Goal: Task Accomplishment & Management: Manage account settings

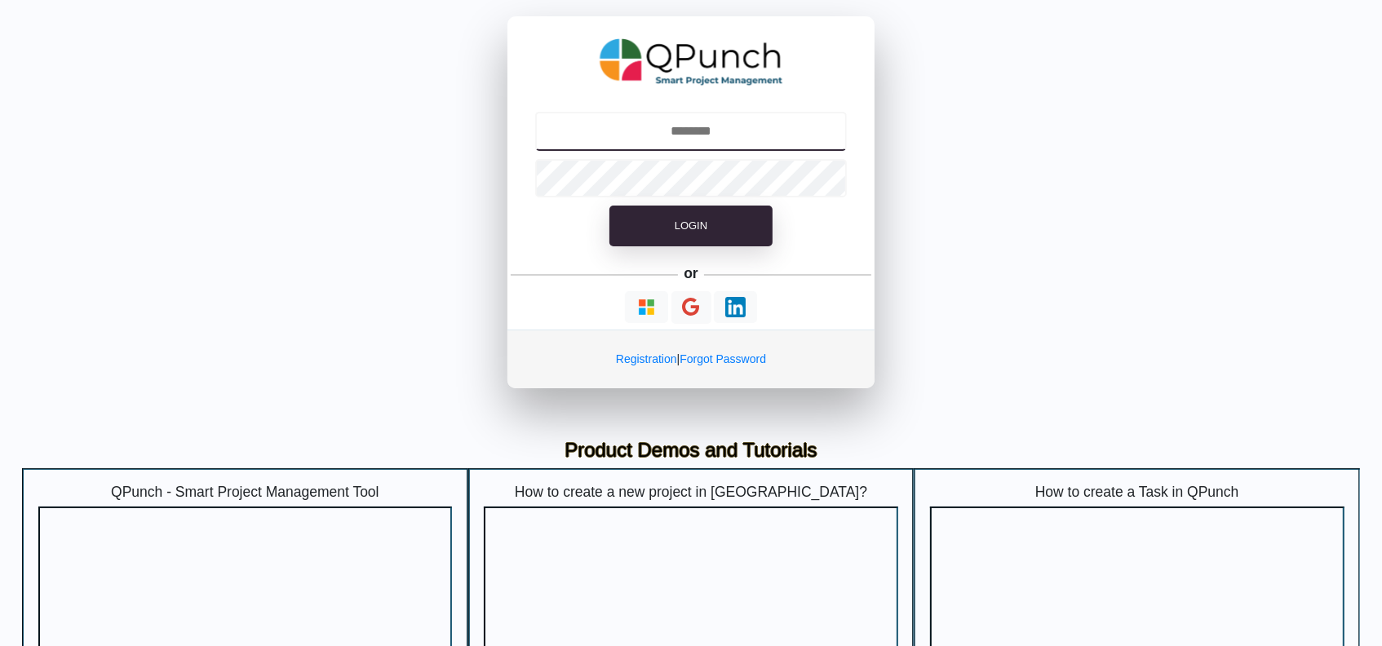
click at [753, 140] on input "text" at bounding box center [691, 131] width 312 height 39
type input "**********"
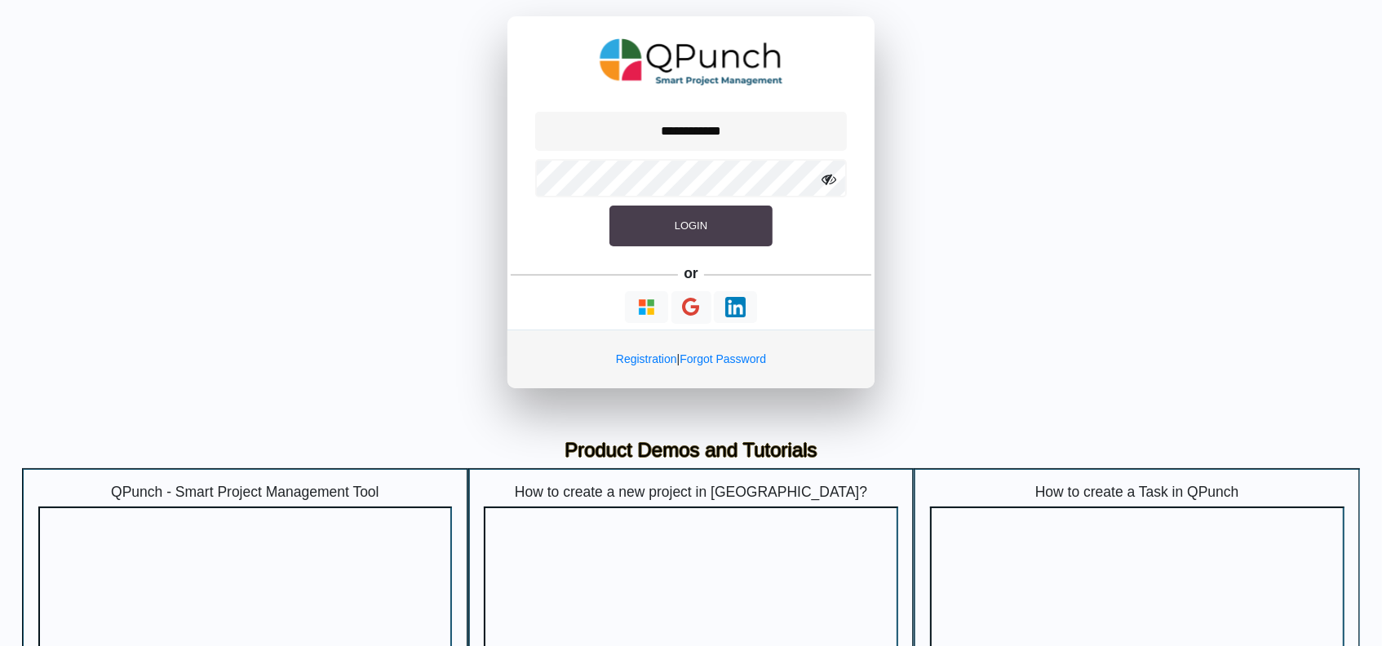
click at [698, 229] on span "Login" at bounding box center [691, 225] width 33 height 12
click at [661, 235] on button "Login" at bounding box center [690, 226] width 163 height 41
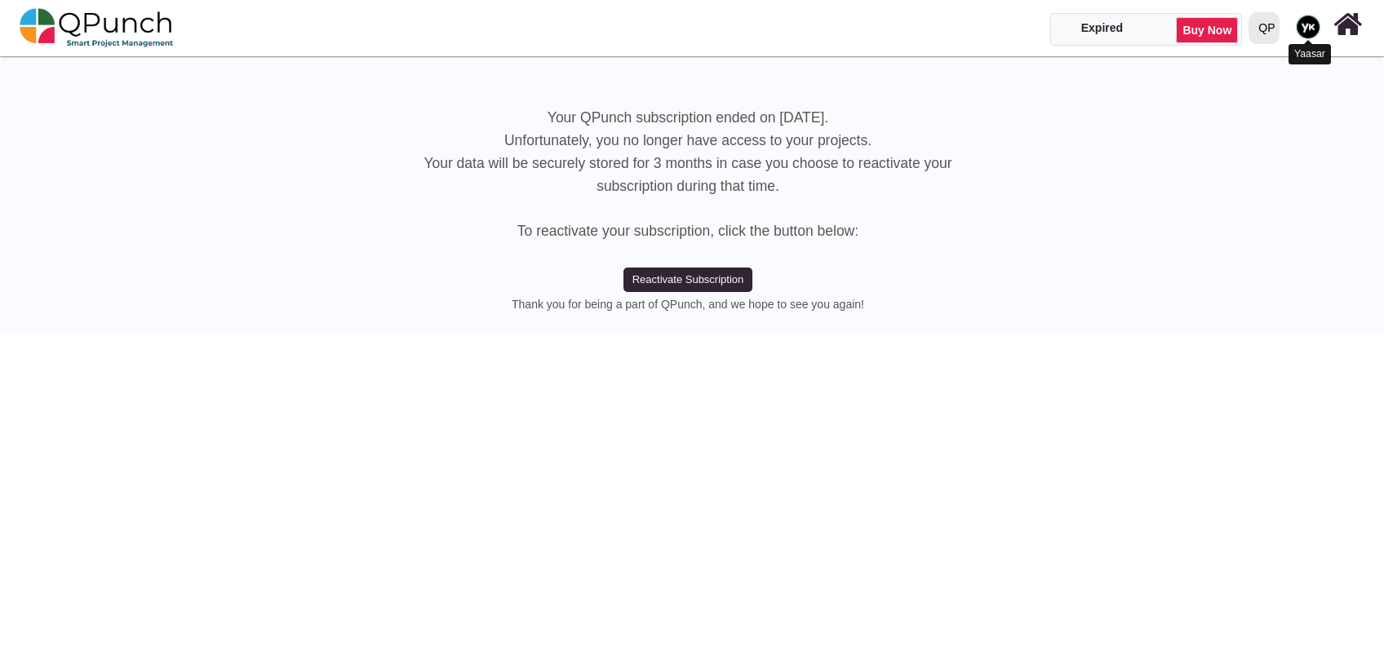
click at [1294, 27] on div at bounding box center [1308, 27] width 30 height 30
click at [1266, 26] on div "QP" at bounding box center [1266, 28] width 16 height 29
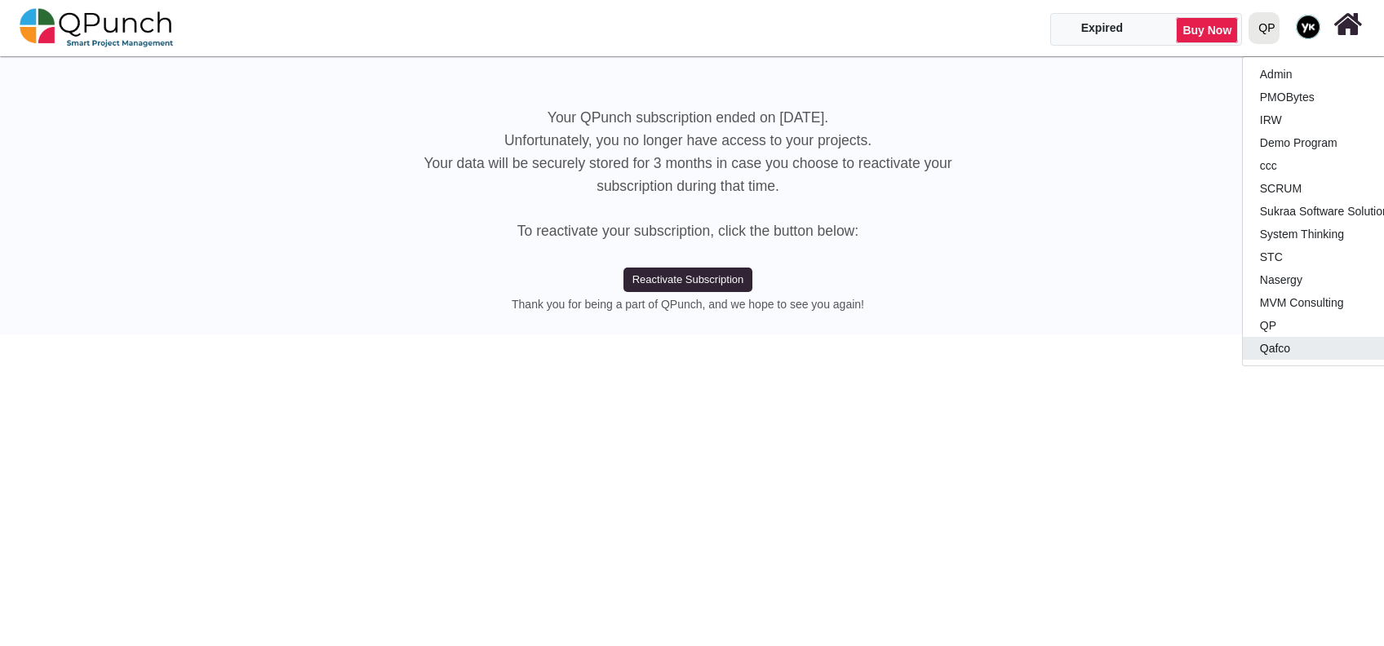
click at [1287, 341] on link "Qafco" at bounding box center [1339, 348] width 193 height 23
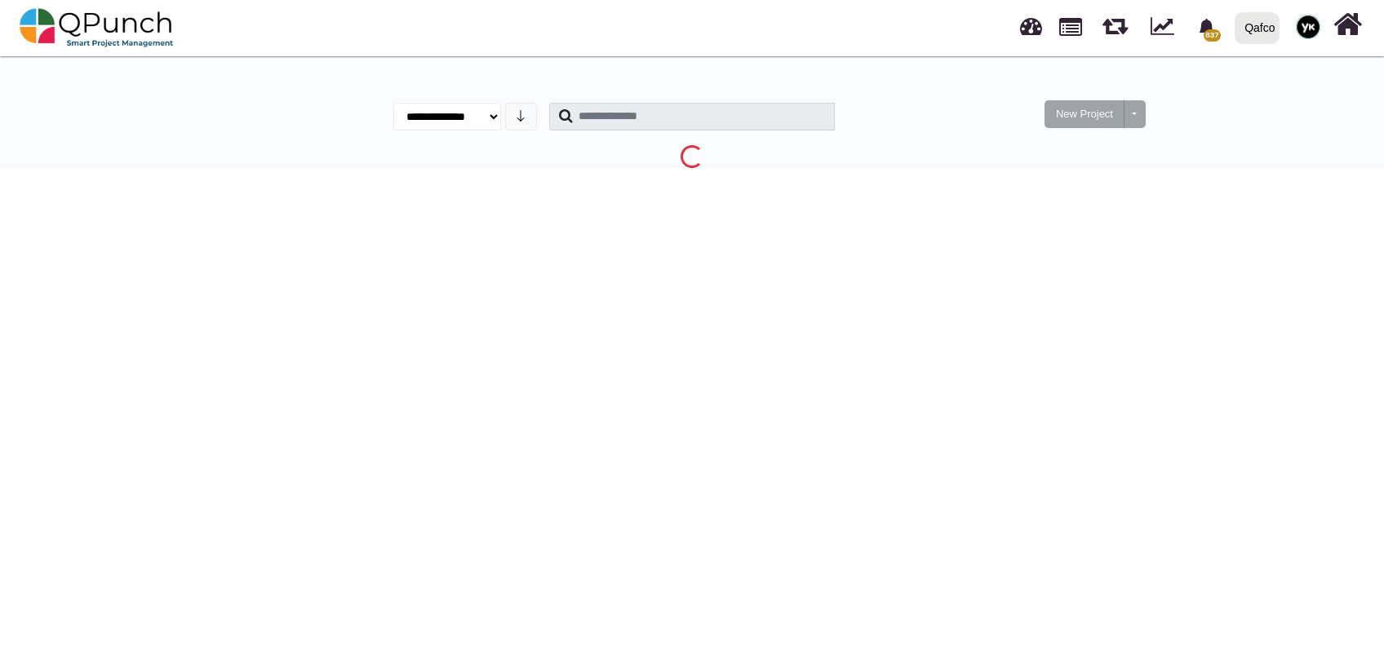
click at [1253, 29] on div "Qafco" at bounding box center [1259, 28] width 30 height 29
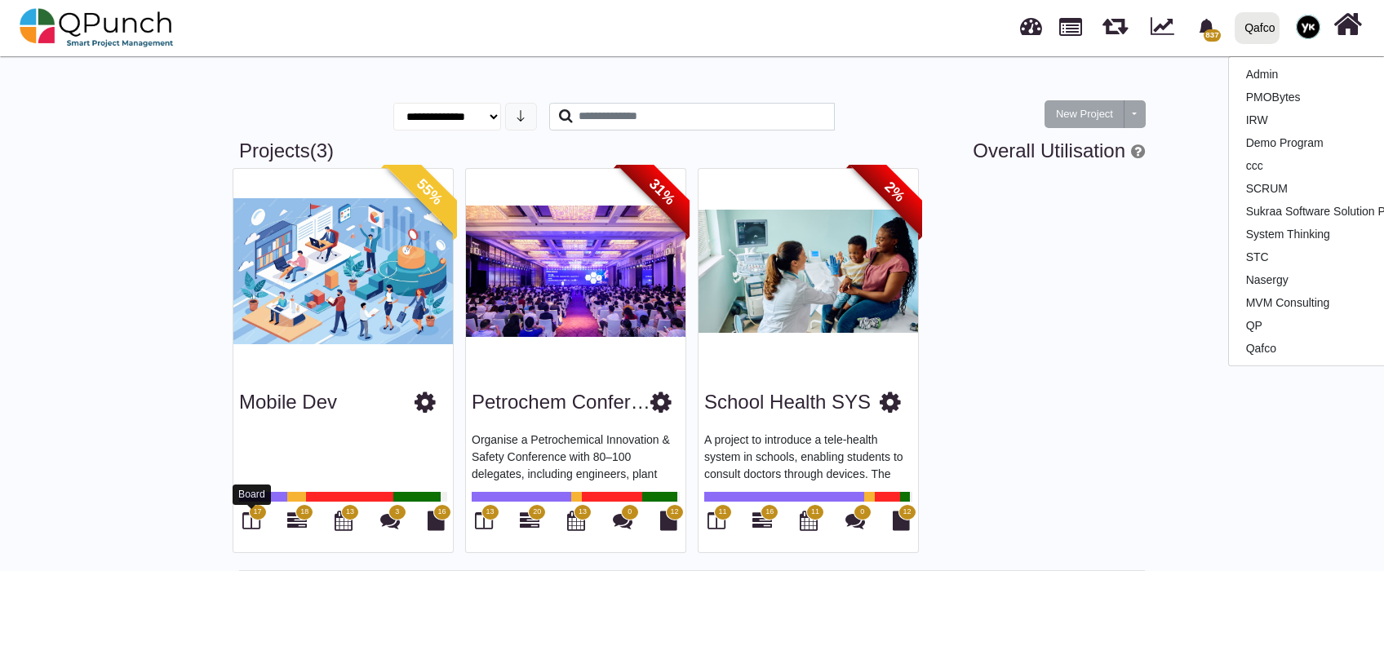
click at [255, 523] on icon at bounding box center [251, 521] width 18 height 20
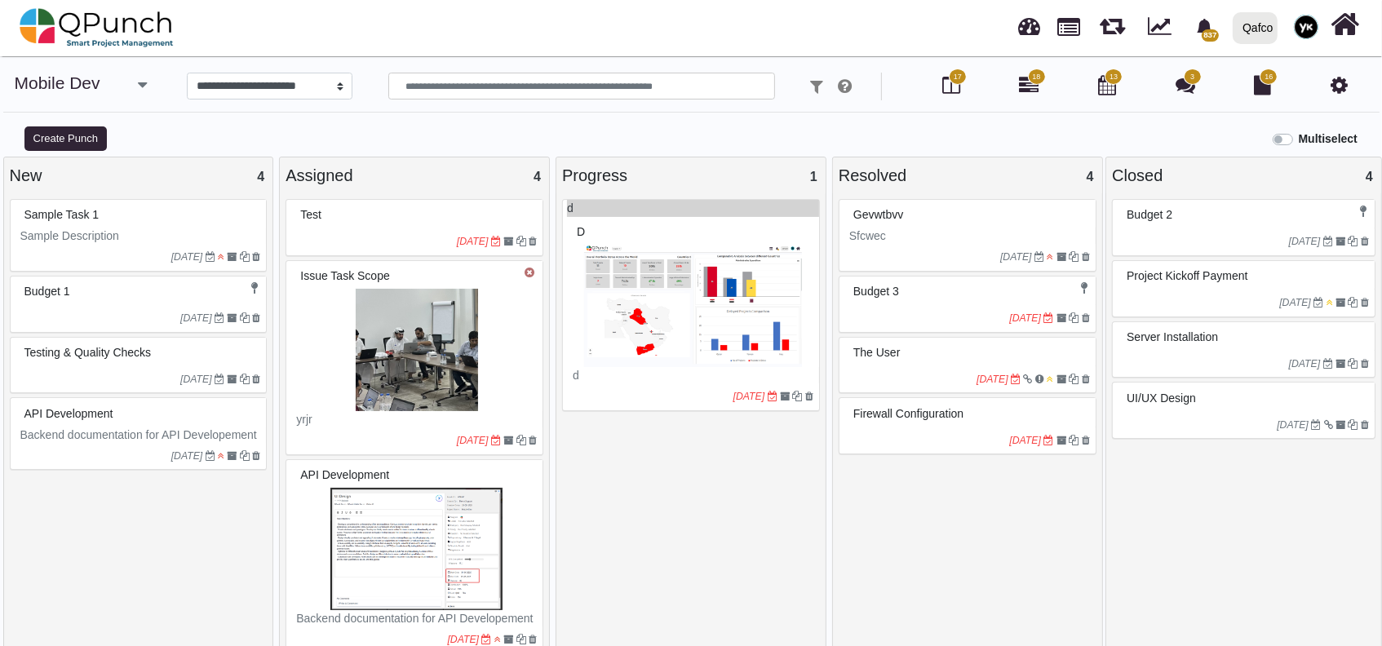
select select
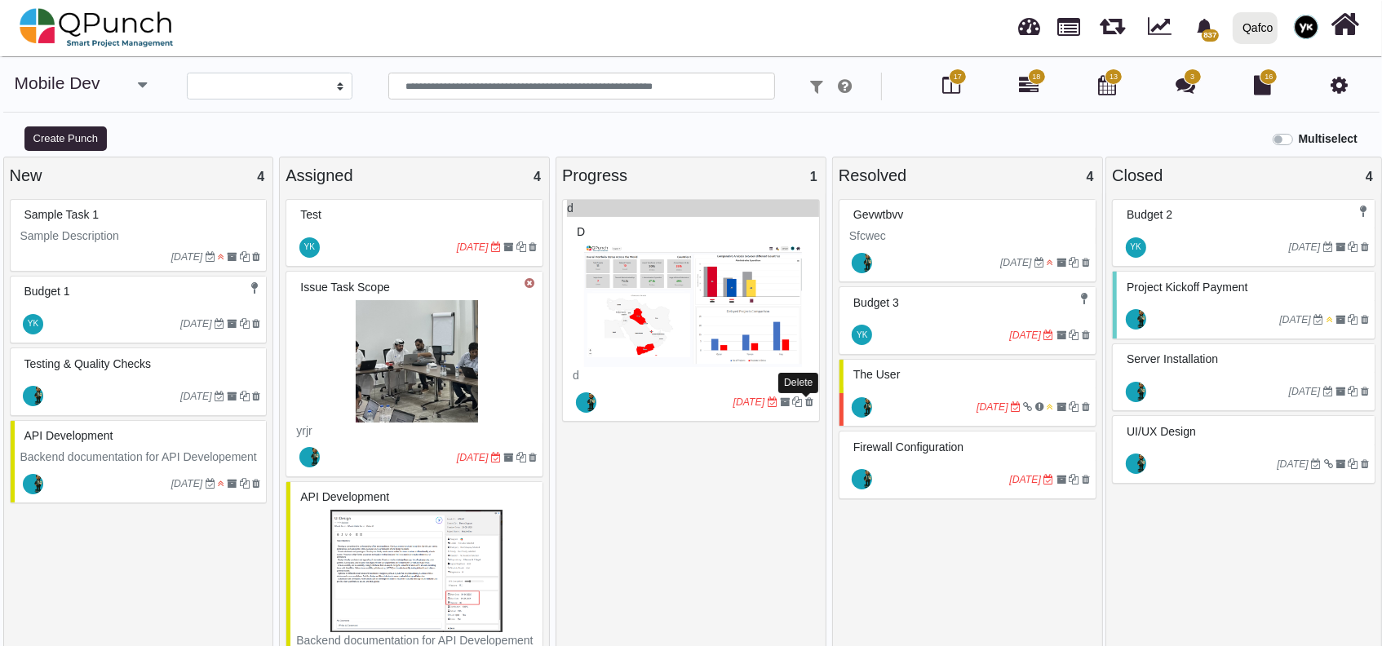
click at [806, 402] on icon at bounding box center [809, 402] width 8 height 10
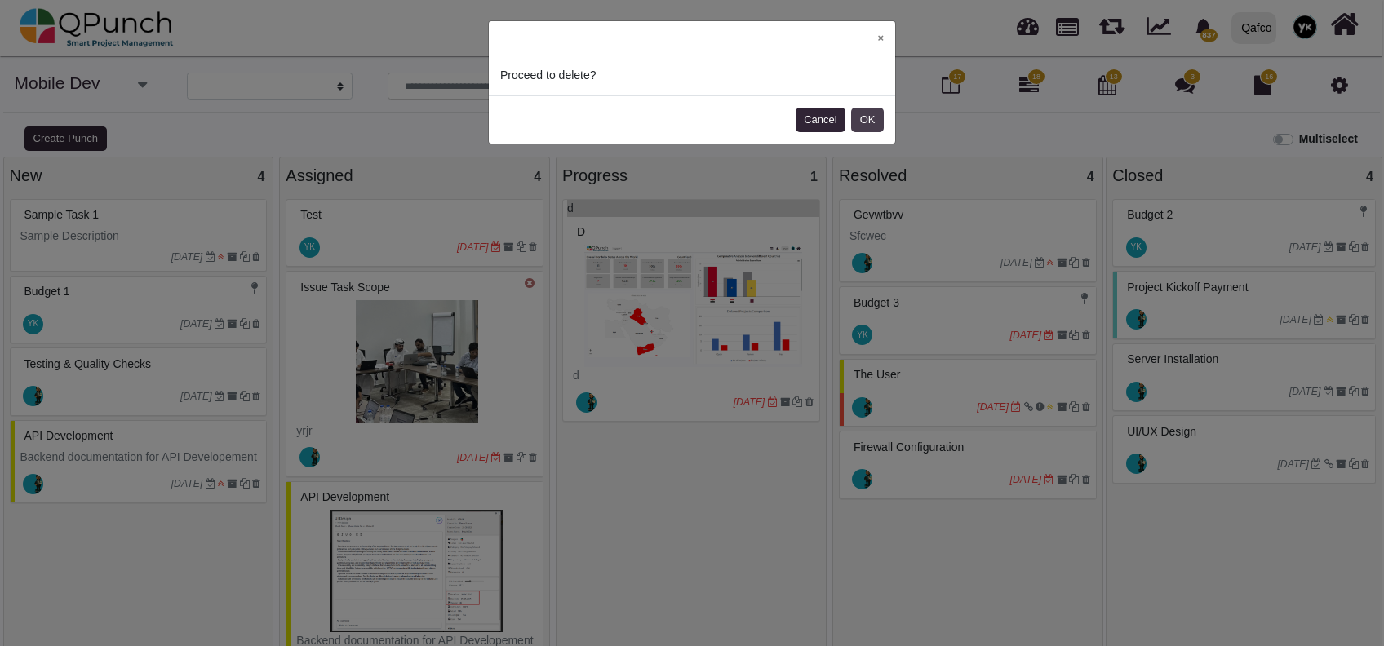
click at [866, 123] on button "OK" at bounding box center [867, 120] width 33 height 24
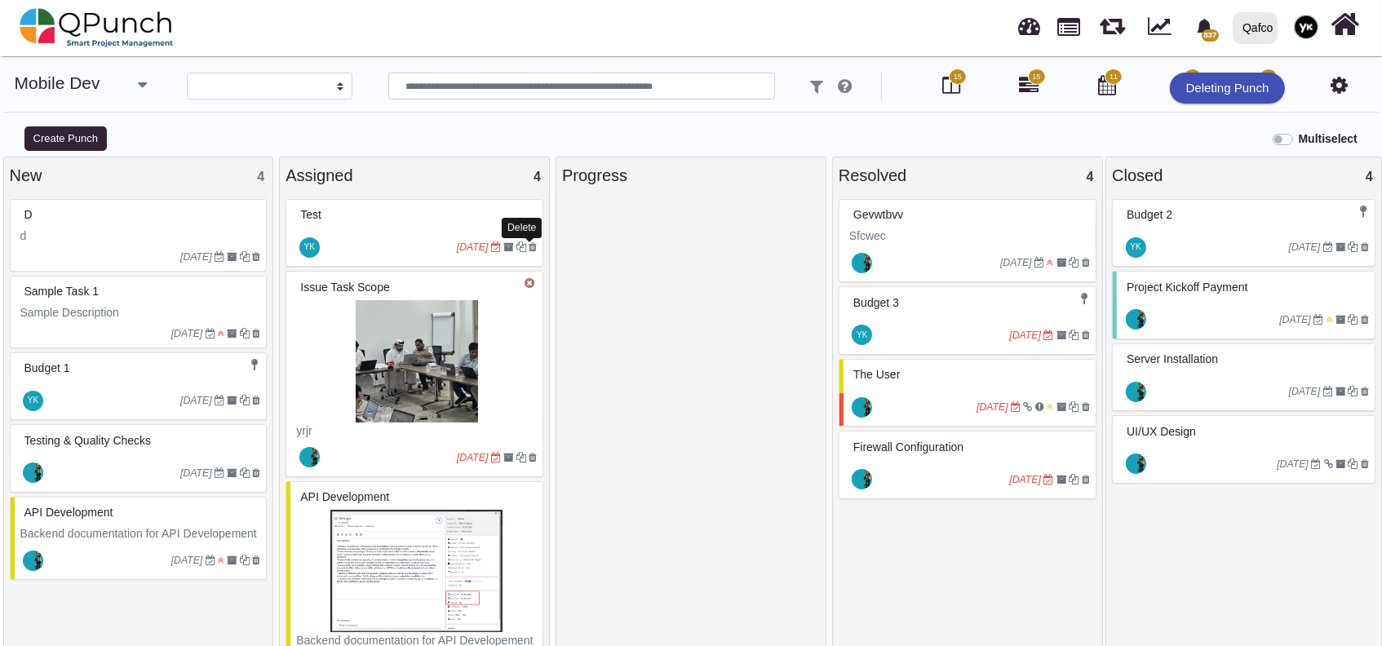
click at [532, 248] on icon at bounding box center [533, 247] width 8 height 10
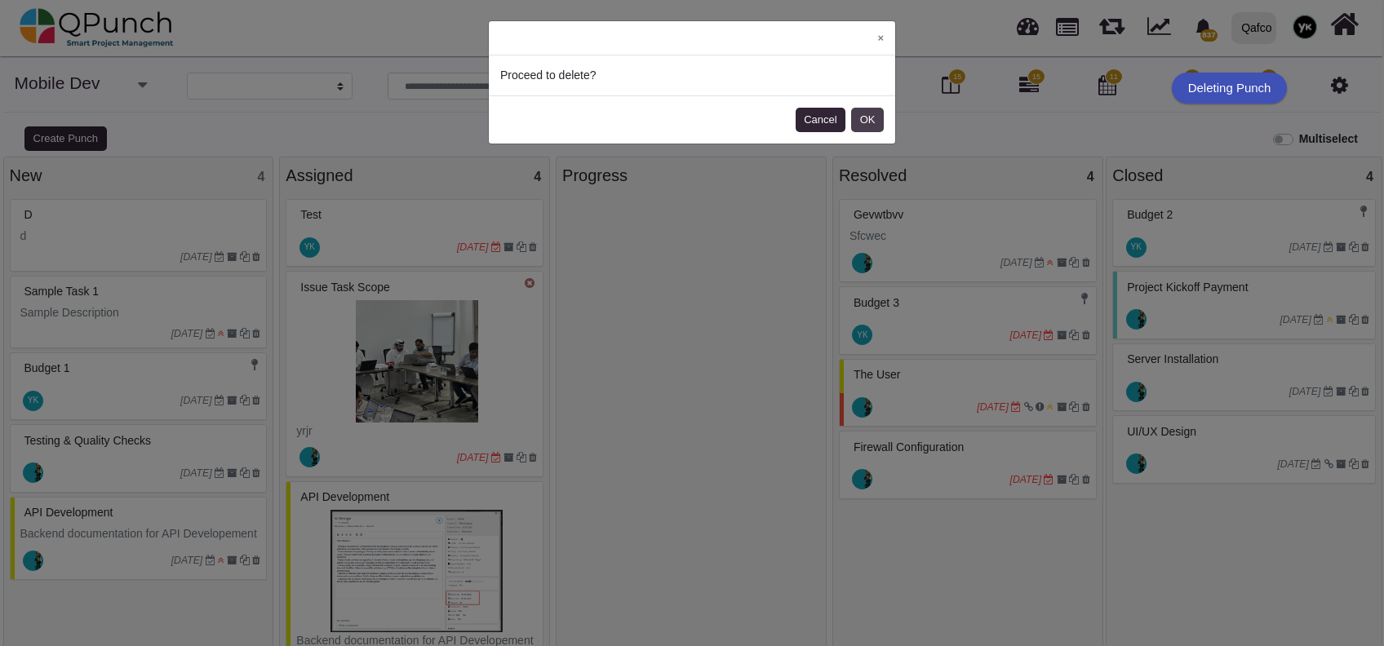
click at [866, 114] on button "OK" at bounding box center [867, 120] width 33 height 24
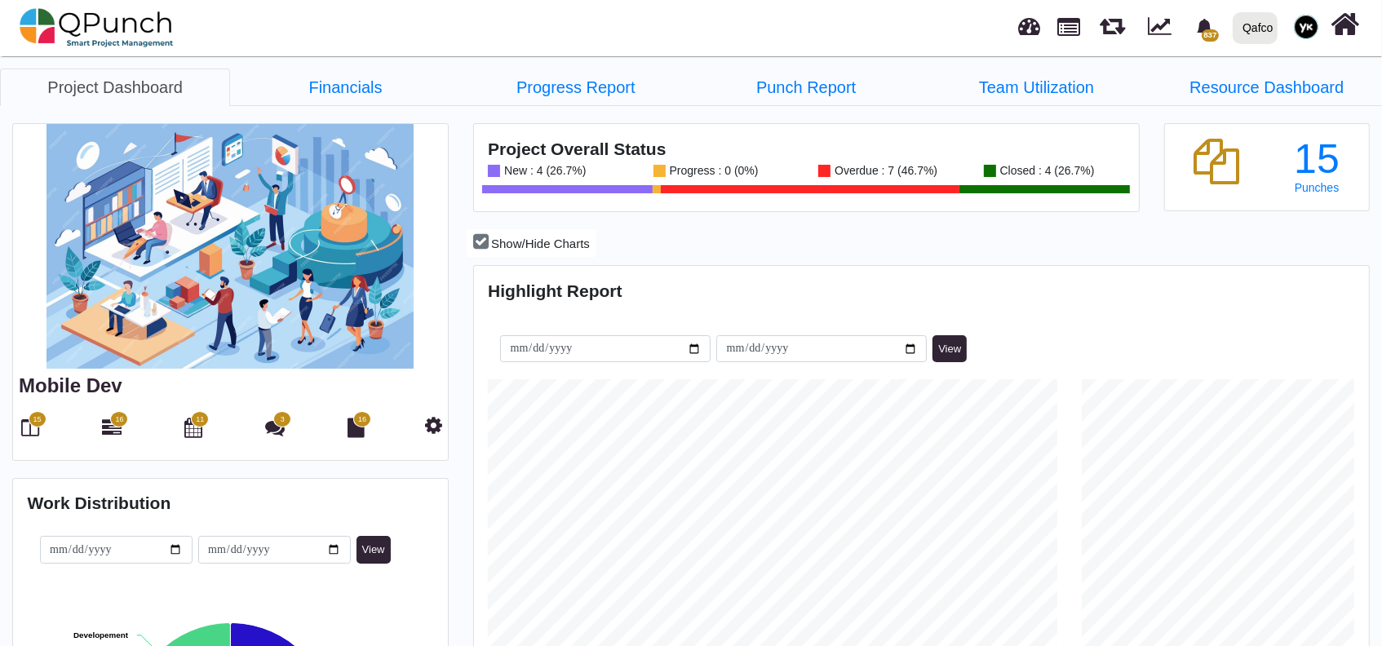
scroll to position [394, 892]
click at [807, 91] on link "Punch Report" at bounding box center [806, 88] width 230 height 38
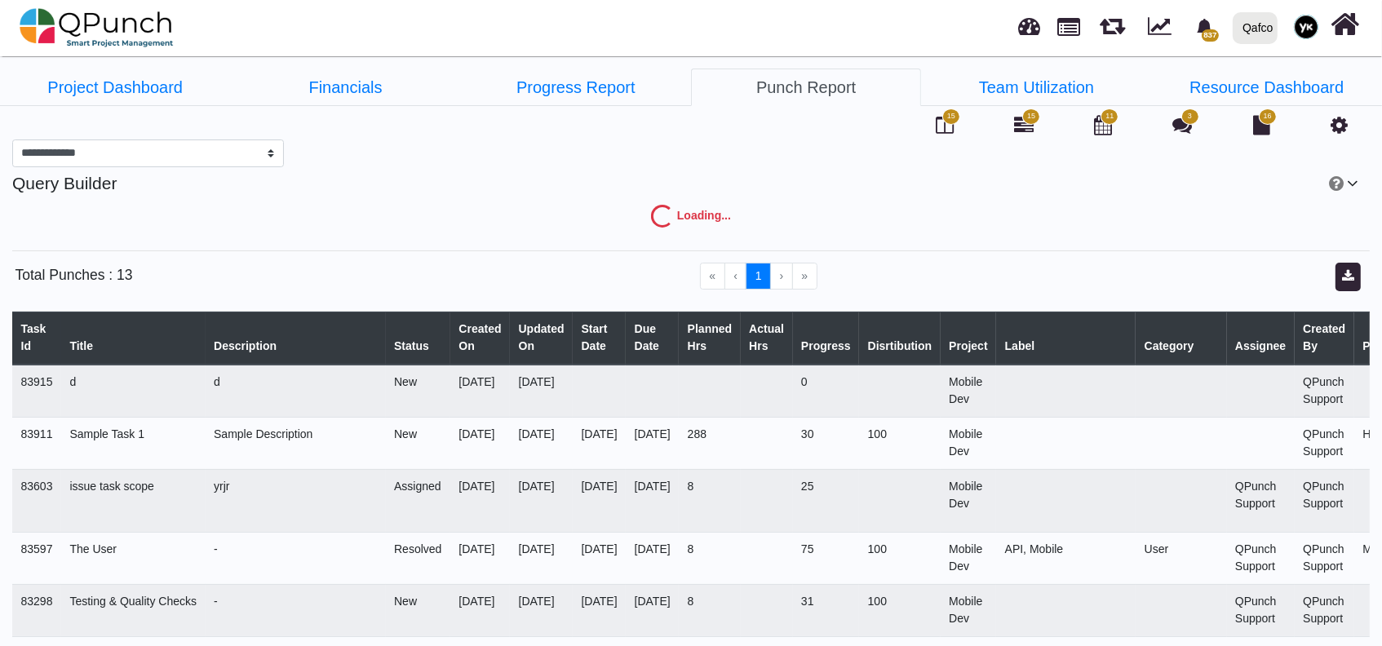
select select "***"
select select "****"
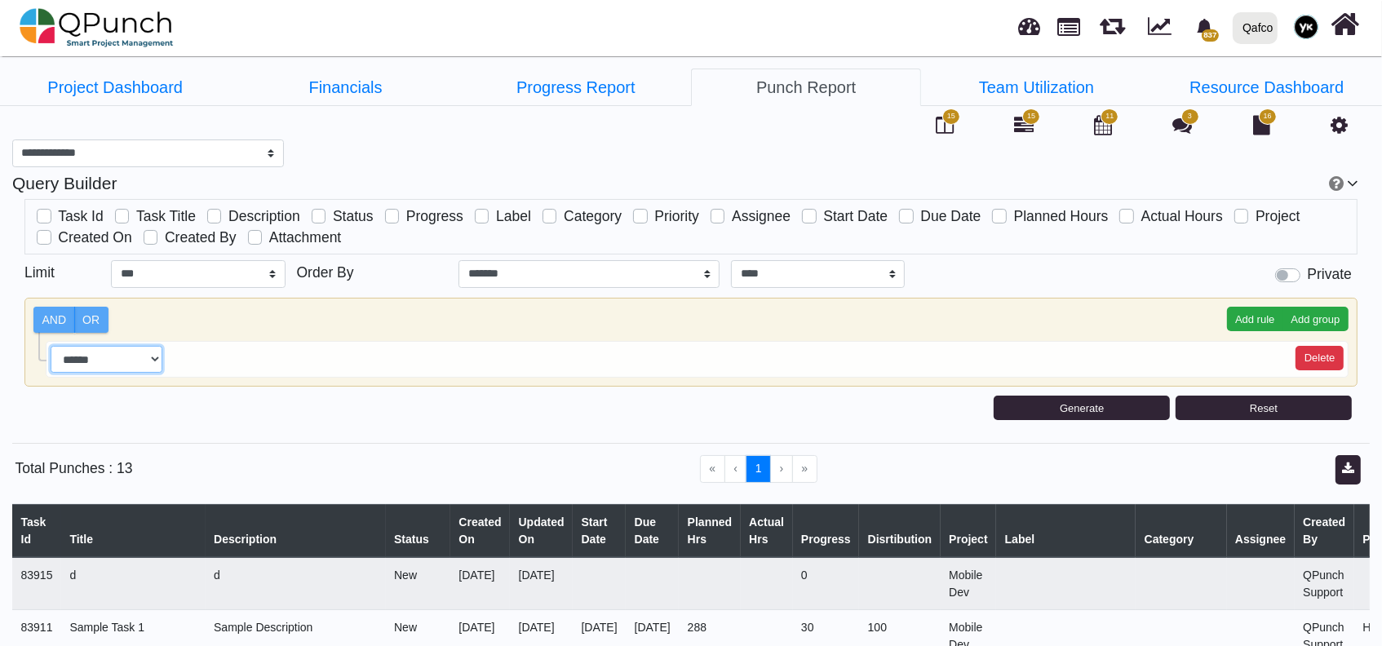
click at [95, 357] on select "**********" at bounding box center [107, 360] width 112 height 28
select select "**********"
click at [211, 419] on div at bounding box center [238, 408] width 453 height 36
click at [126, 358] on select "**********" at bounding box center [107, 360] width 112 height 28
click at [502, 429] on div "**********" at bounding box center [691, 299] width 1358 height 265
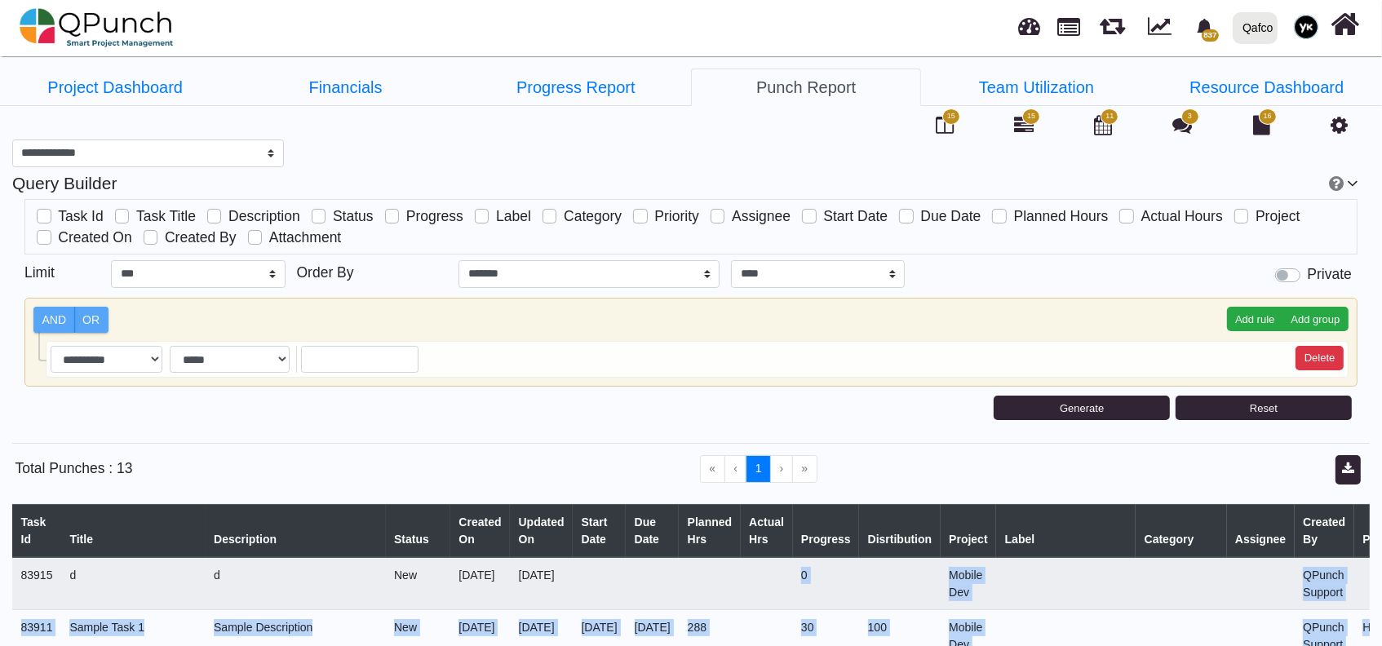
scroll to position [0, 183]
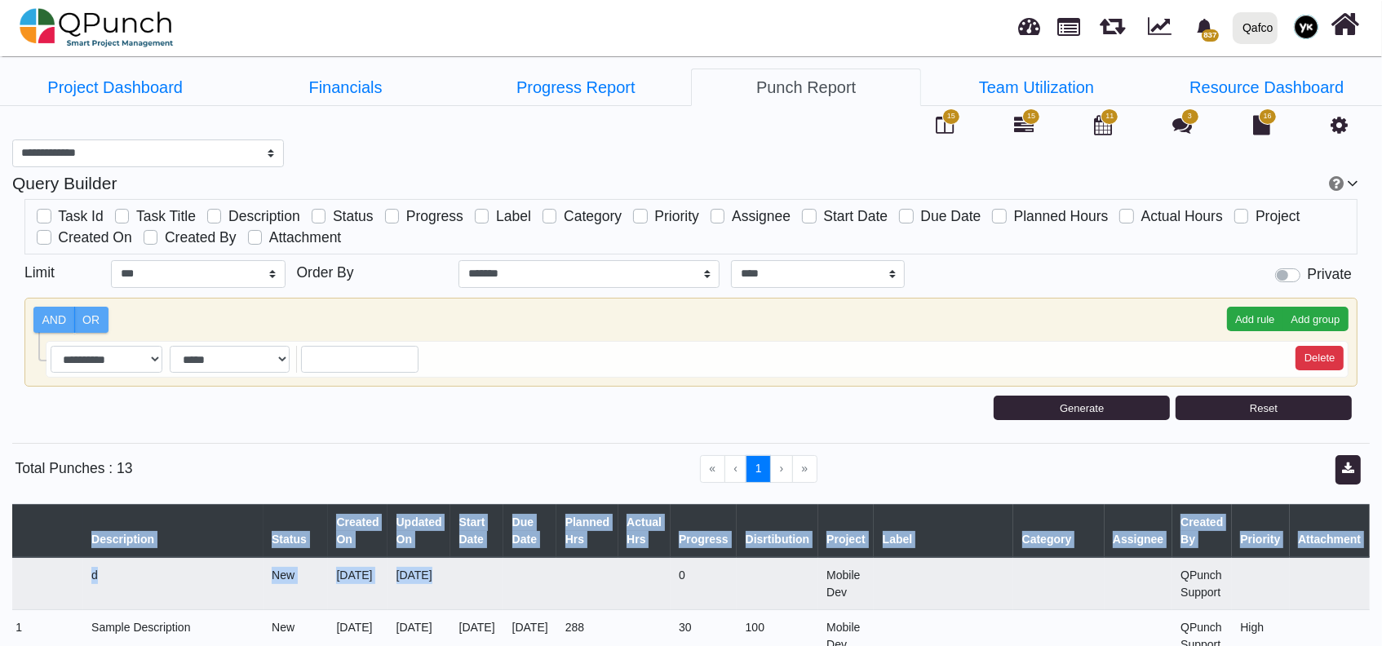
drag, startPoint x: 840, startPoint y: 587, endPoint x: 1387, endPoint y: 602, distance: 546.9
click at [1382, 602] on html "837 Notification Clear feerv QPunch Support 07-10-2025 07-10-2025 07-10-2025 QP…" at bounding box center [691, 323] width 1382 height 646
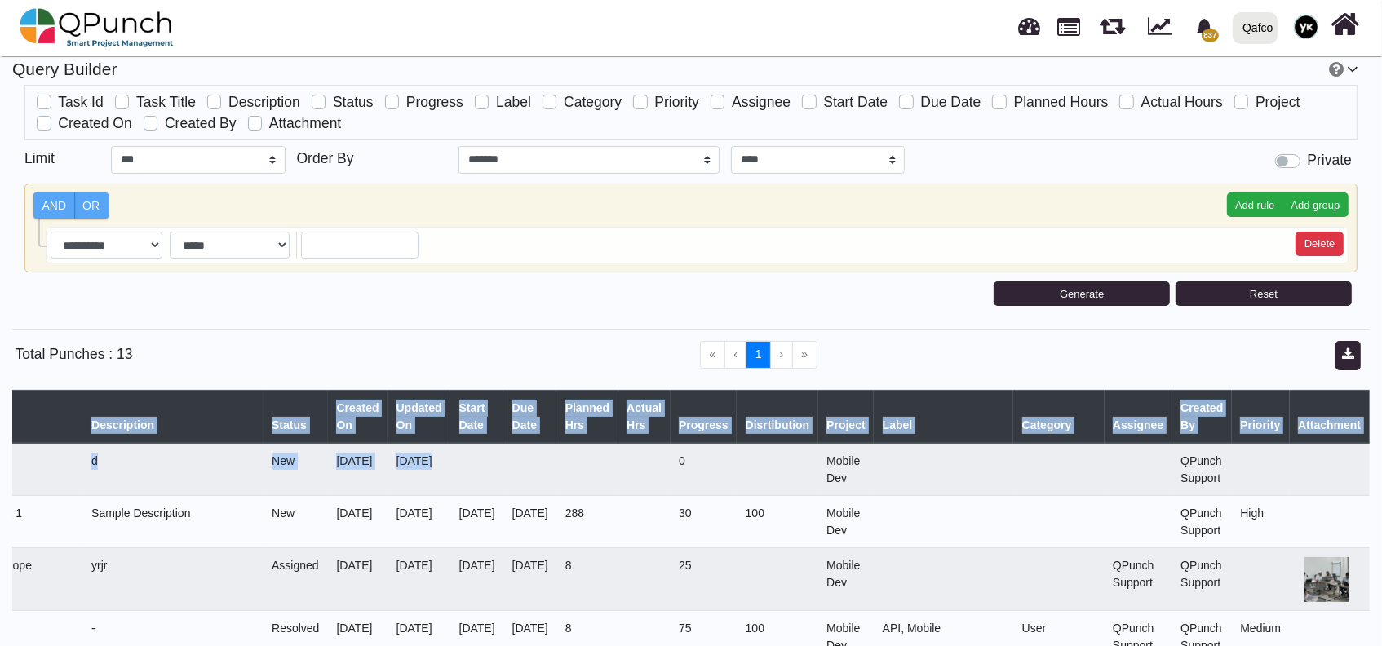
scroll to position [326, 0]
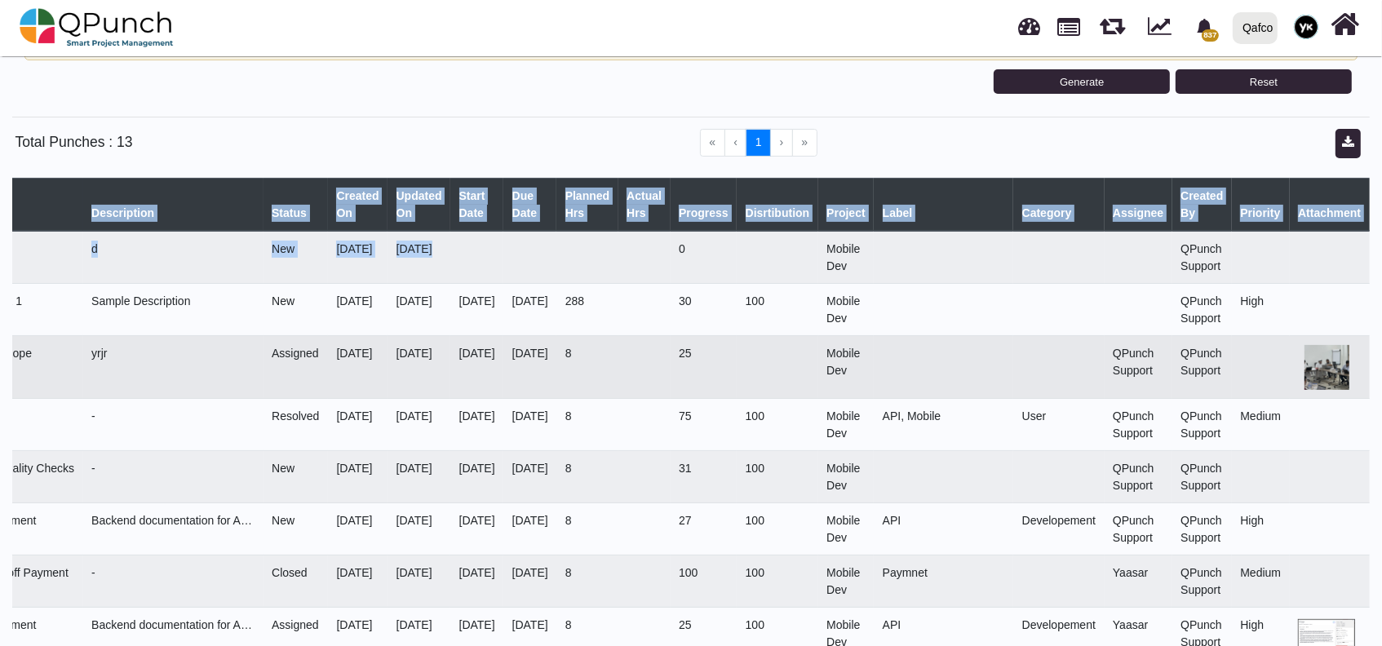
click at [889, 361] on td at bounding box center [944, 367] width 140 height 63
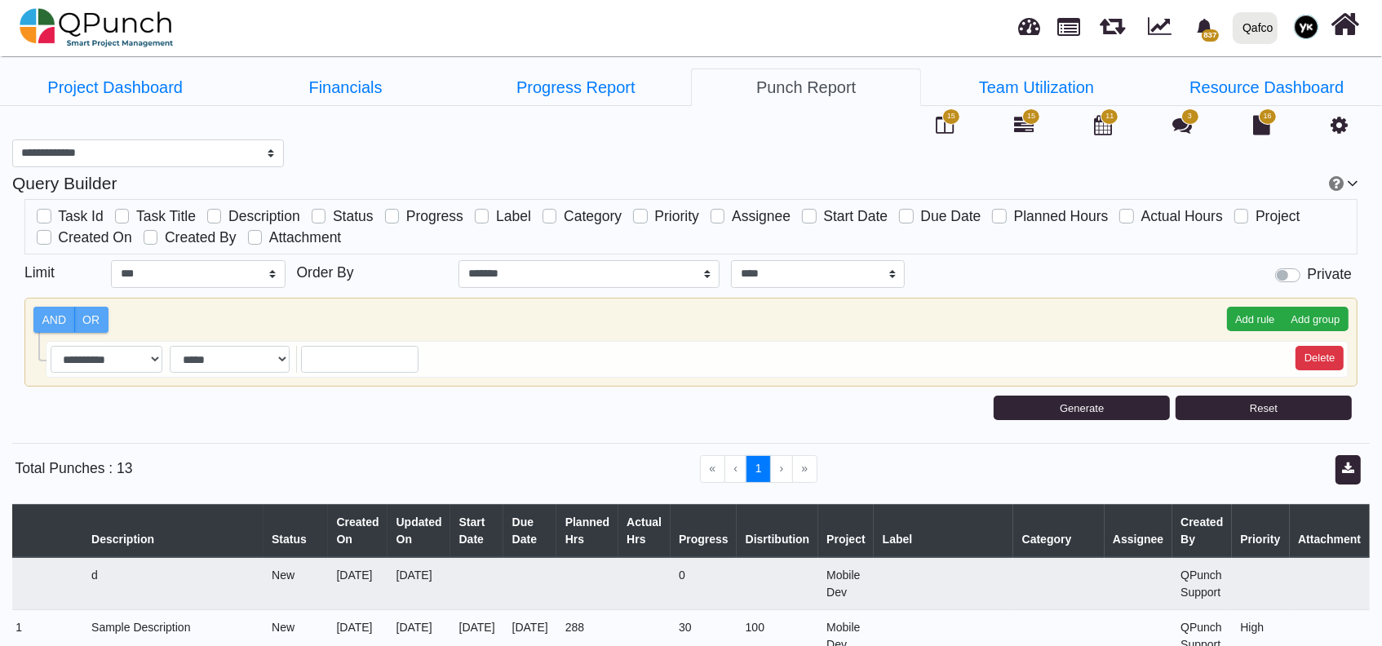
scroll to position [0, 0]
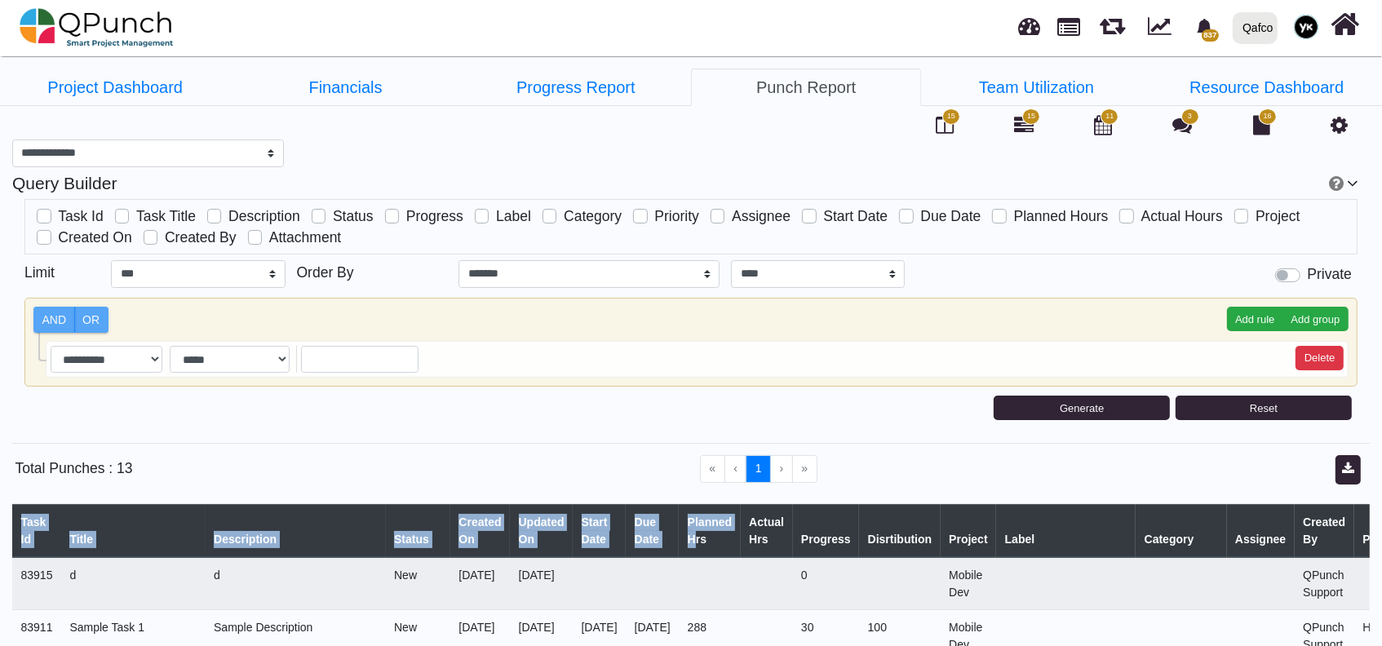
drag, startPoint x: 581, startPoint y: 538, endPoint x: -5, endPoint y: 576, distance: 587.1
click at [0, 576] on html "837 Notification Clear feerv QPunch Support 07-10-2025 07-10-2025 07-10-2025 QP…" at bounding box center [691, 323] width 1382 height 646
click at [126, 357] on select "**********" at bounding box center [107, 360] width 112 height 28
click at [132, 358] on select "**********" at bounding box center [107, 360] width 112 height 28
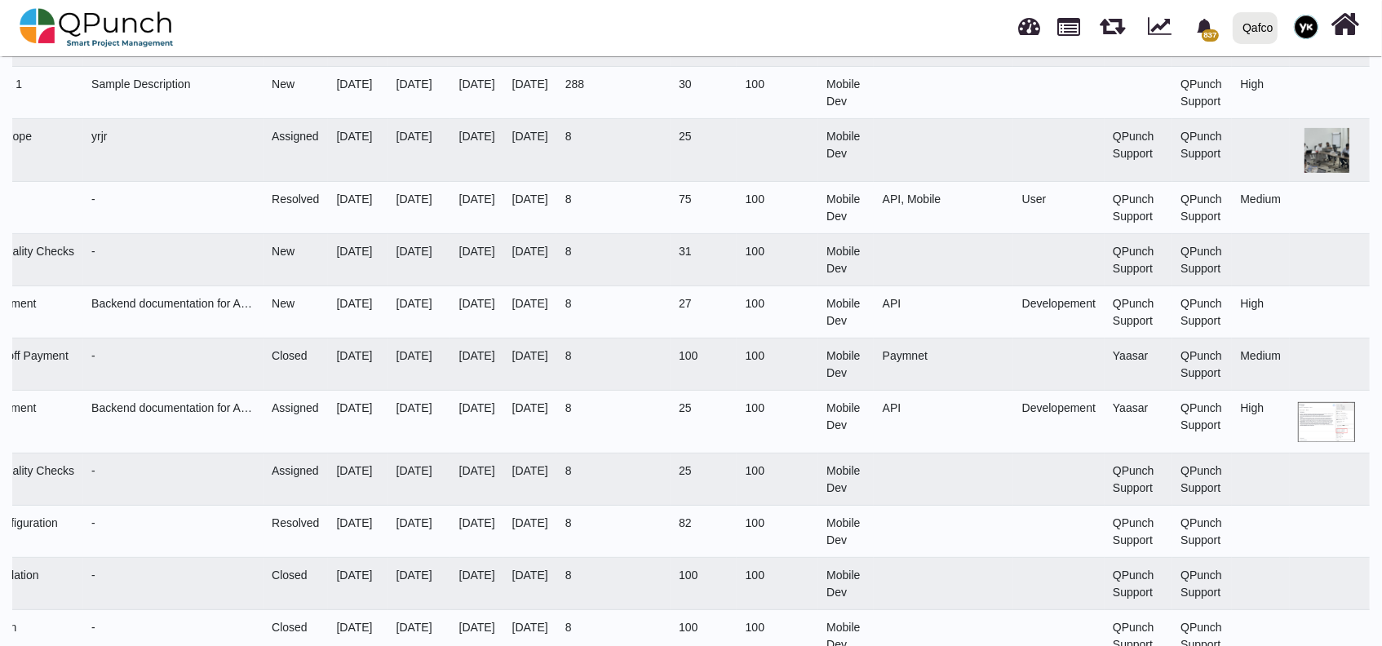
scroll to position [0, 183]
drag, startPoint x: 595, startPoint y: 470, endPoint x: 1230, endPoint y: 463, distance: 634.8
click at [1375, 440] on div "**********" at bounding box center [691, 131] width 1382 height 1071
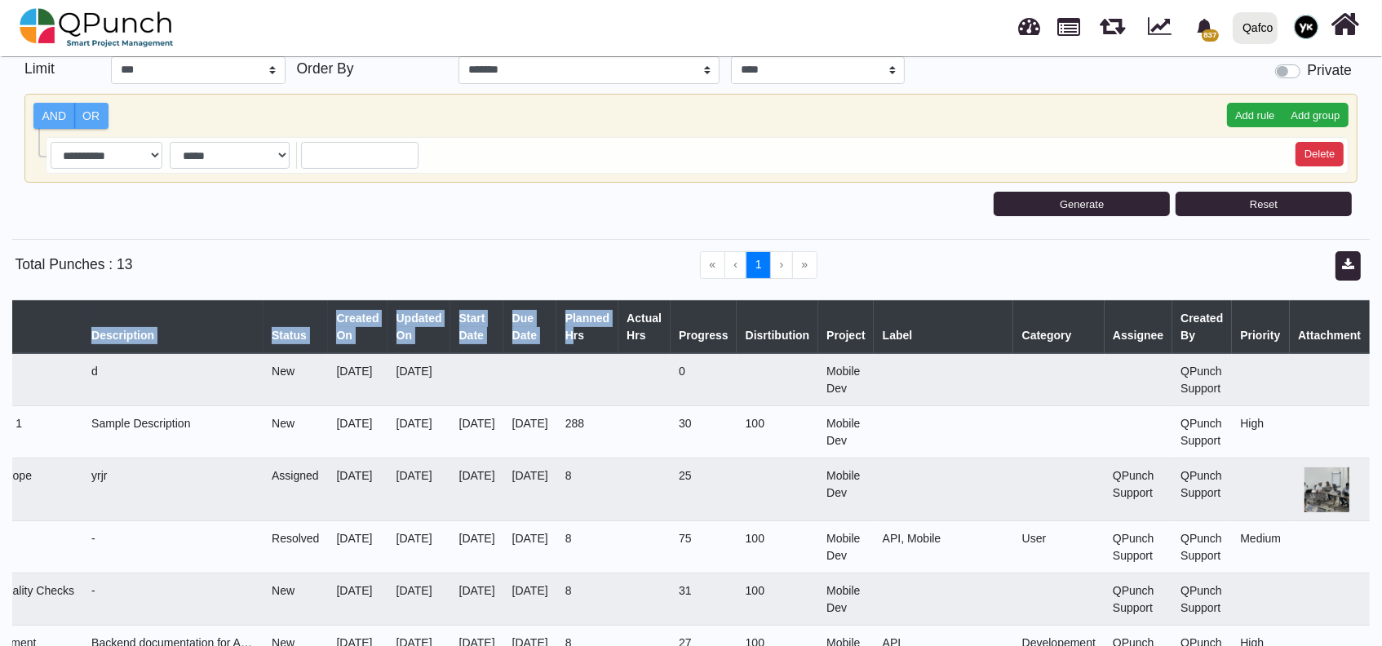
scroll to position [109, 0]
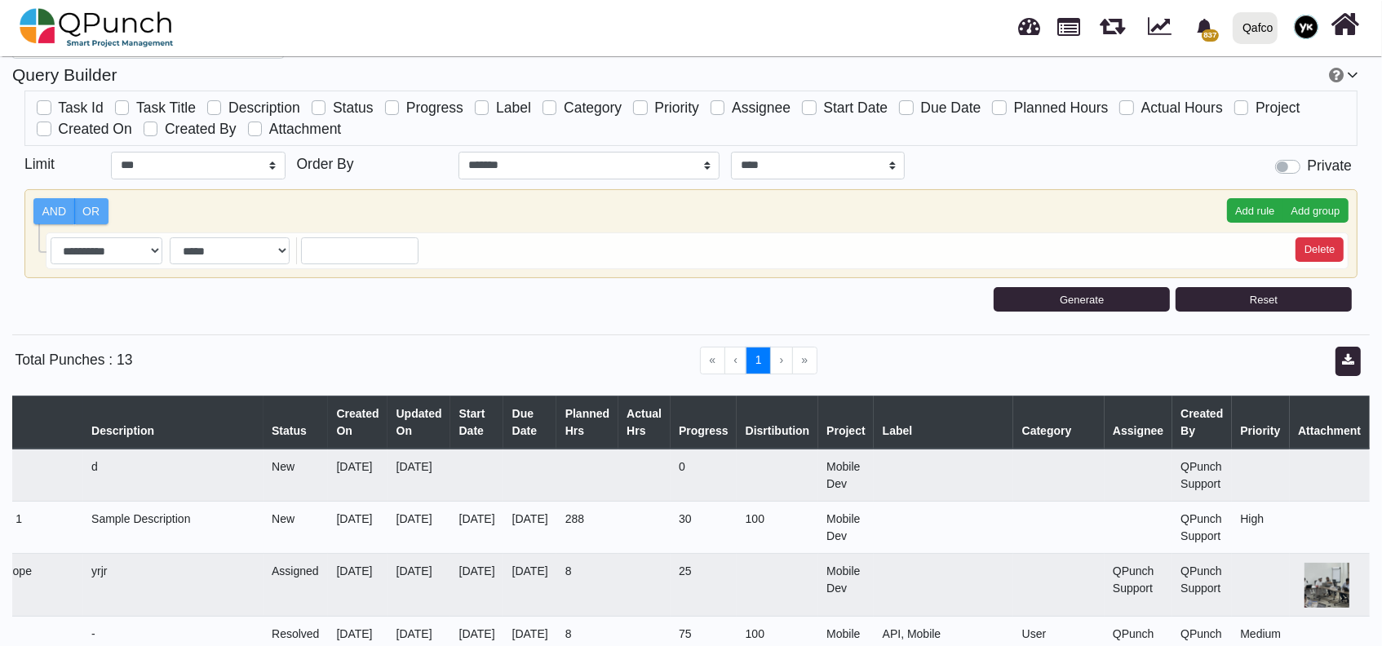
click at [927, 406] on th "Label" at bounding box center [944, 423] width 140 height 53
click at [91, 255] on select "**********" at bounding box center [107, 251] width 112 height 28
click at [624, 272] on div "**********" at bounding box center [690, 233] width 1333 height 89
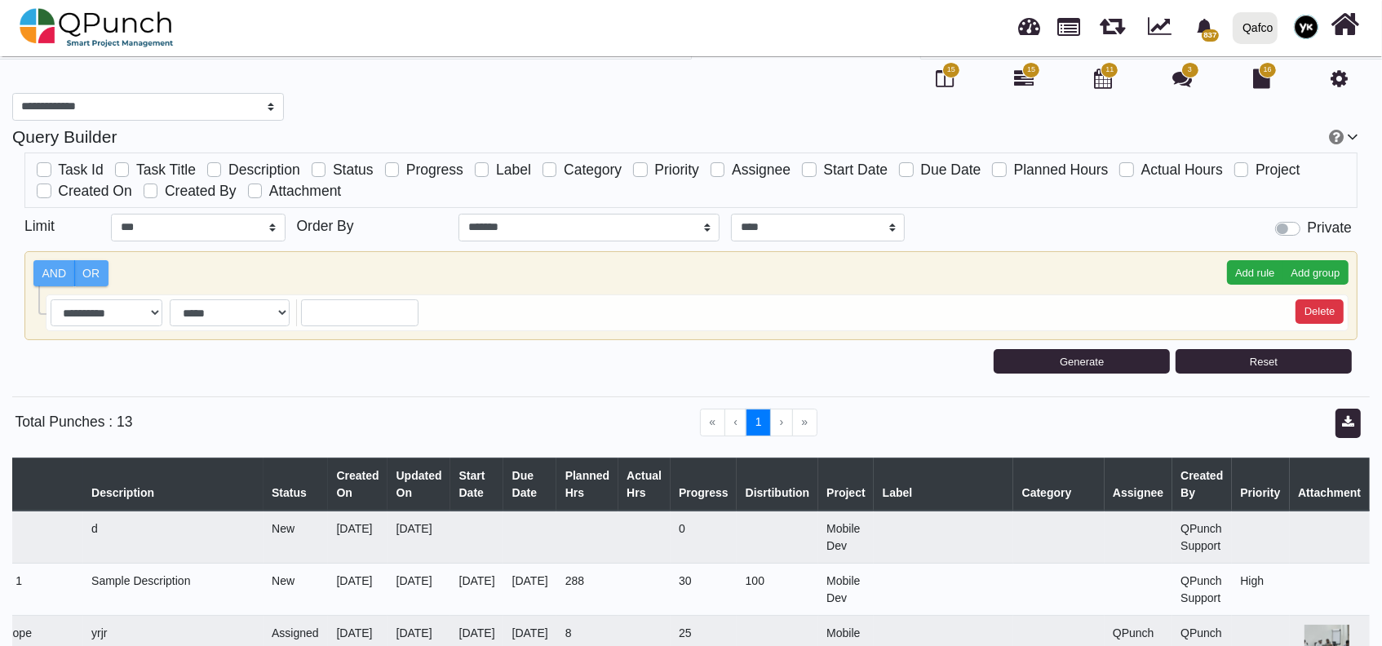
scroll to position [0, 0]
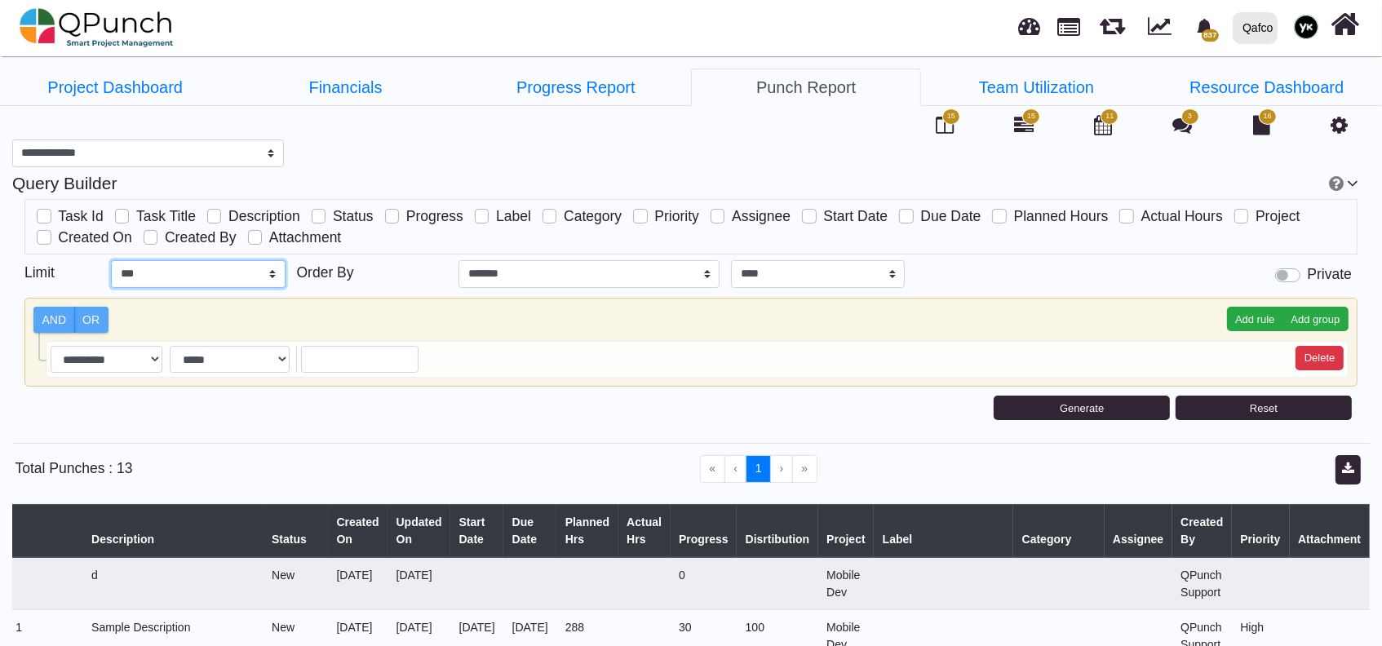
click at [245, 272] on select "** *** *** ****" at bounding box center [198, 274] width 174 height 28
click at [633, 269] on select "**********" at bounding box center [589, 274] width 261 height 28
click at [321, 101] on link "Financials" at bounding box center [345, 88] width 230 height 38
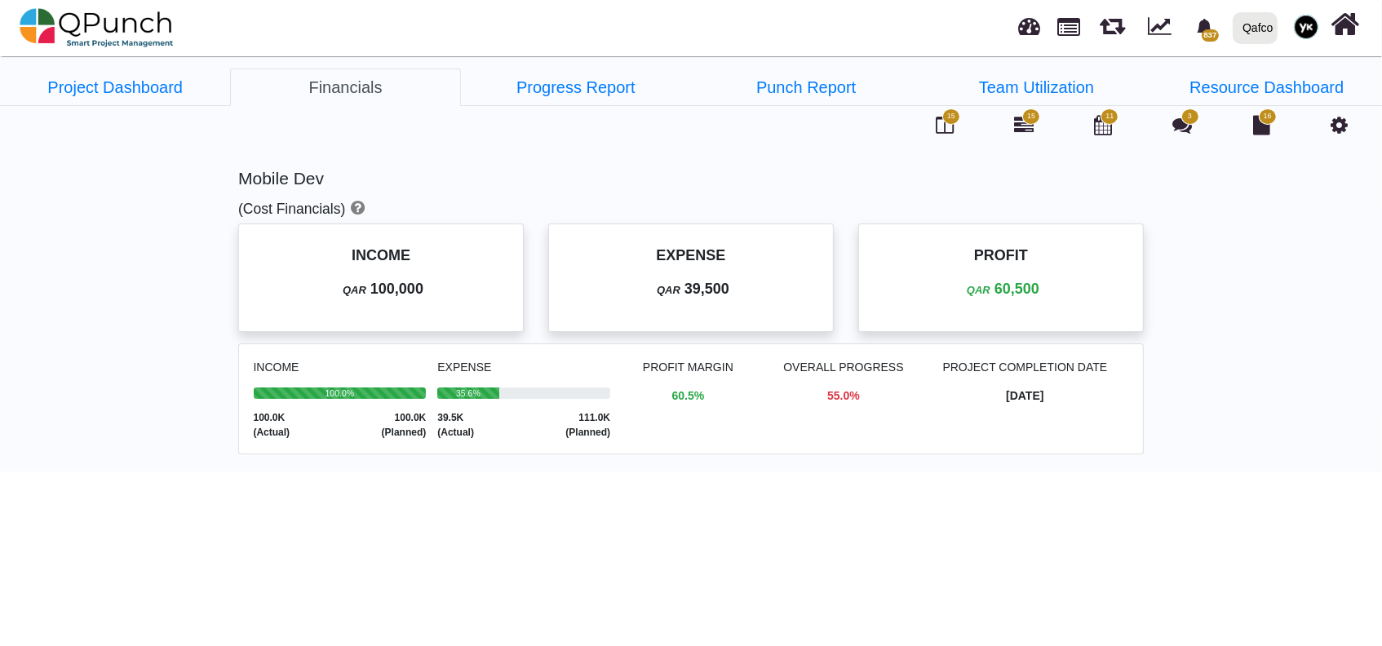
click at [764, 273] on div "EXPENSE QAR 39,500" at bounding box center [691, 272] width 244 height 55
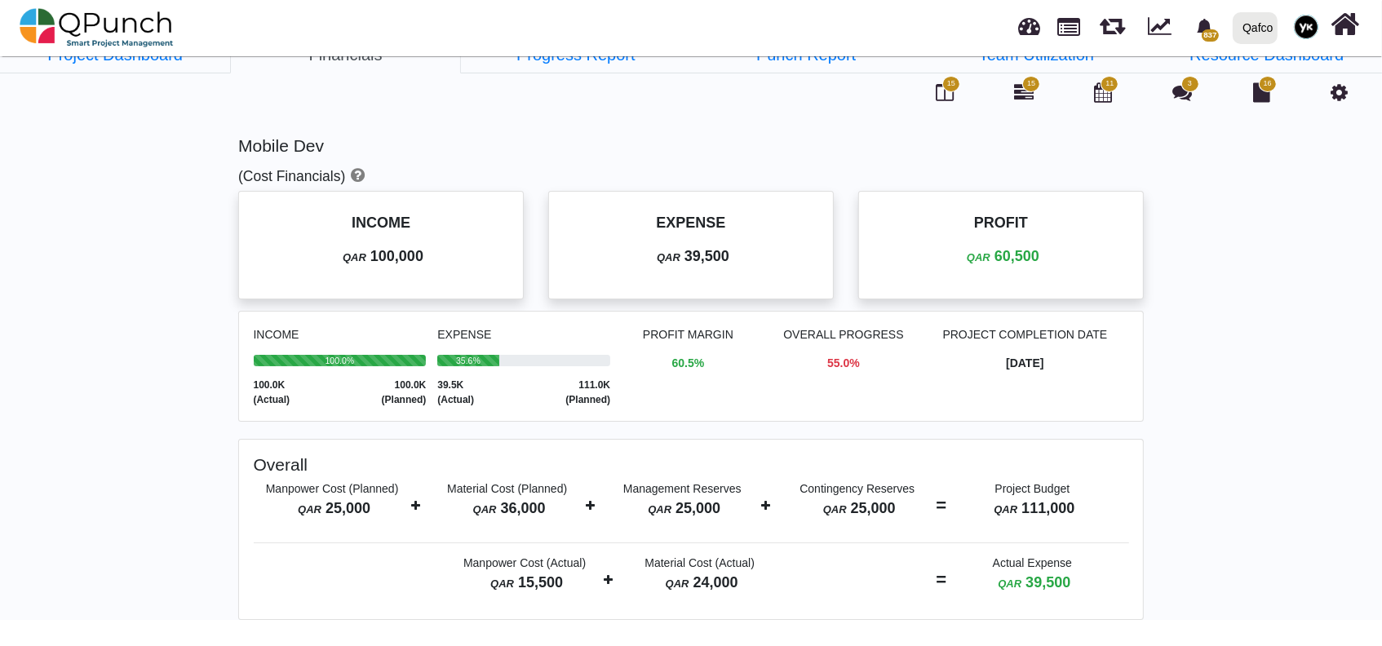
scroll to position [52, 0]
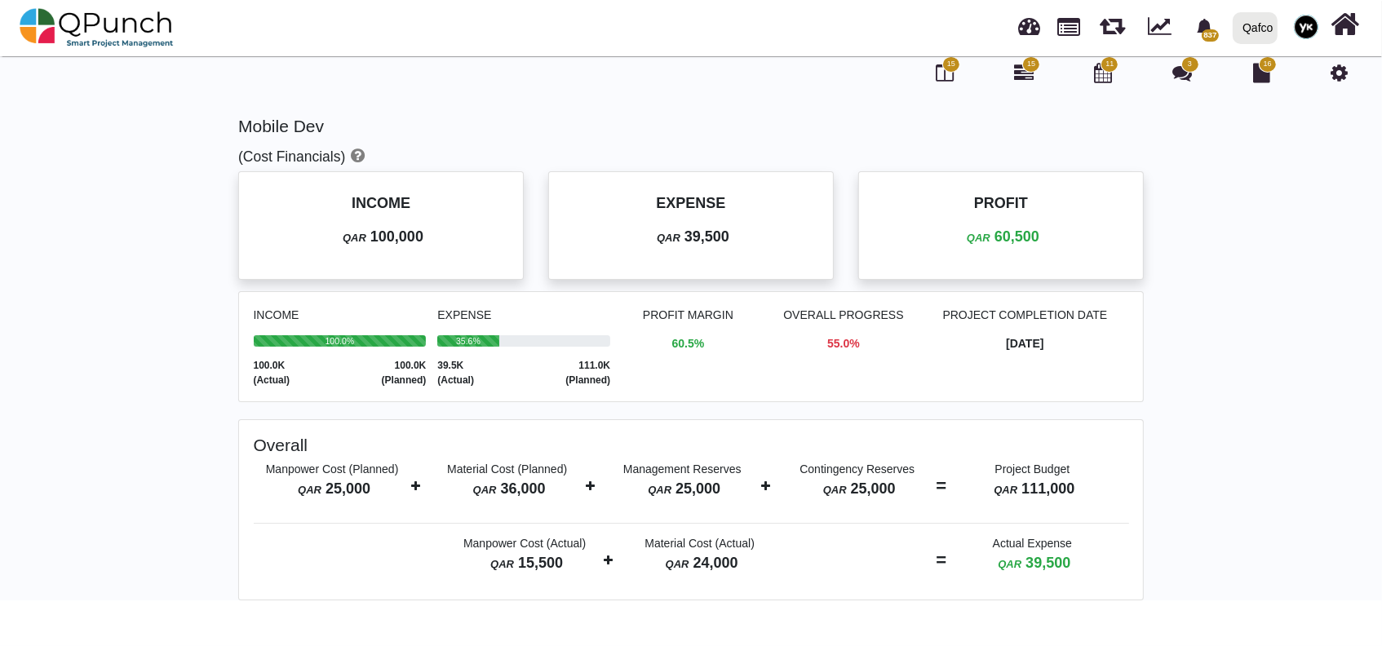
click at [426, 244] on p "QAR 100,000" at bounding box center [381, 237] width 244 height 22
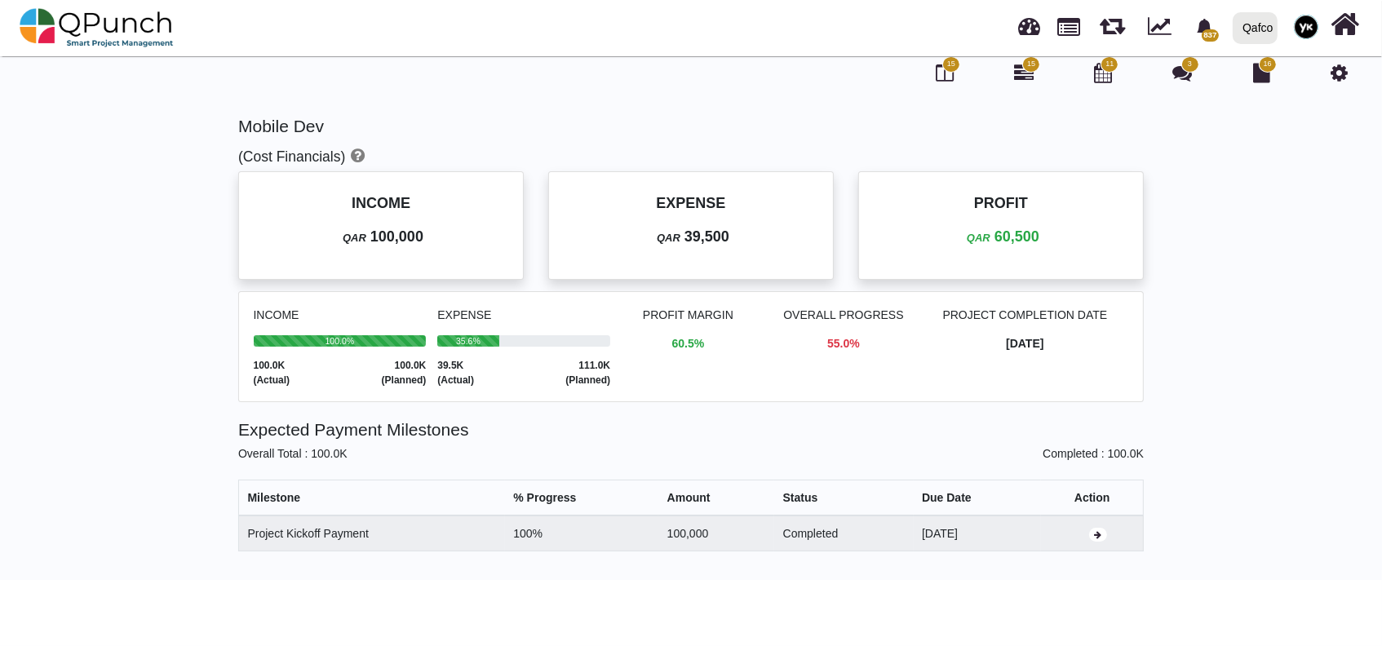
click at [723, 211] on p "EXPENSE" at bounding box center [691, 204] width 244 height 22
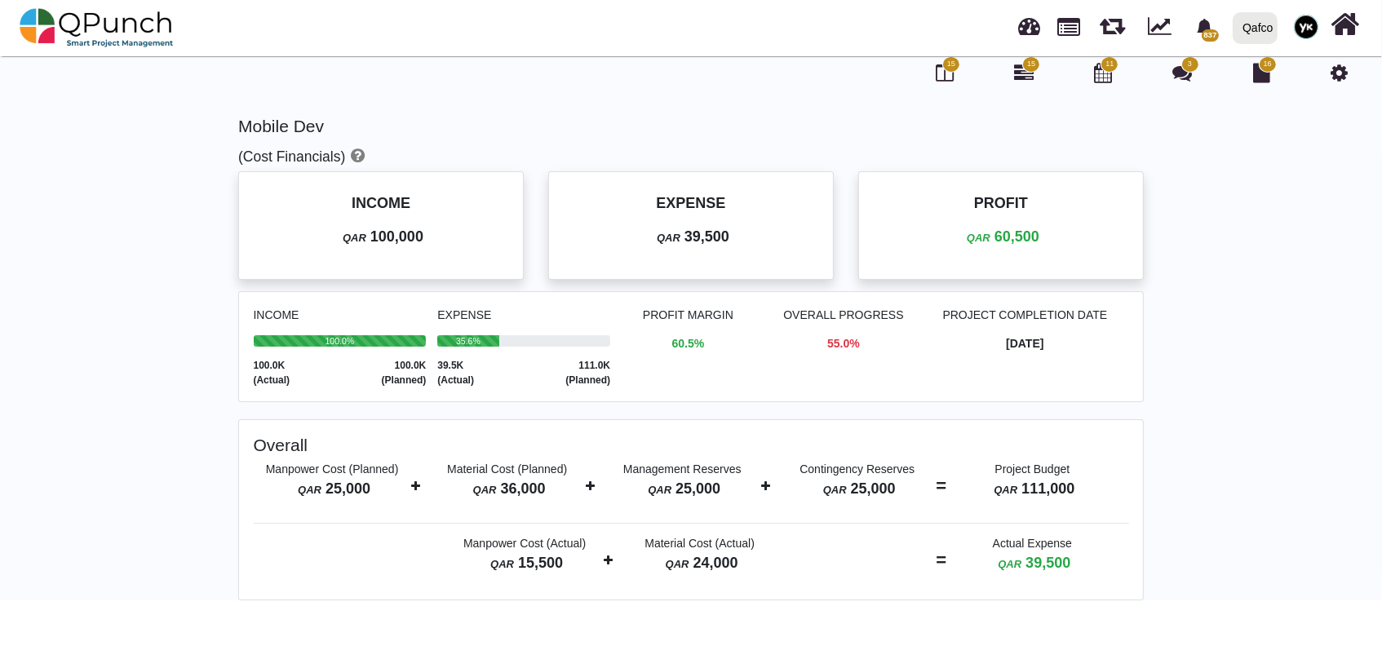
click at [946, 206] on p "PROFIT" at bounding box center [1001, 204] width 244 height 22
click at [450, 247] on div "INCOME QAR 100,000" at bounding box center [381, 225] width 273 height 95
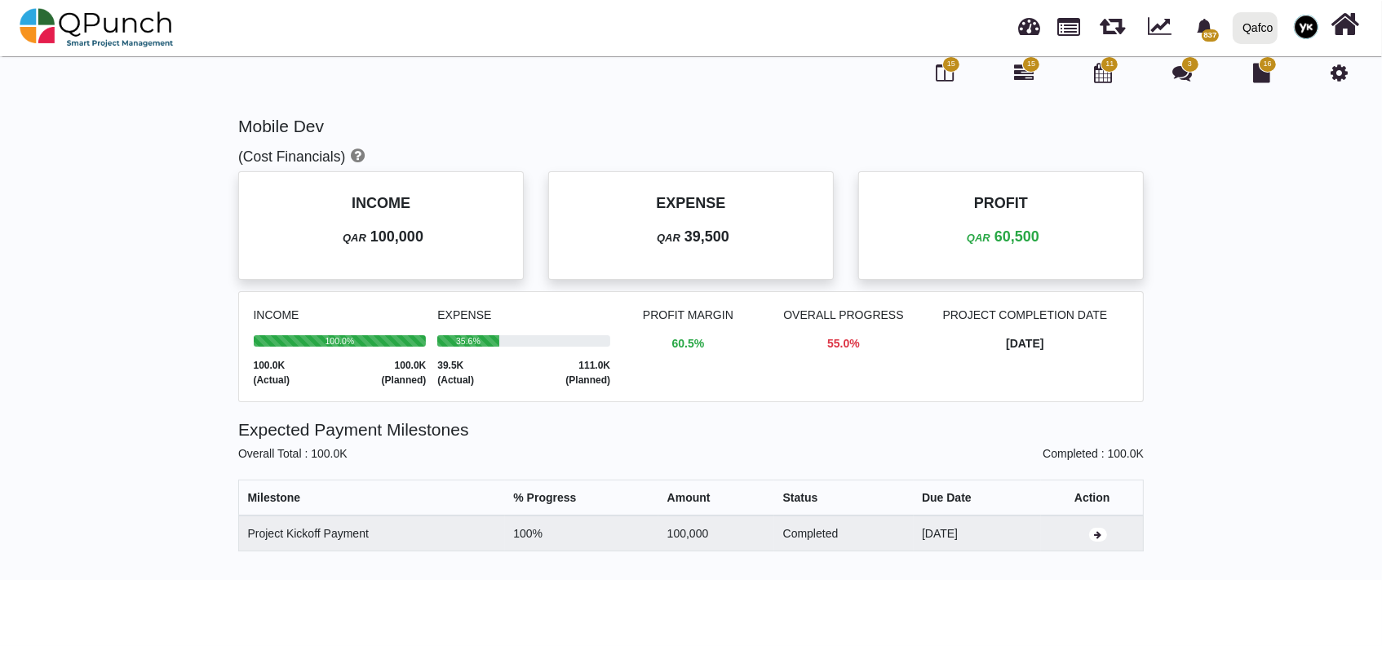
click at [446, 256] on div "INCOME QAR 100,000" at bounding box center [381, 225] width 273 height 95
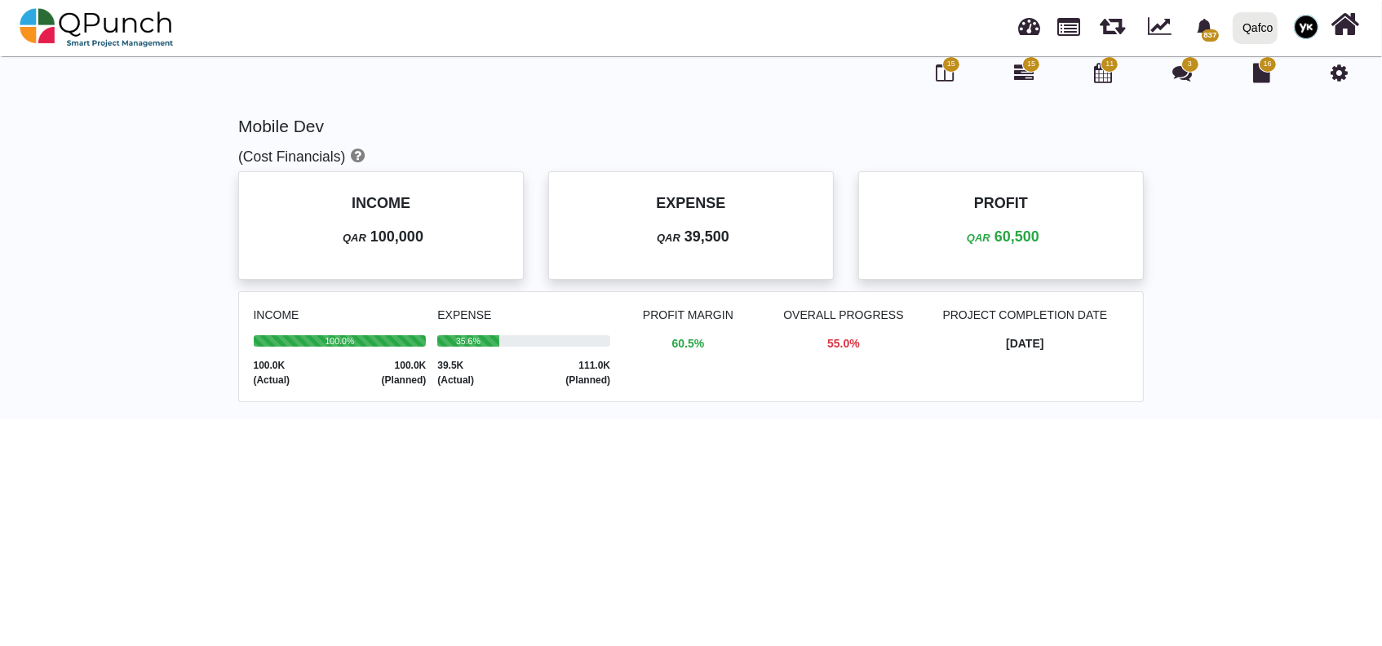
click at [446, 256] on div "INCOME QAR 100,000" at bounding box center [381, 225] width 273 height 95
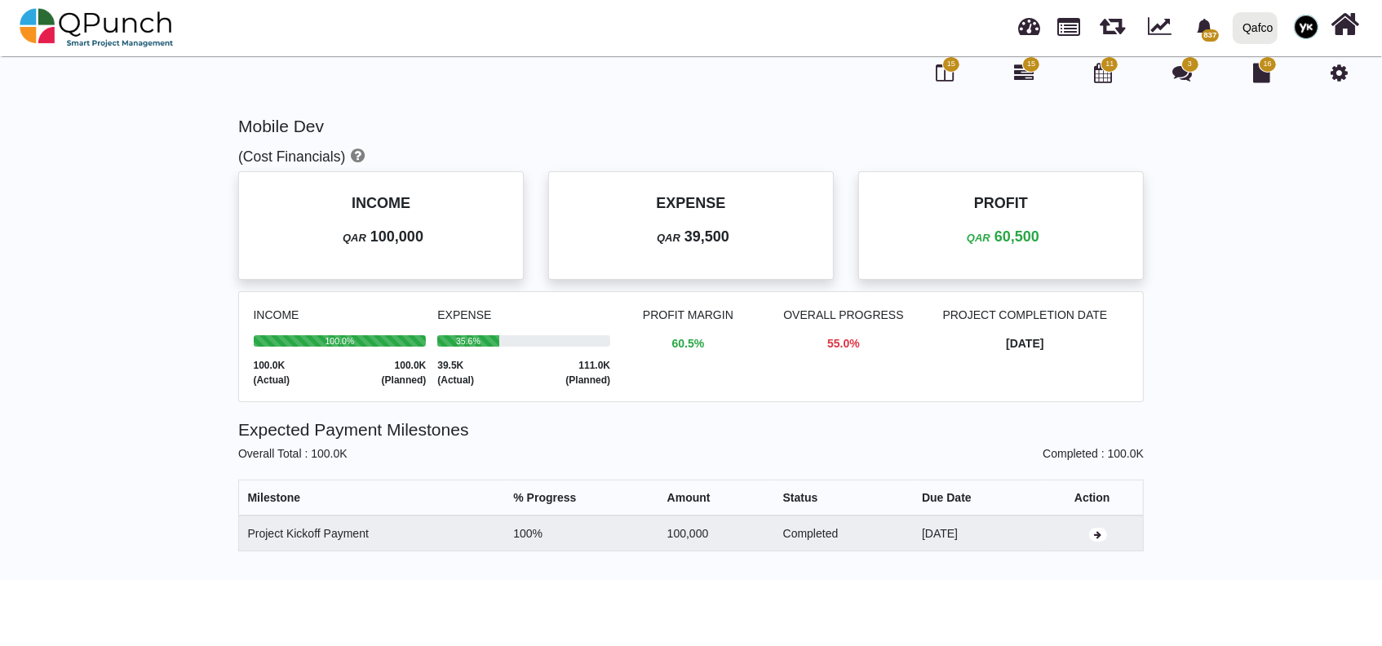
click at [639, 239] on p "QAR 39,500" at bounding box center [691, 237] width 244 height 22
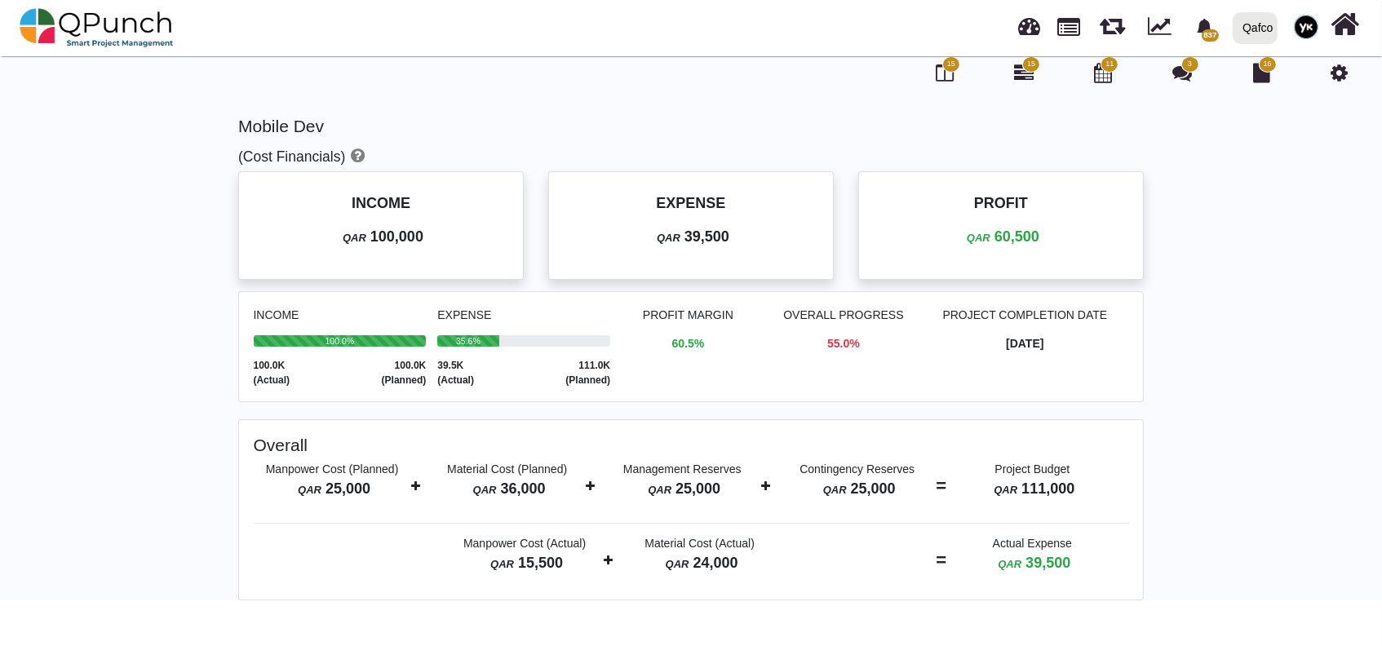
click at [636, 238] on p "QAR 39,500" at bounding box center [691, 237] width 244 height 22
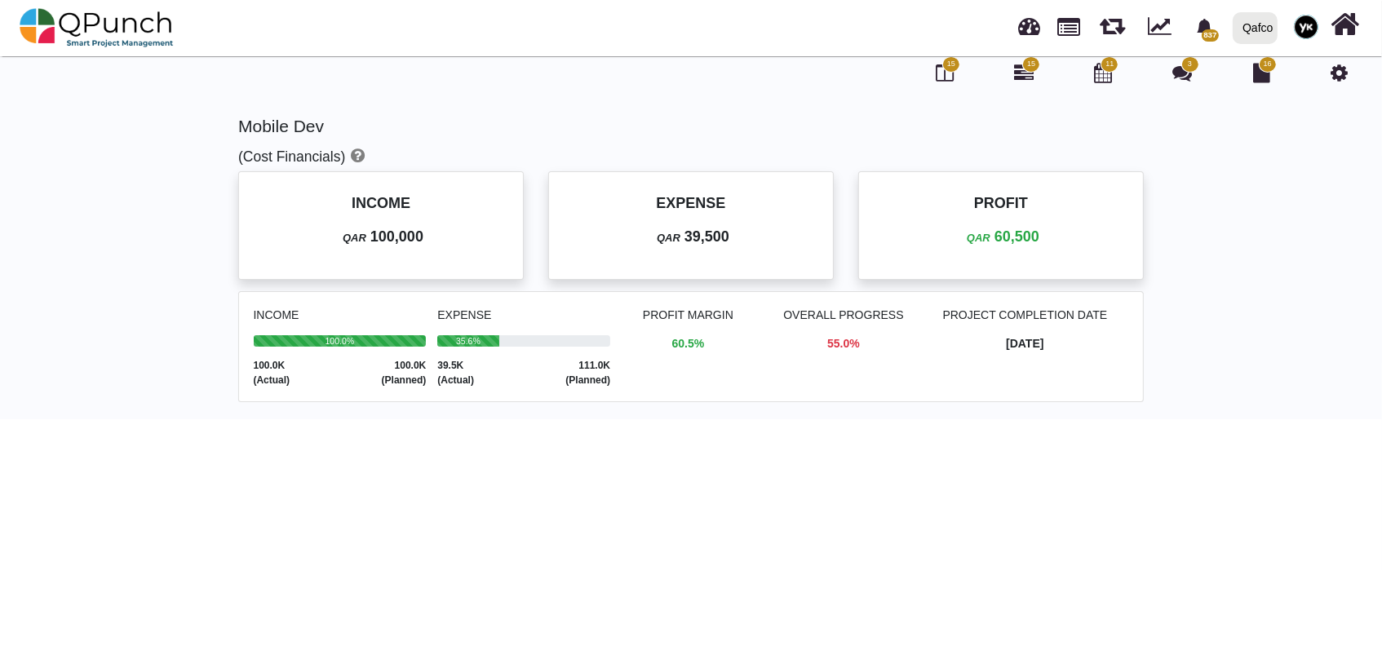
click at [636, 238] on p "QAR 39,500" at bounding box center [691, 237] width 244 height 22
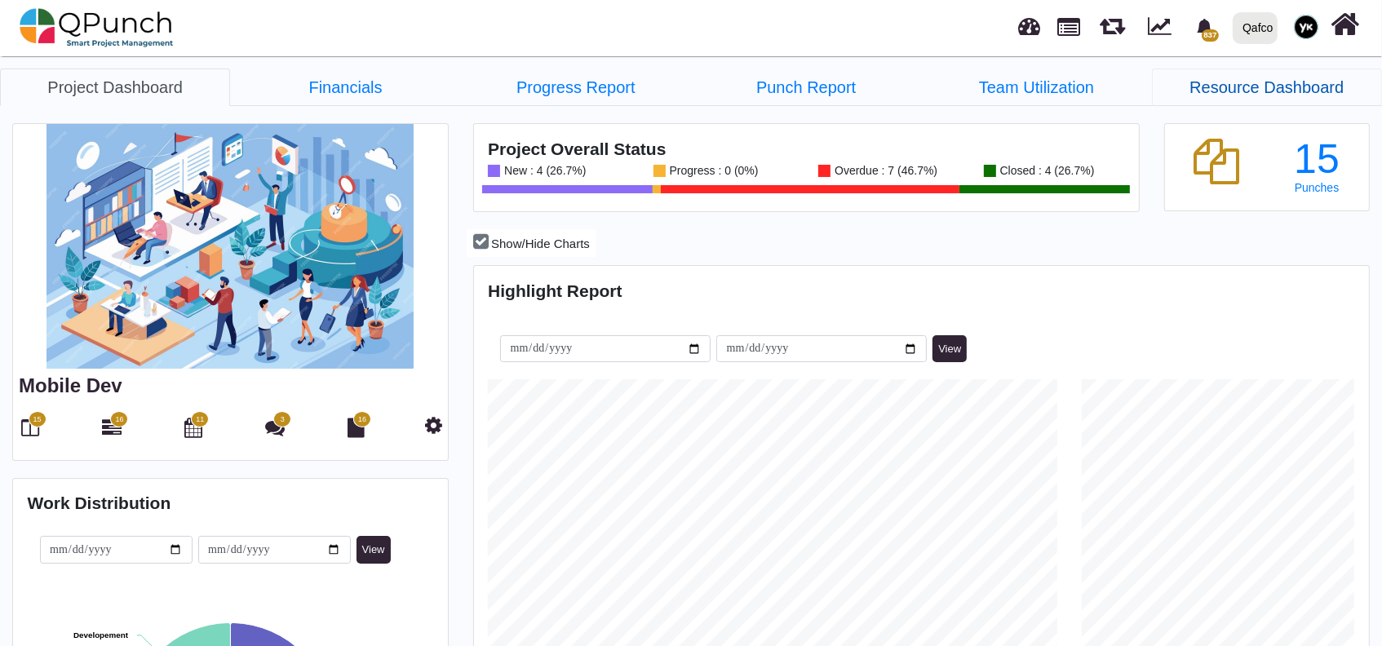
scroll to position [284, 297]
click at [1247, 83] on link "Resource Dashboard" at bounding box center [1267, 88] width 230 height 38
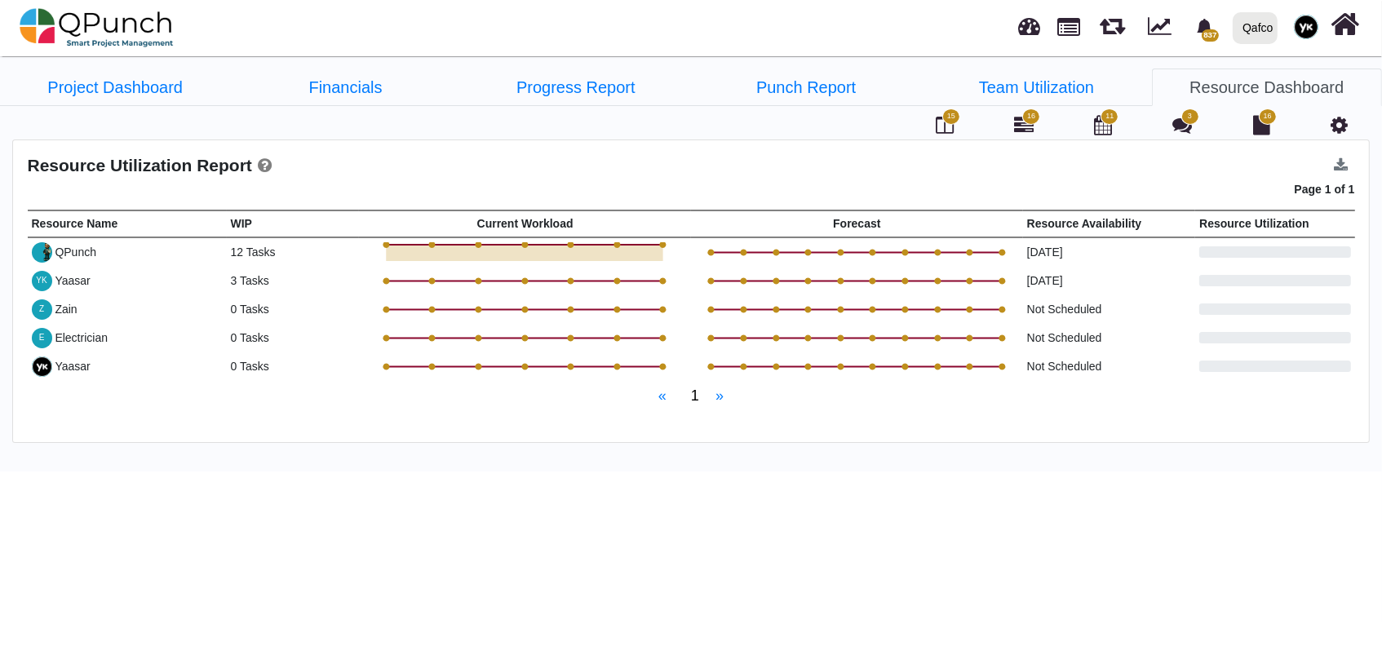
drag, startPoint x: 64, startPoint y: 284, endPoint x: 84, endPoint y: 410, distance: 127.3
click at [84, 410] on div "Resource Utilization Report Page 1 of 1 Resource Name WIP Current Workload Fore…" at bounding box center [691, 291] width 1356 height 302
click at [85, 395] on td "« 1 »" at bounding box center [691, 396] width 1327 height 30
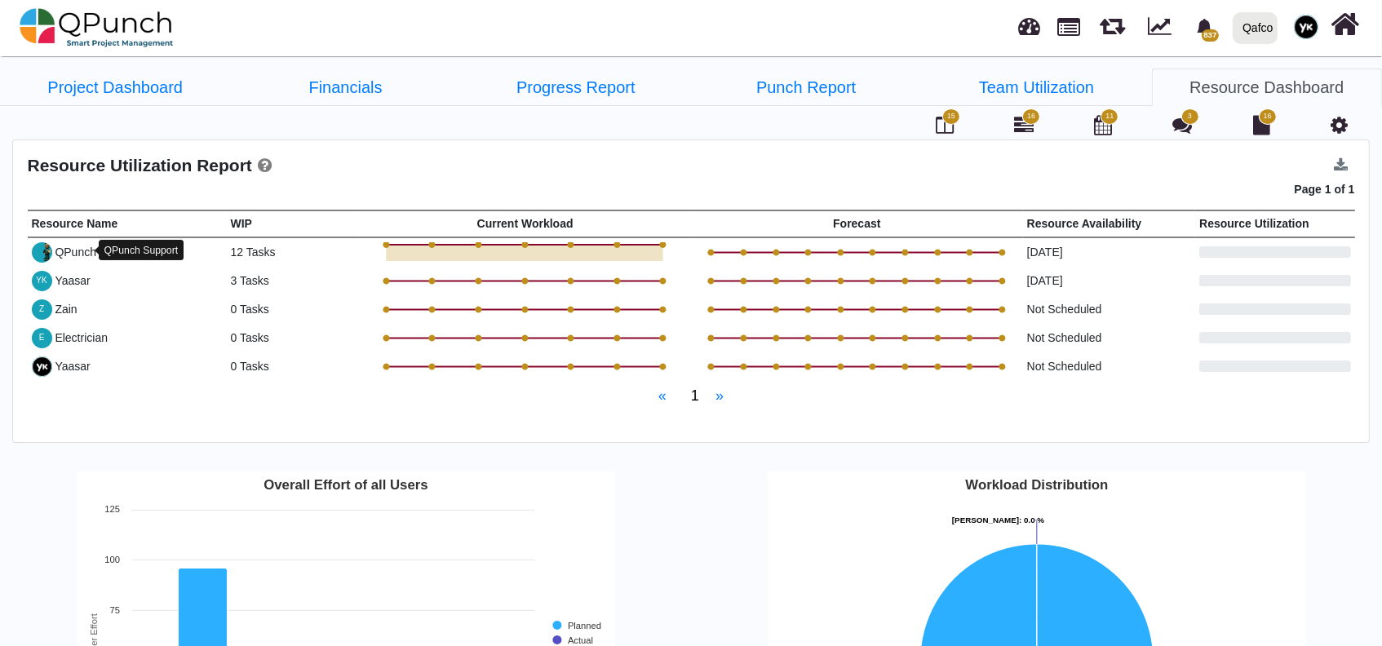
click at [72, 252] on div "QPunch" at bounding box center [76, 252] width 42 height 17
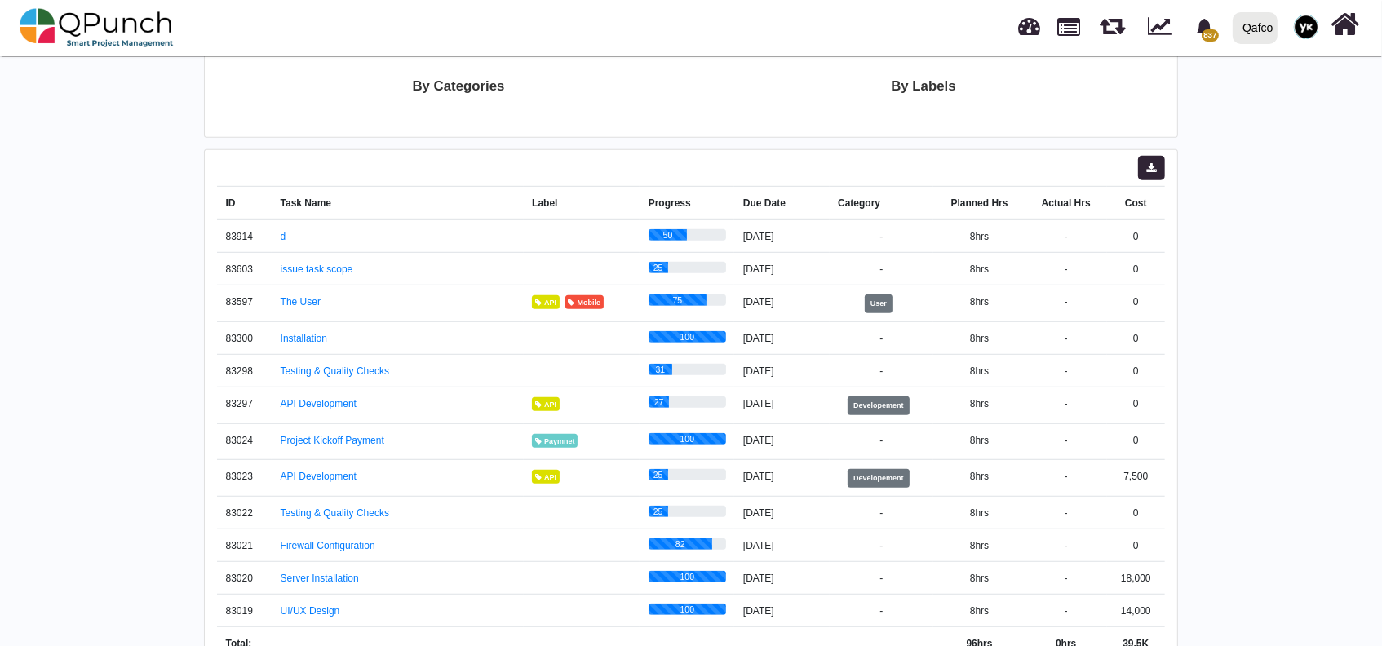
scroll to position [1026, 0]
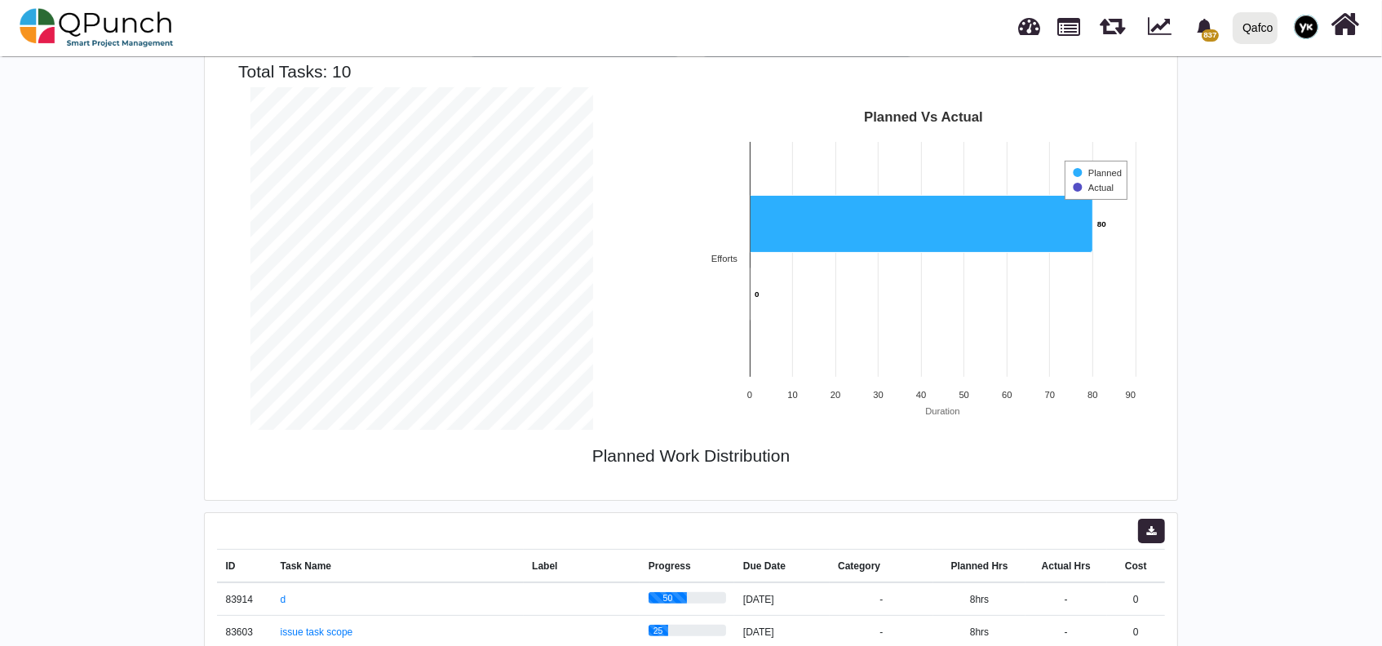
scroll to position [534, 0]
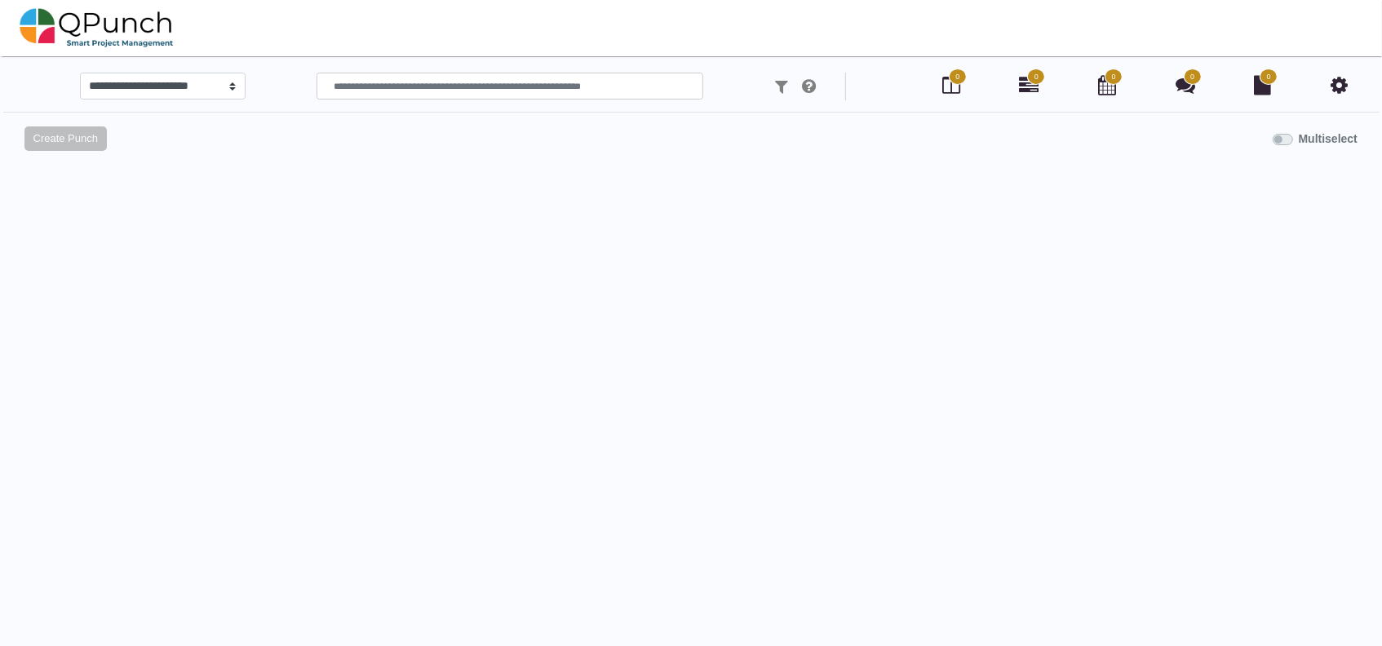
select select
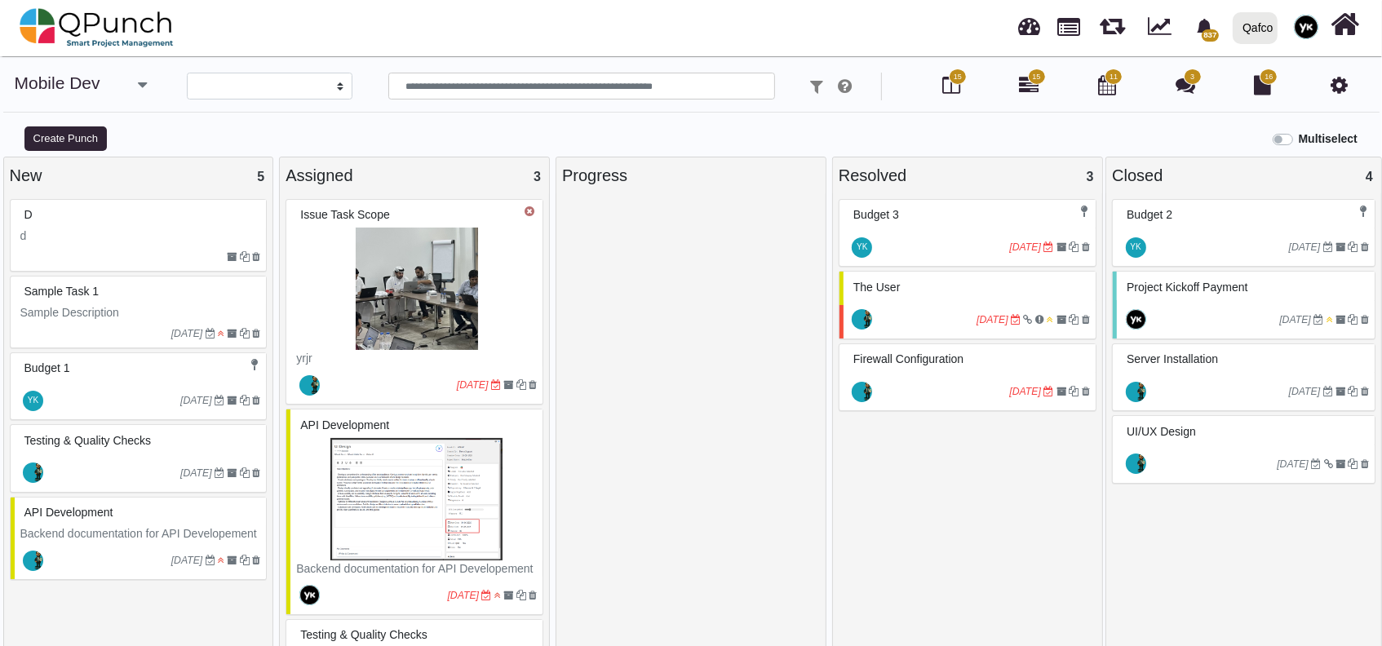
click at [1337, 87] on icon at bounding box center [1339, 85] width 17 height 20
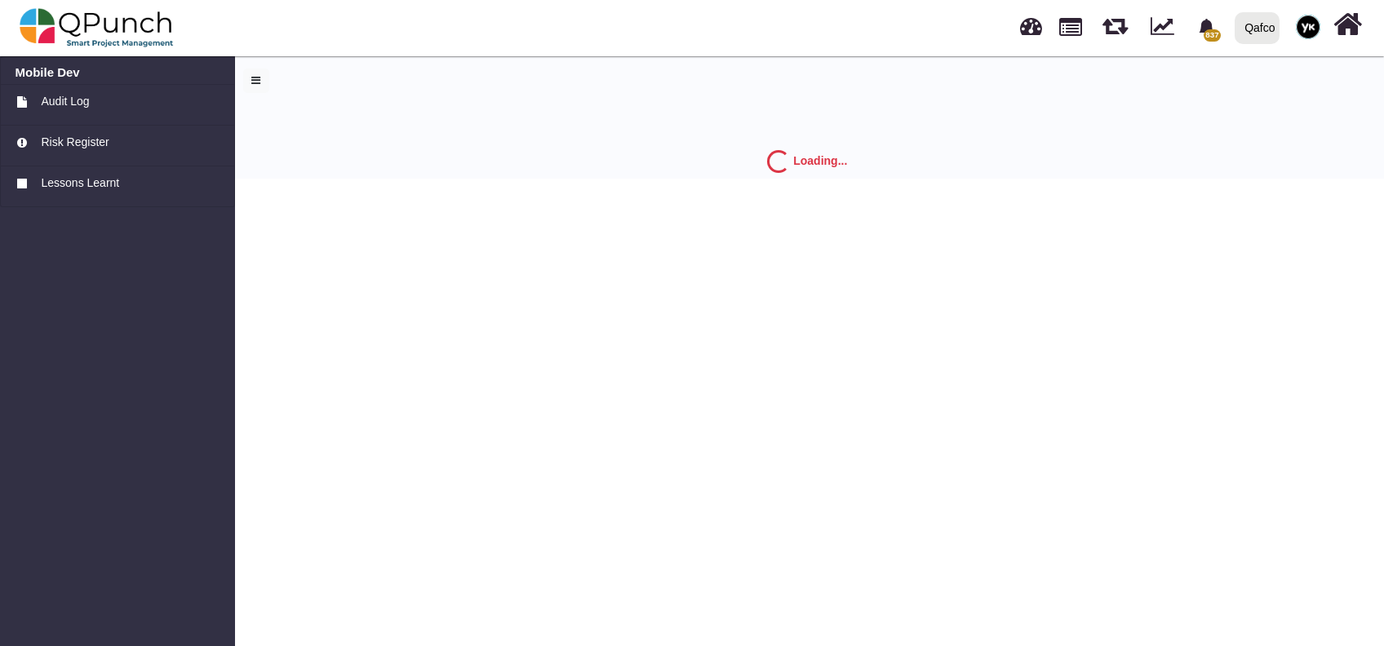
select select "*"
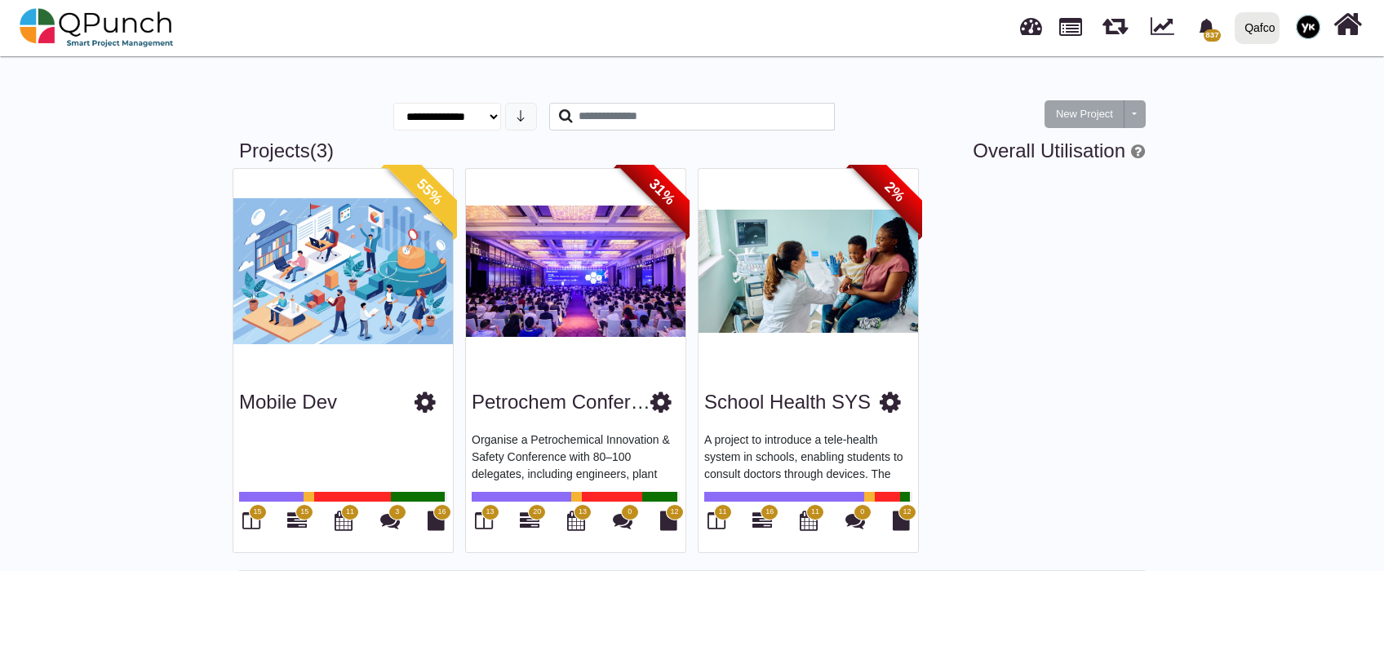
click at [427, 406] on icon at bounding box center [424, 402] width 21 height 24
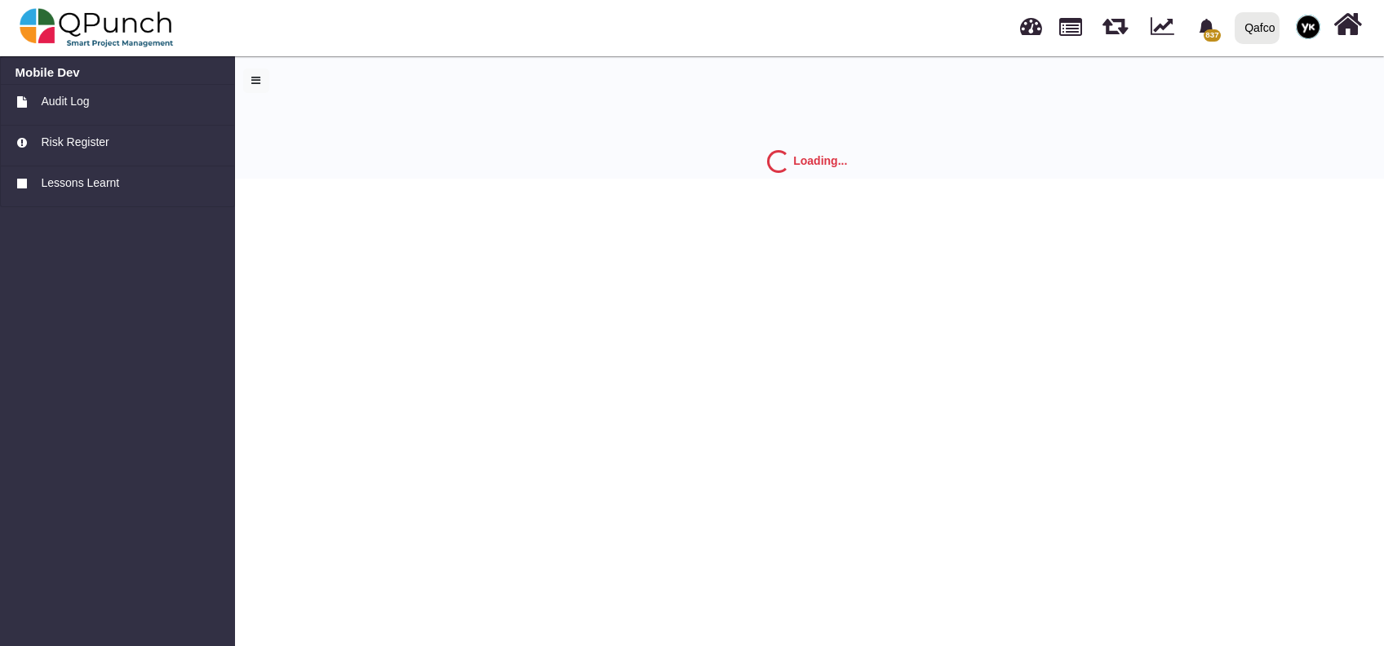
select select "*"
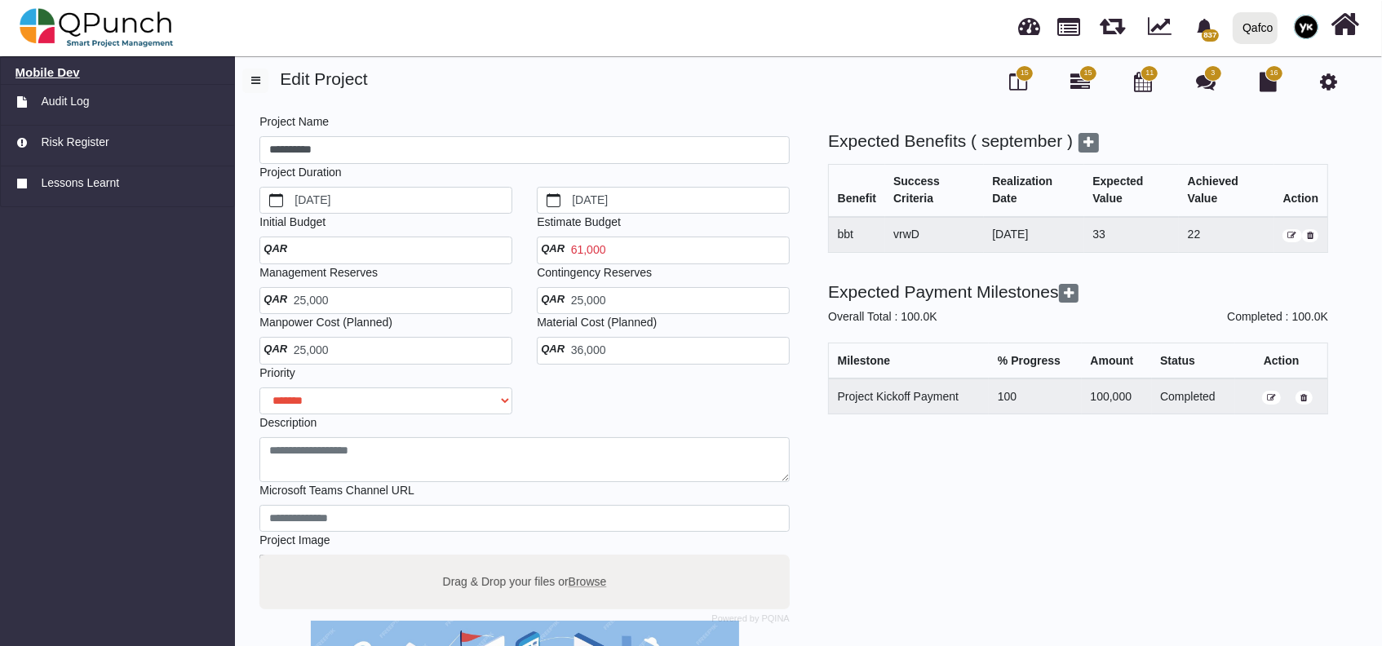
click at [71, 74] on h6 "Mobile Dev" at bounding box center [118, 72] width 205 height 15
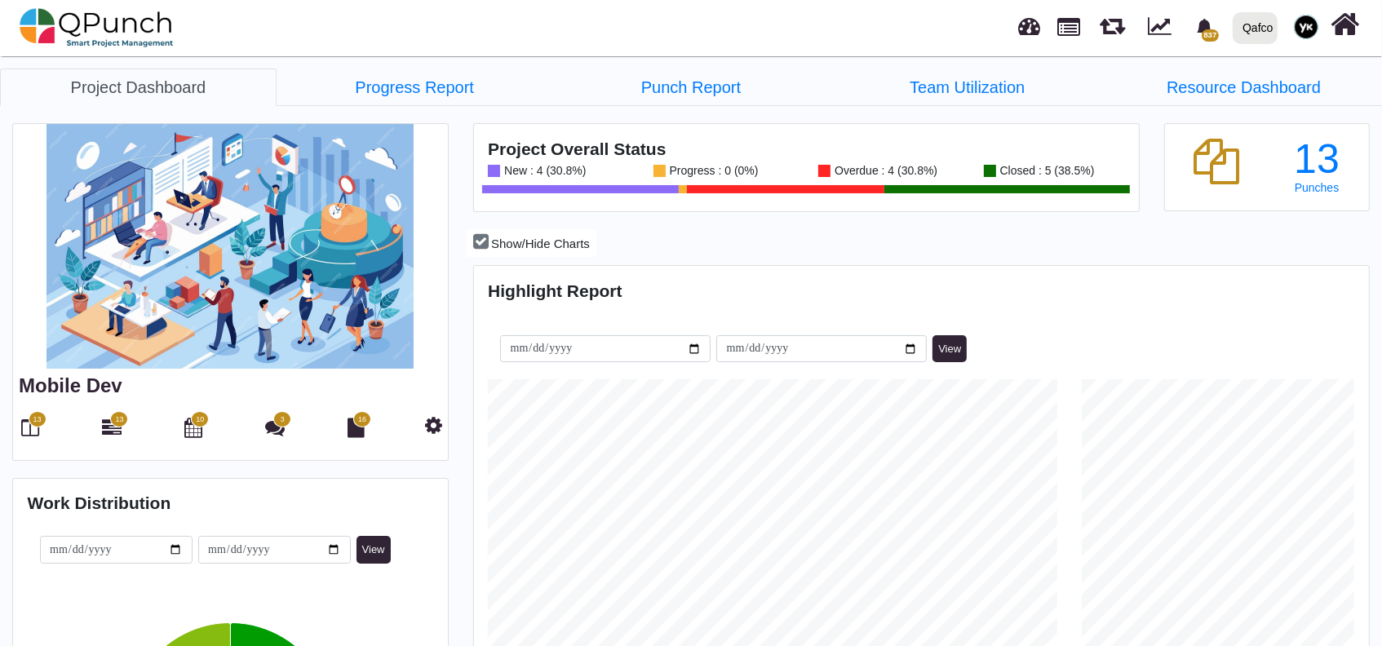
scroll to position [284, 297]
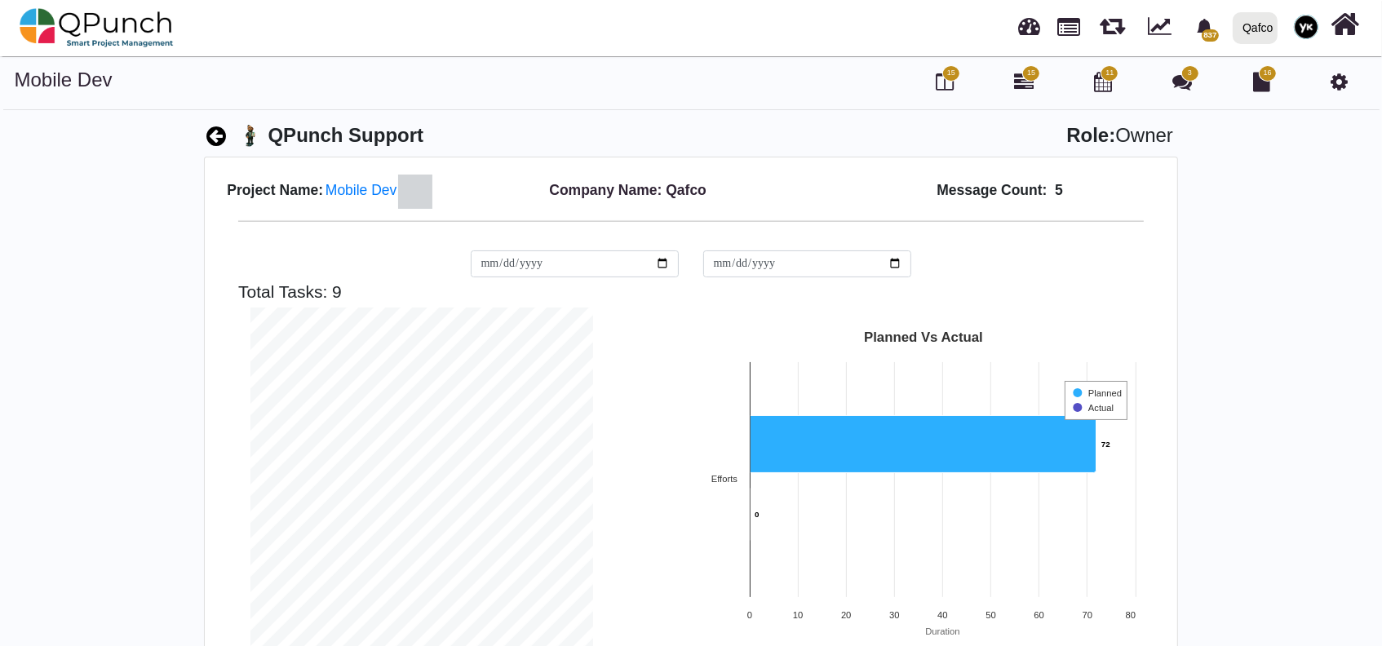
scroll to position [502, 0]
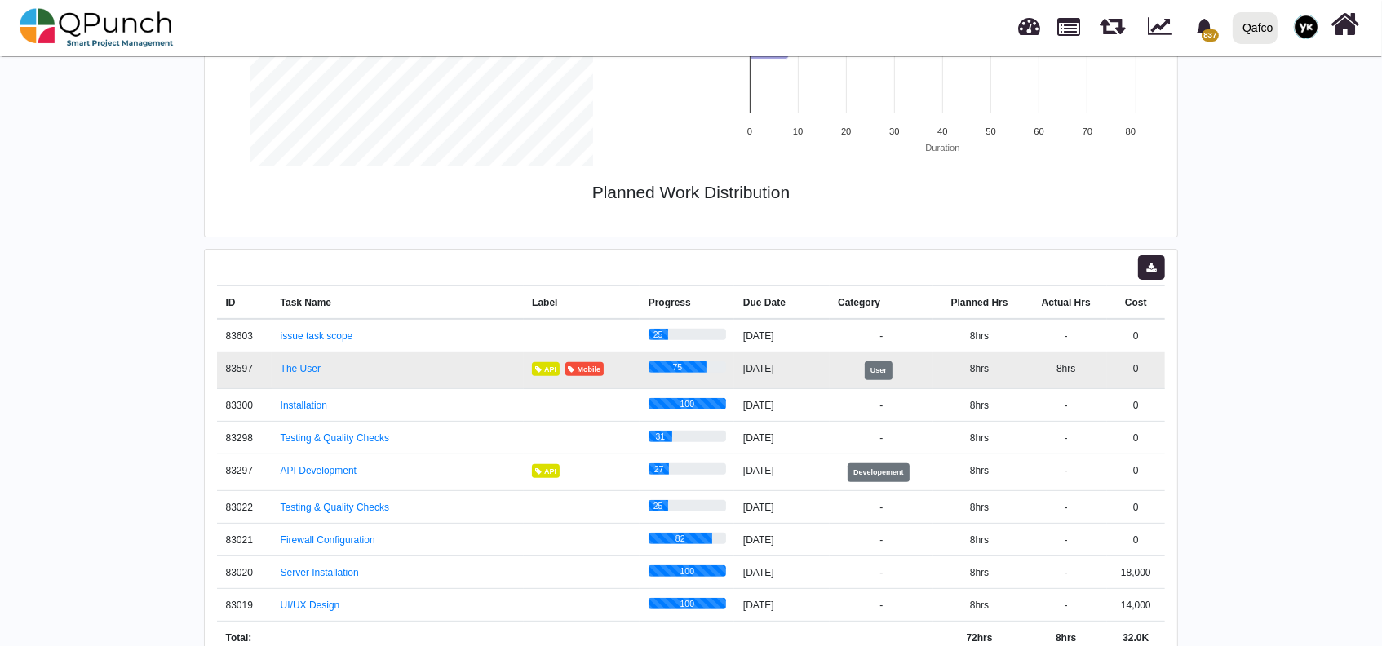
scroll to position [502, 0]
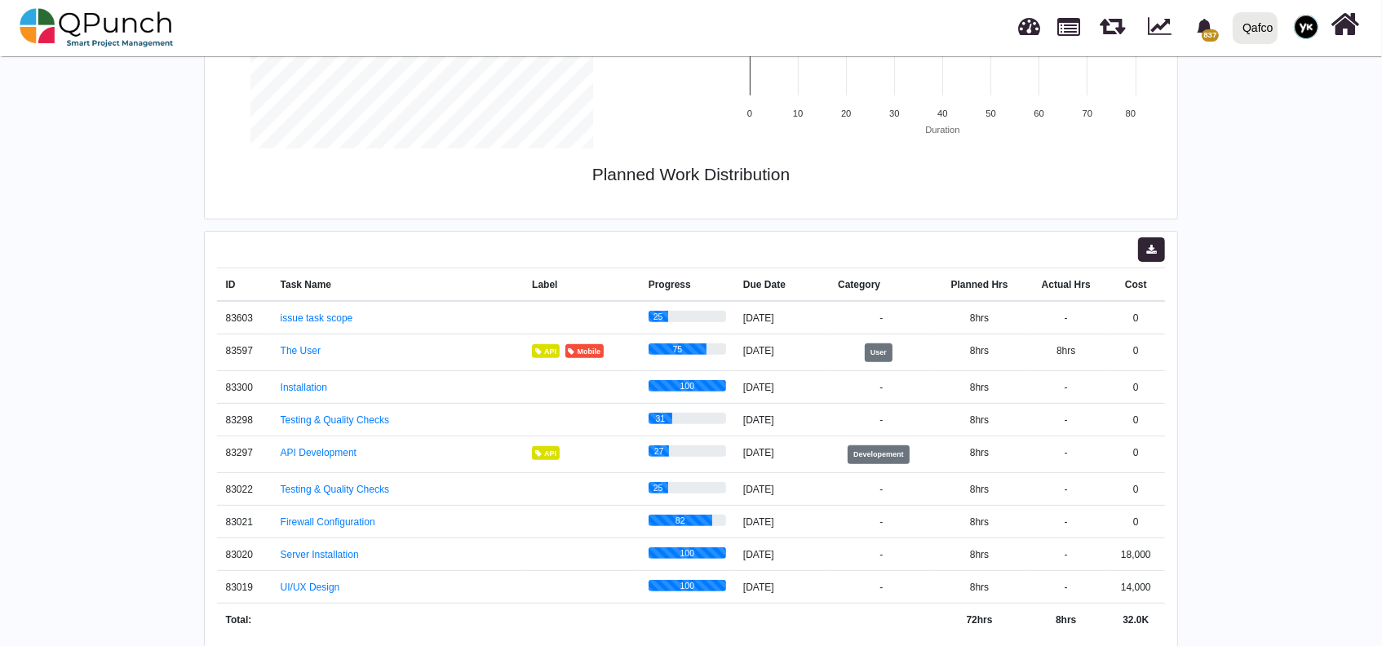
click at [1189, 373] on div "Mobile Dev 15 15 11 3 16 QPunch Support Role: Owner Project Name: Mobile Dev Co…" at bounding box center [691, 107] width 1382 height 1081
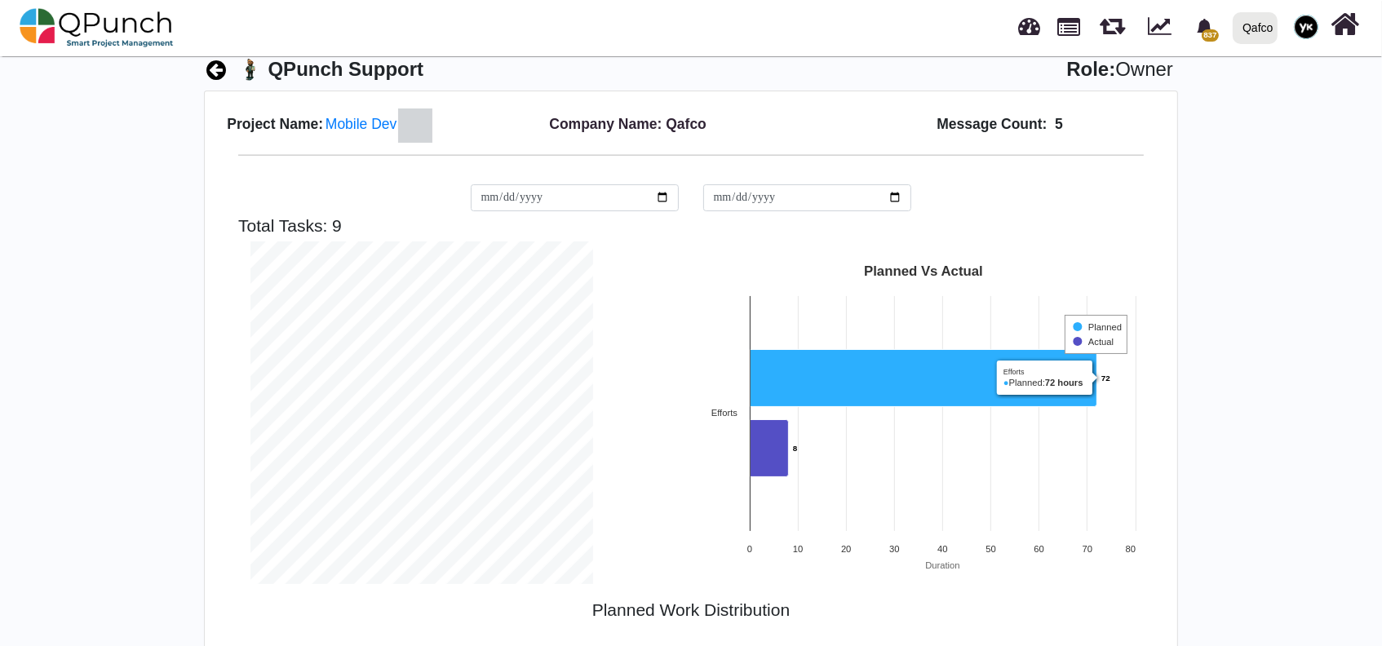
scroll to position [502, 0]
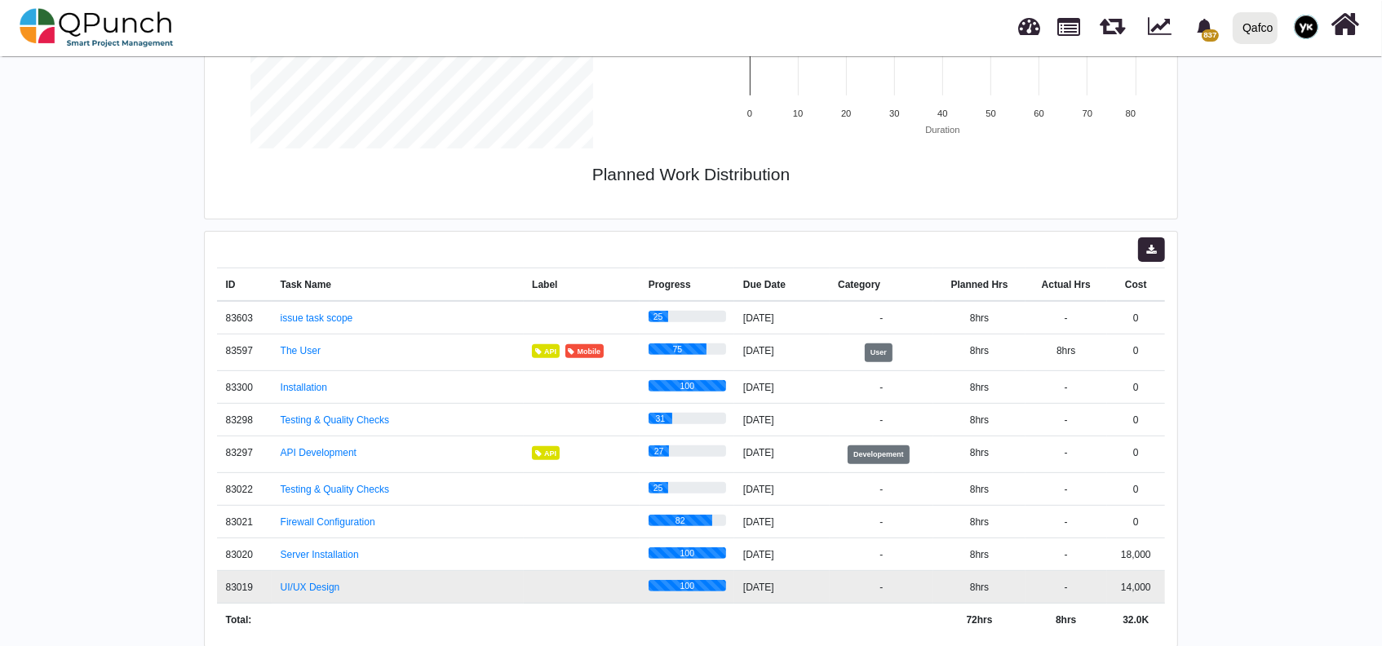
click at [1135, 585] on td "14,000" at bounding box center [1136, 587] width 58 height 33
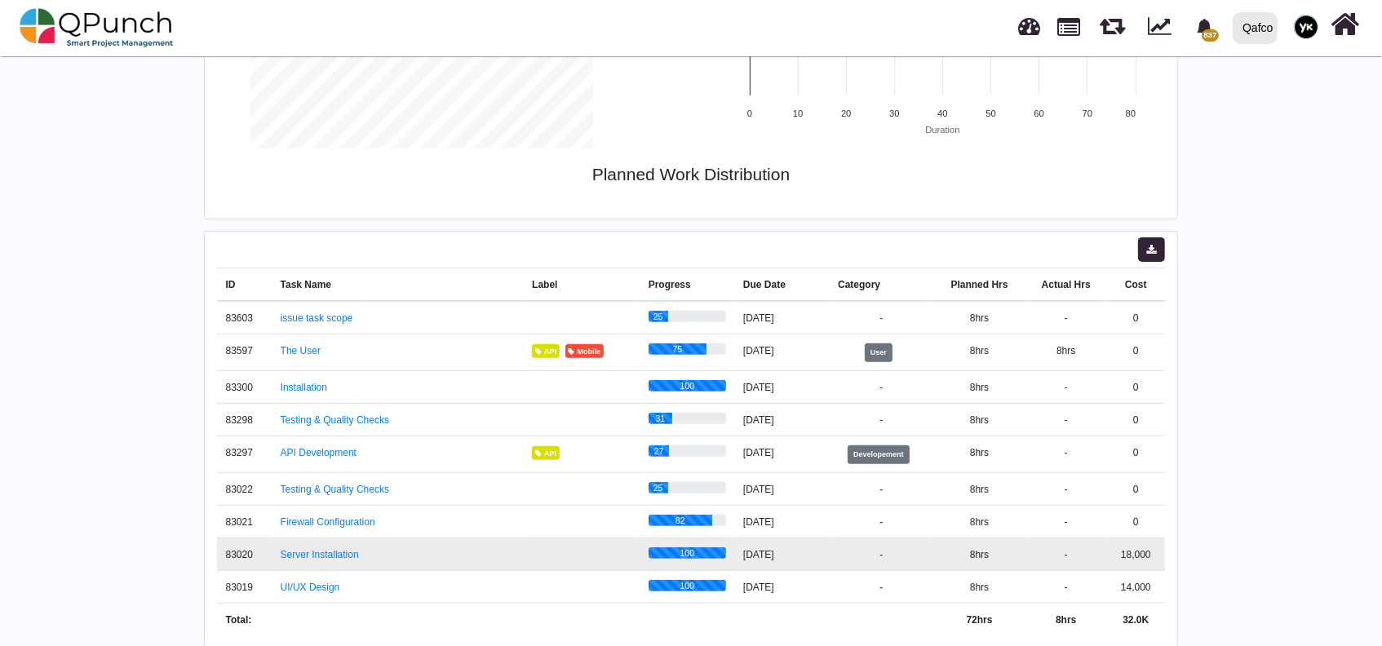
click at [1119, 547] on td "18,000" at bounding box center [1136, 554] width 58 height 33
click at [1124, 550] on td "18,000" at bounding box center [1136, 554] width 58 height 33
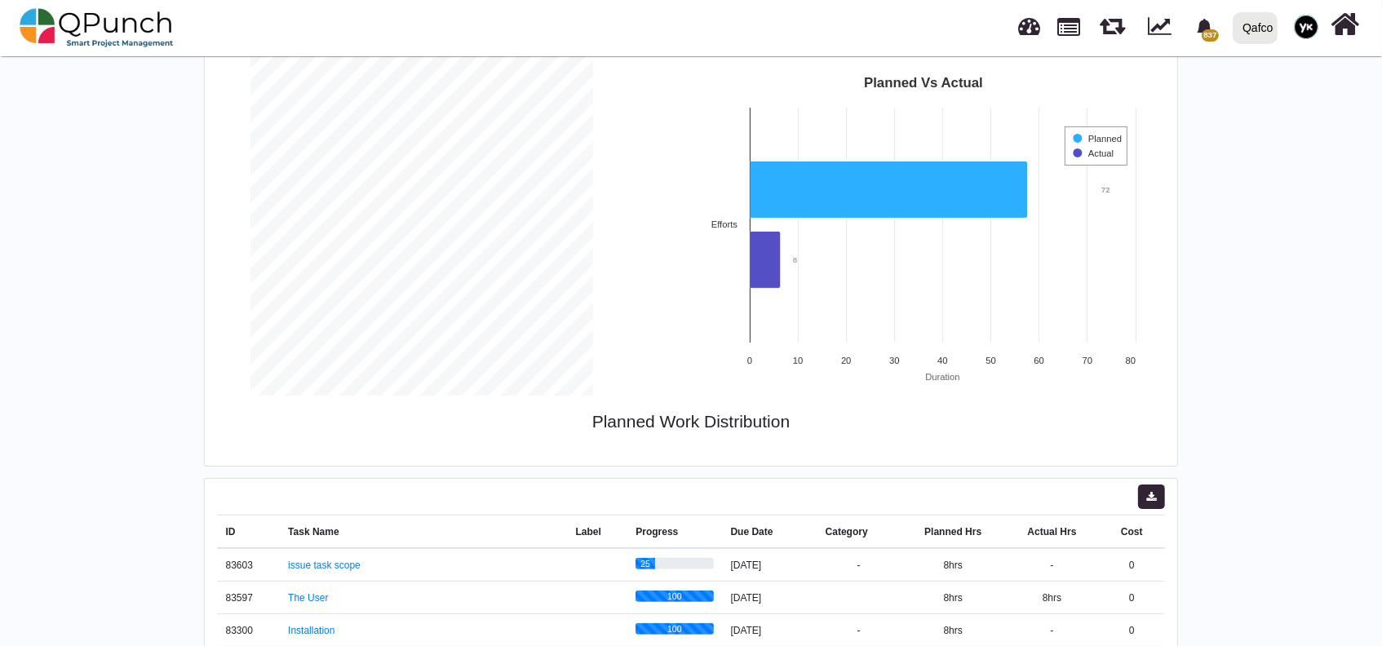
scroll to position [494, 0]
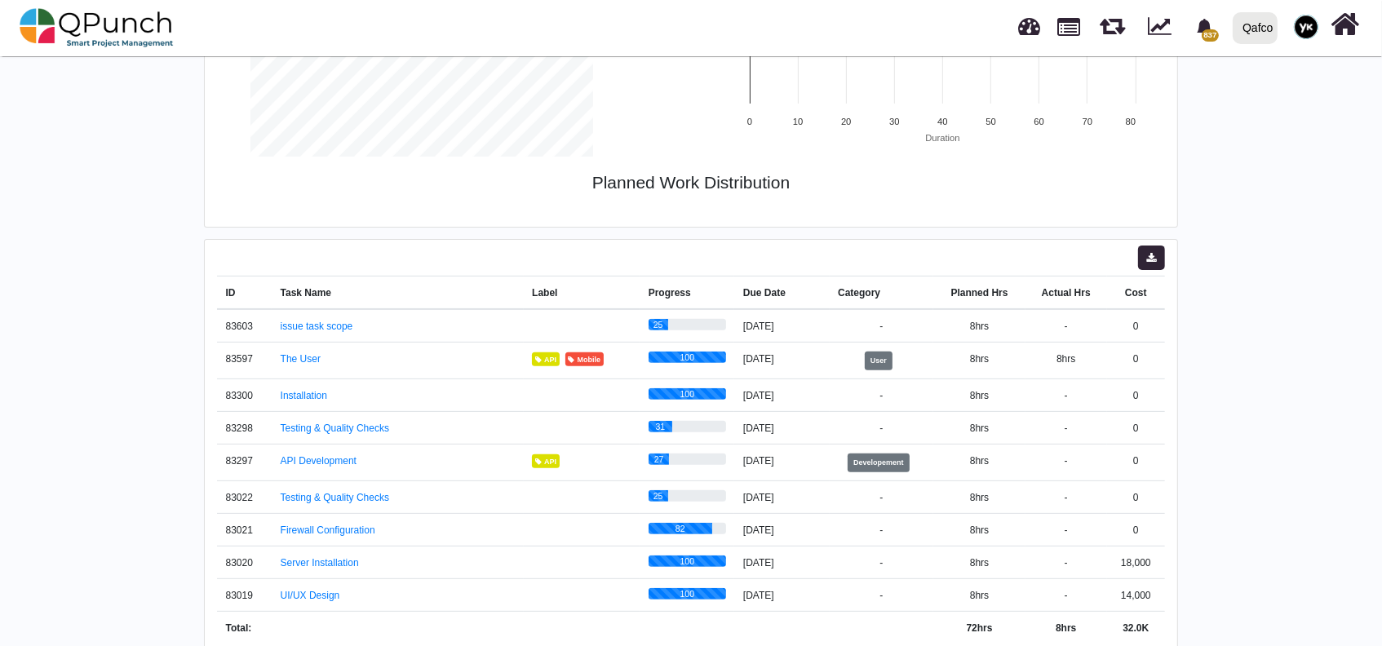
drag, startPoint x: 1128, startPoint y: 359, endPoint x: 1189, endPoint y: 356, distance: 60.5
click at [1189, 356] on div "Mobile Dev [PHONE_NUMBER] QPunch Support Role: Owner Project Name: Mobile Dev C…" at bounding box center [691, 115] width 1382 height 1081
click at [1186, 357] on div "Mobile Dev [PHONE_NUMBER] QPunch Support Role: Owner Project Name: Mobile Dev C…" at bounding box center [691, 115] width 1382 height 1081
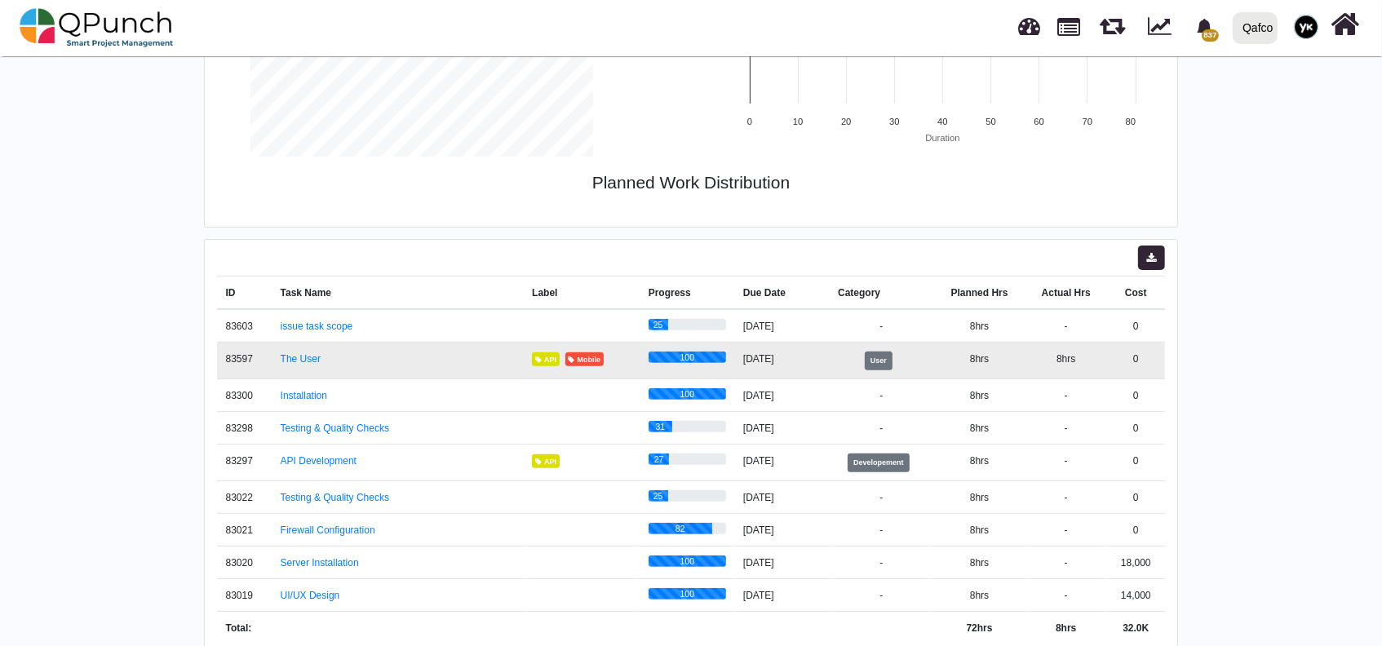
drag, startPoint x: 1129, startPoint y: 358, endPoint x: 1159, endPoint y: 356, distance: 29.5
click at [1159, 356] on td "0" at bounding box center [1136, 361] width 58 height 37
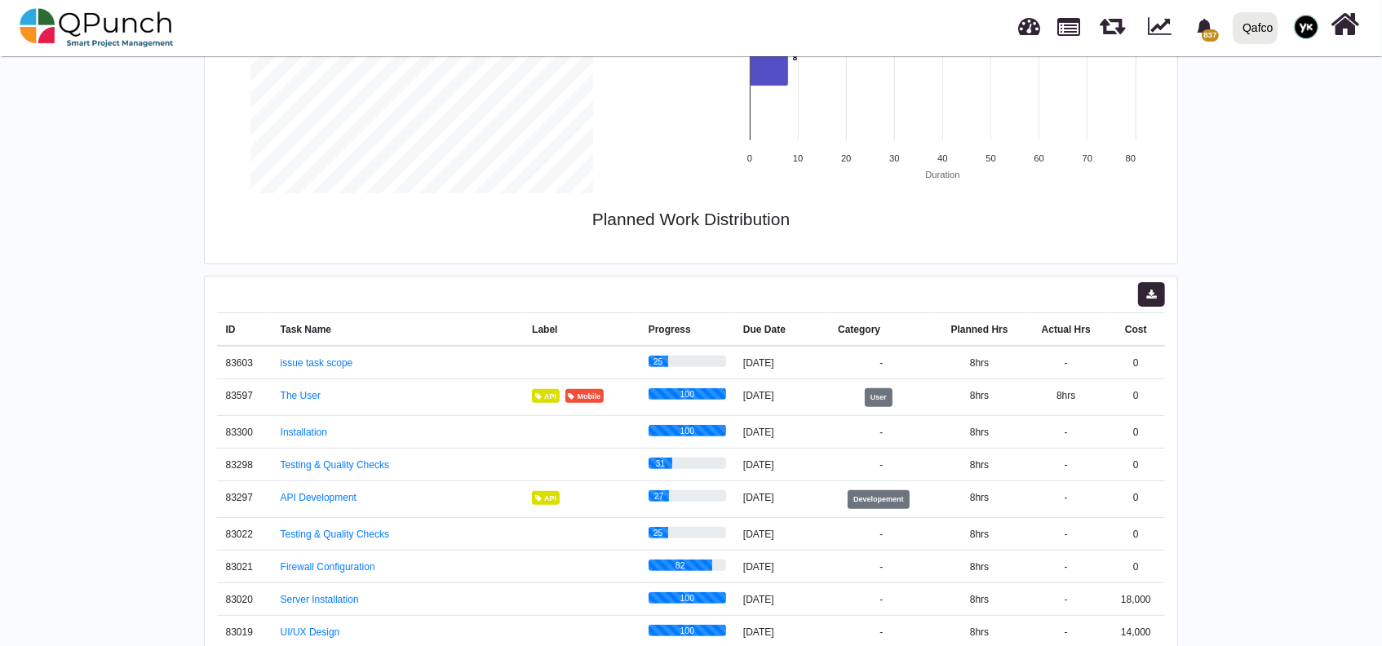
scroll to position [502, 0]
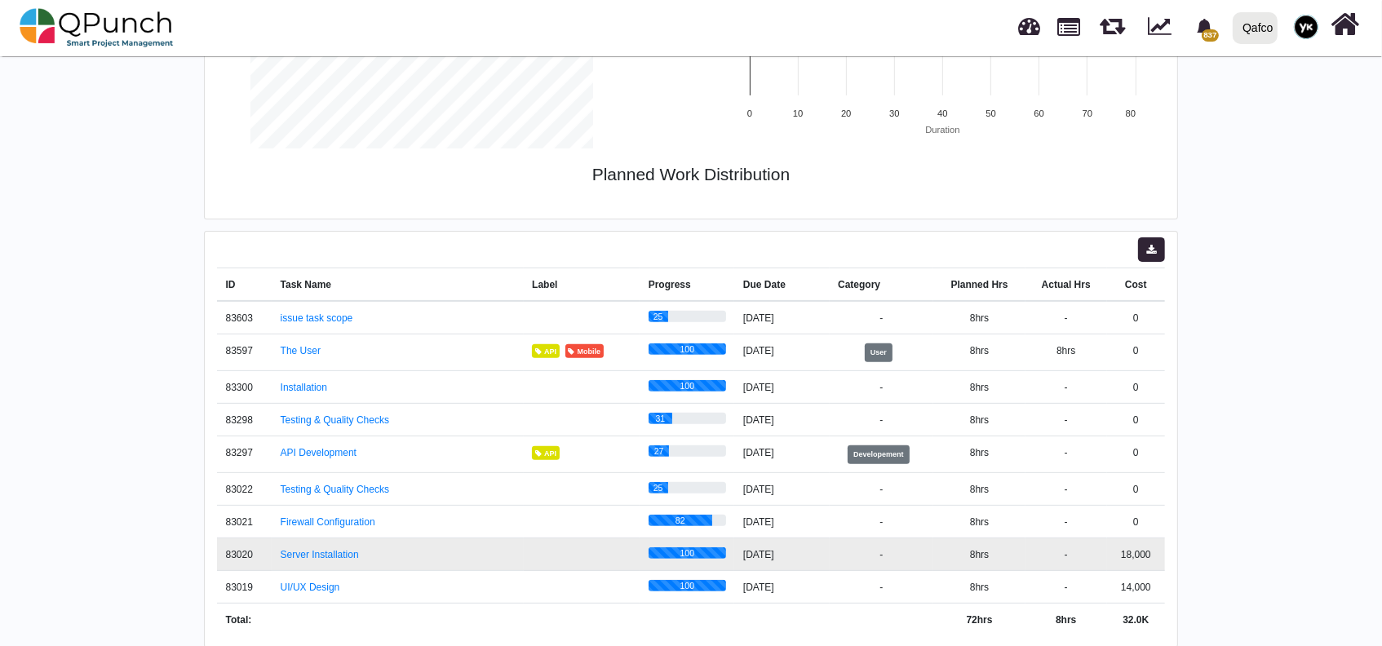
drag, startPoint x: 1127, startPoint y: 566, endPoint x: 1160, endPoint y: 559, distance: 34.2
click at [1160, 559] on td "18,000" at bounding box center [1136, 554] width 58 height 33
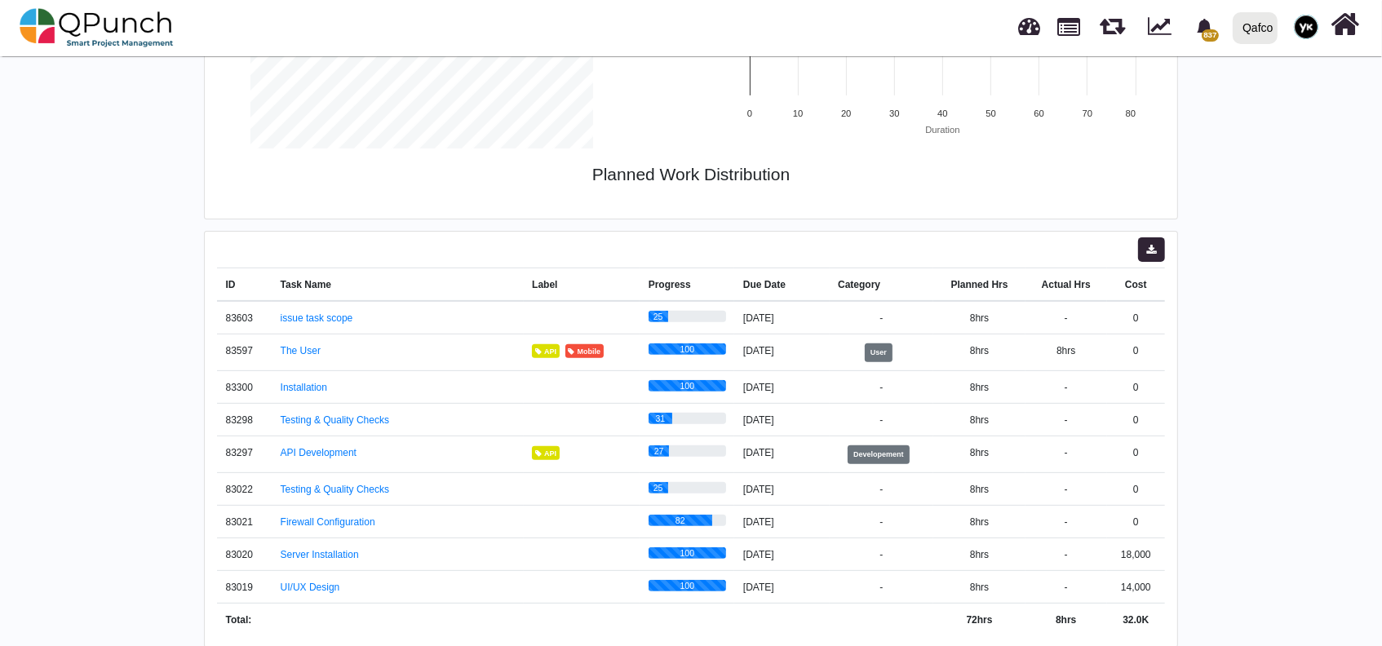
drag, startPoint x: 1124, startPoint y: 349, endPoint x: 1167, endPoint y: 349, distance: 42.4
click at [1167, 349] on div "ID Task Name Label Progress Due Date Category Planned Hrs Actual Hrs Cost 83603…" at bounding box center [691, 439] width 974 height 417
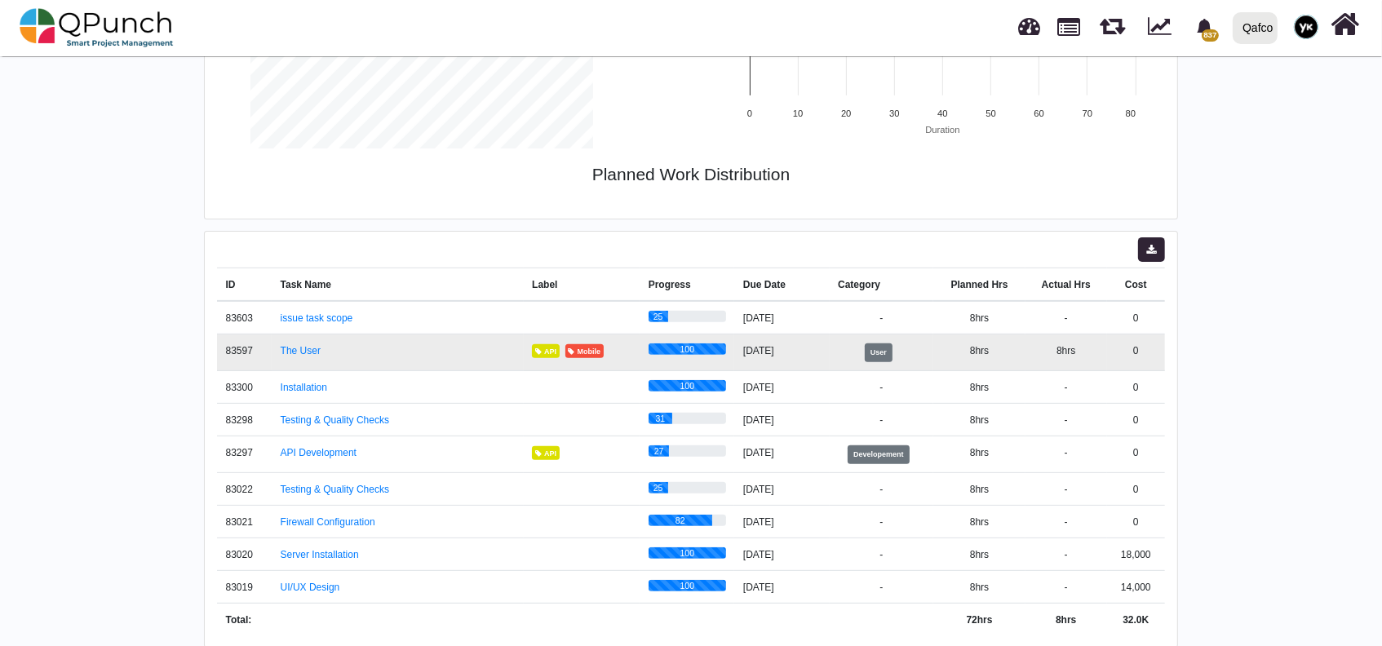
click at [1161, 349] on td "0" at bounding box center [1136, 353] width 58 height 37
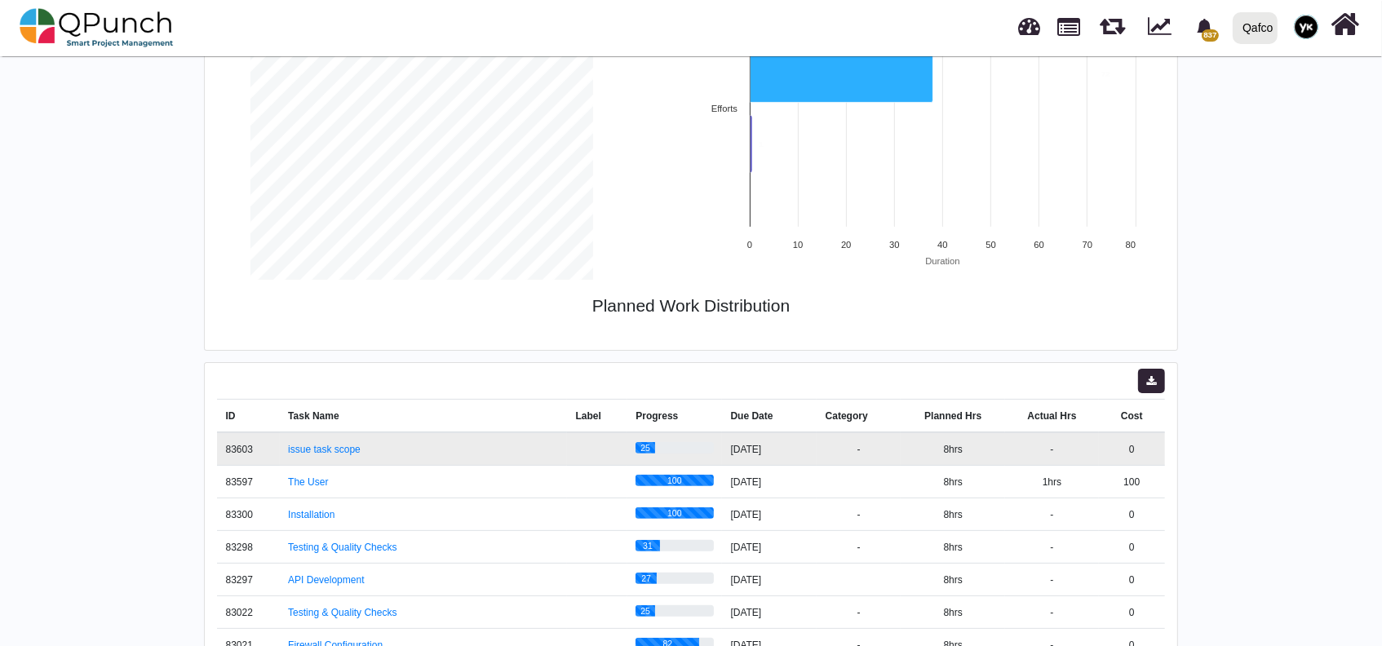
scroll to position [494, 0]
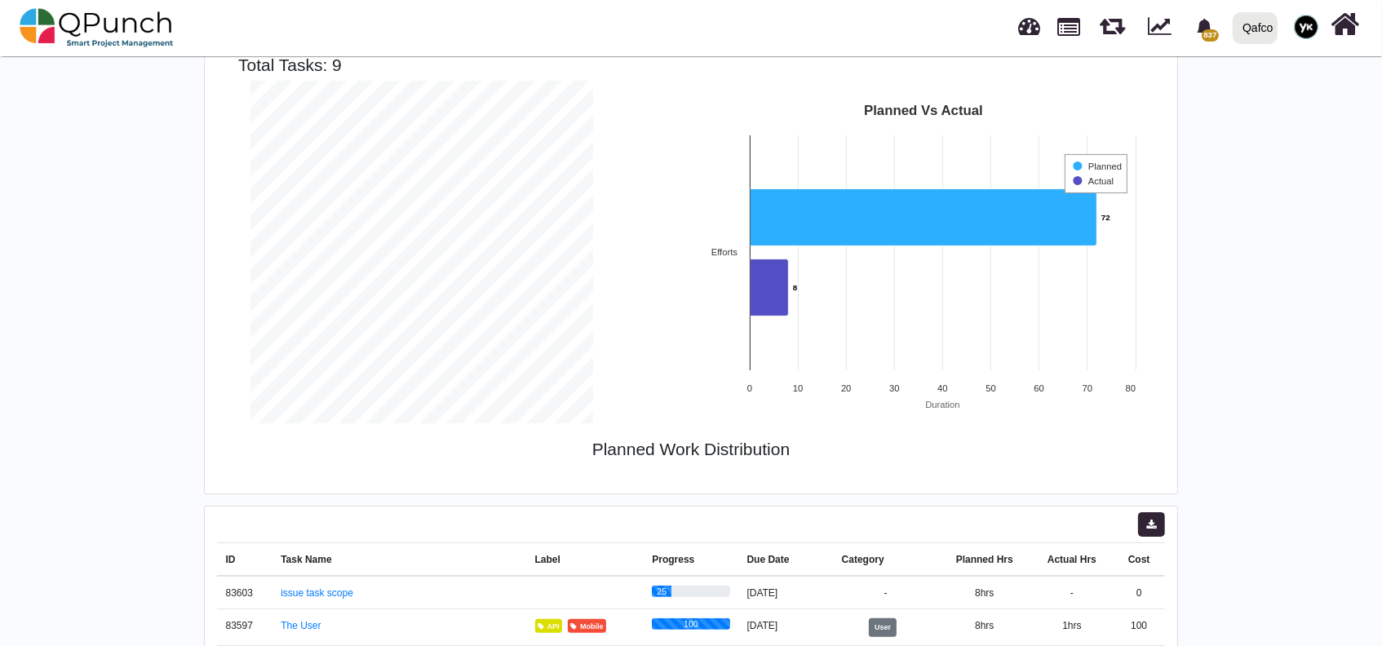
scroll to position [502, 0]
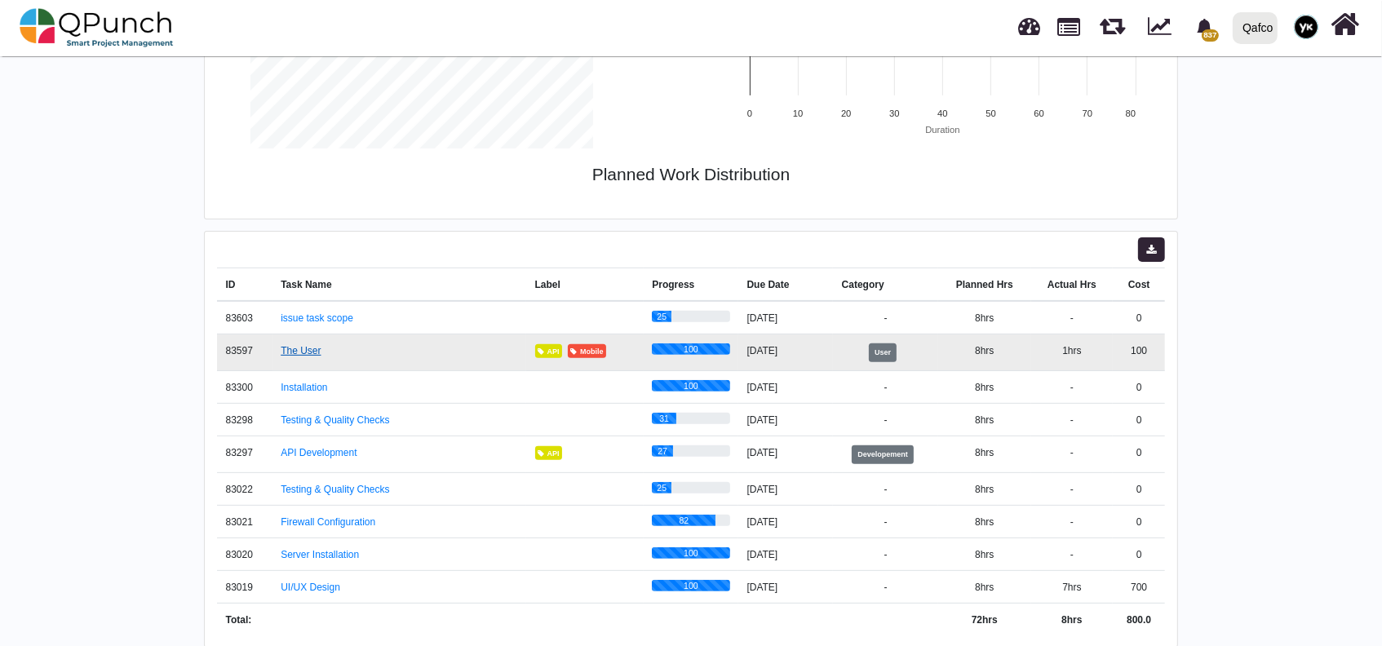
click at [306, 350] on link "The User" at bounding box center [301, 350] width 40 height 11
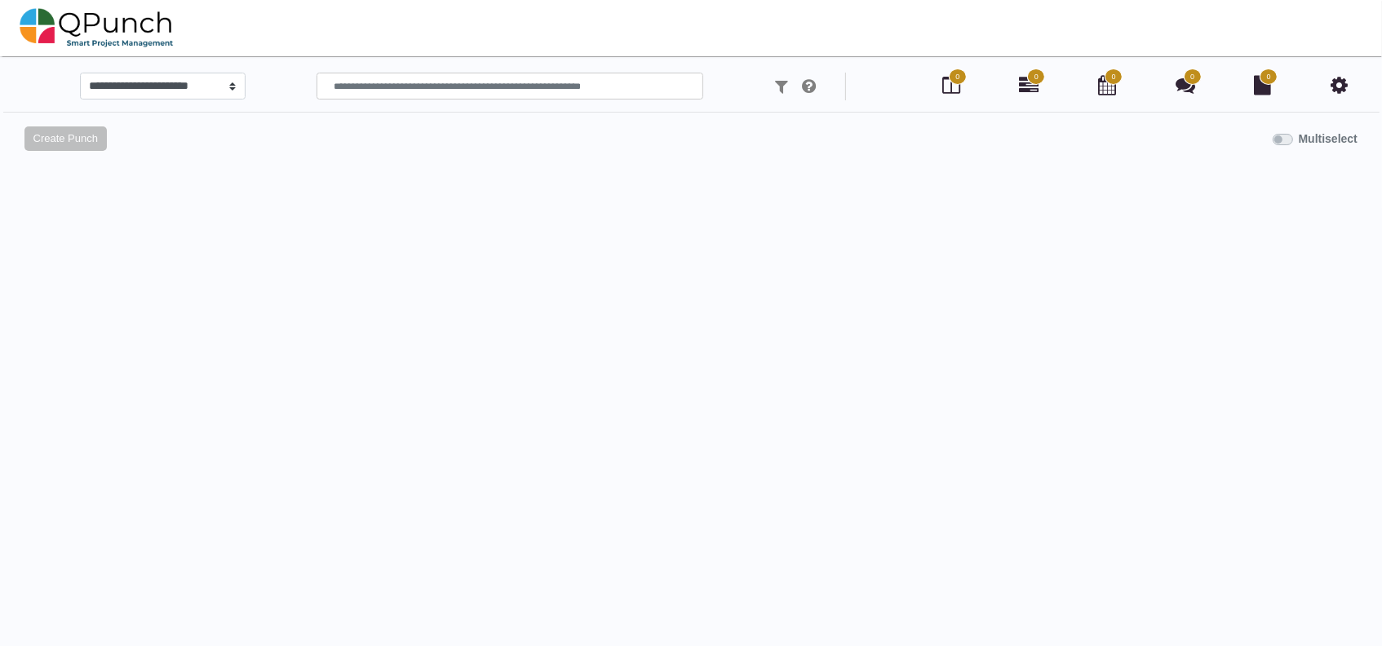
select select
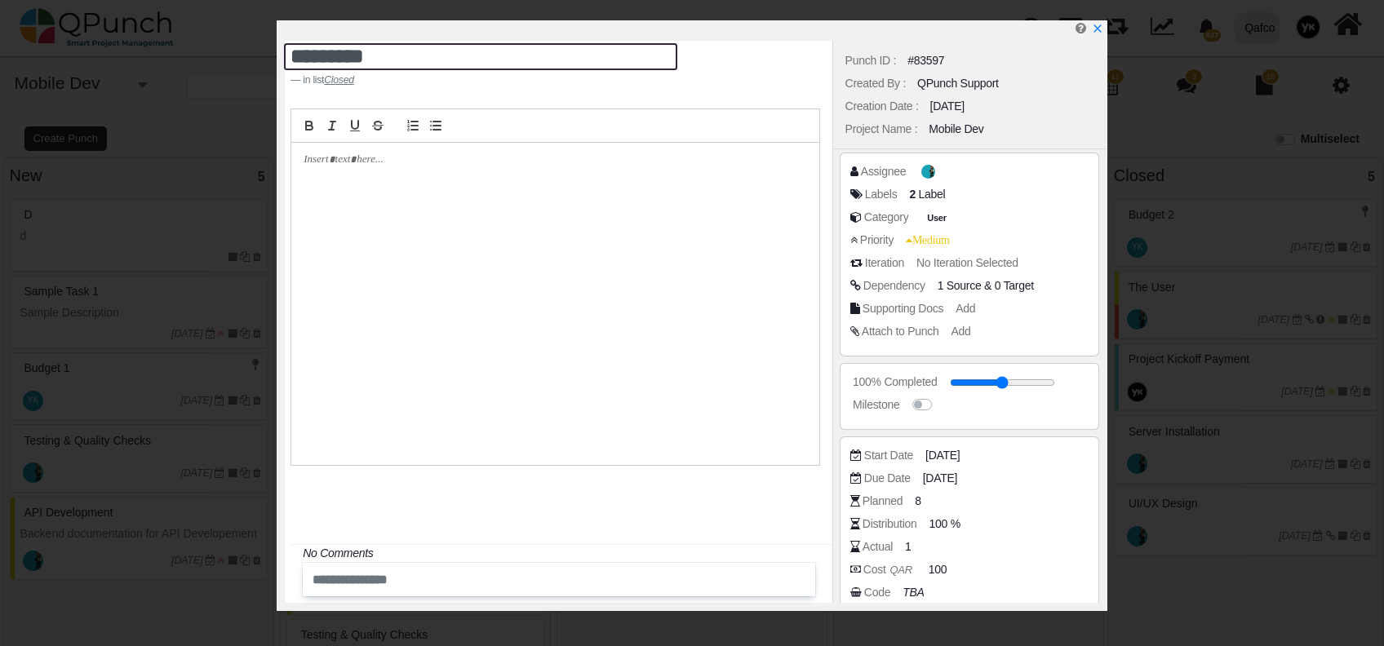
click at [410, 60] on textarea "********" at bounding box center [480, 56] width 393 height 27
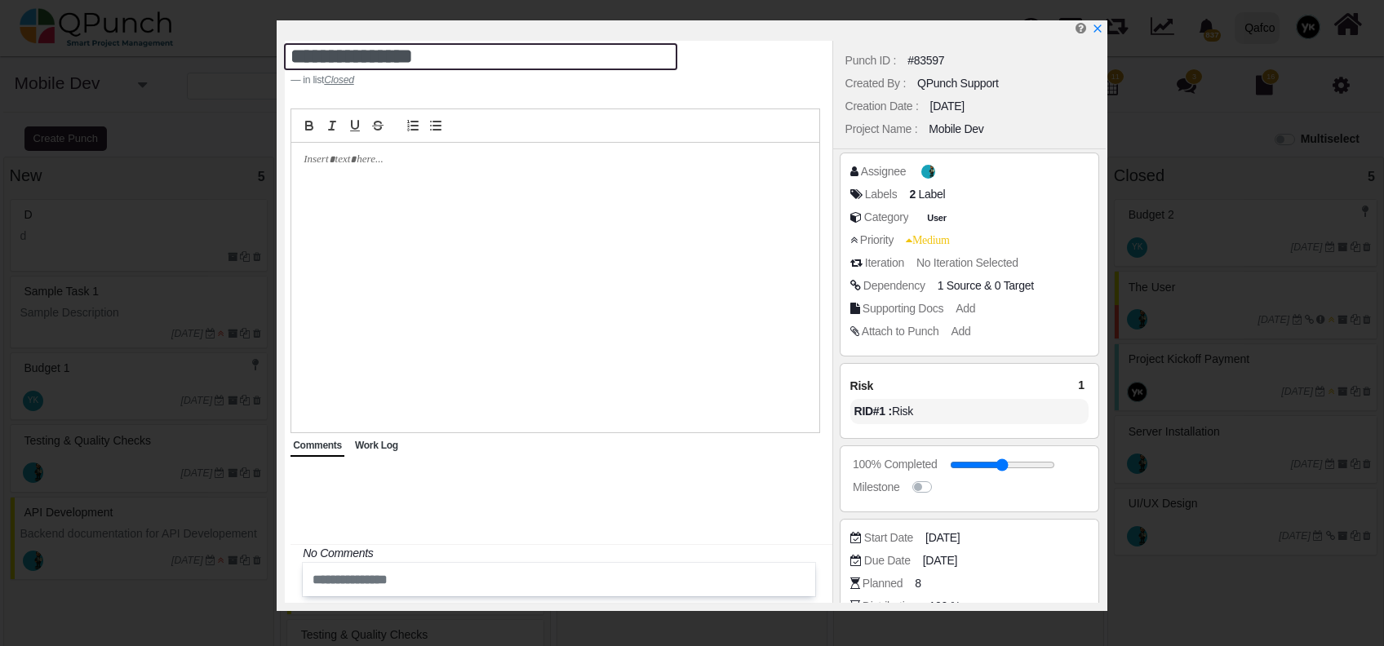
type textarea "**********"
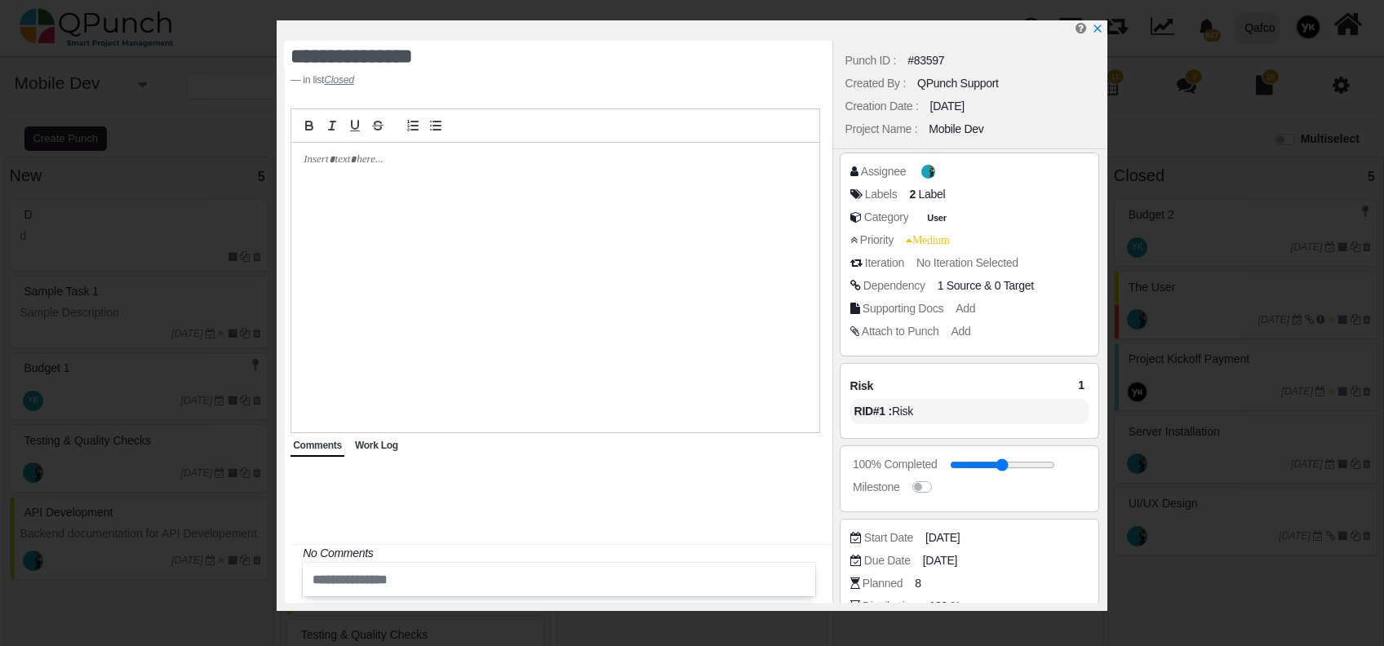
click at [495, 95] on div "**********" at bounding box center [558, 322] width 547 height 562
click at [1097, 28] on icon "x" at bounding box center [1097, 29] width 9 height 9
click at [1208, 307] on div at bounding box center [1204, 320] width 108 height 26
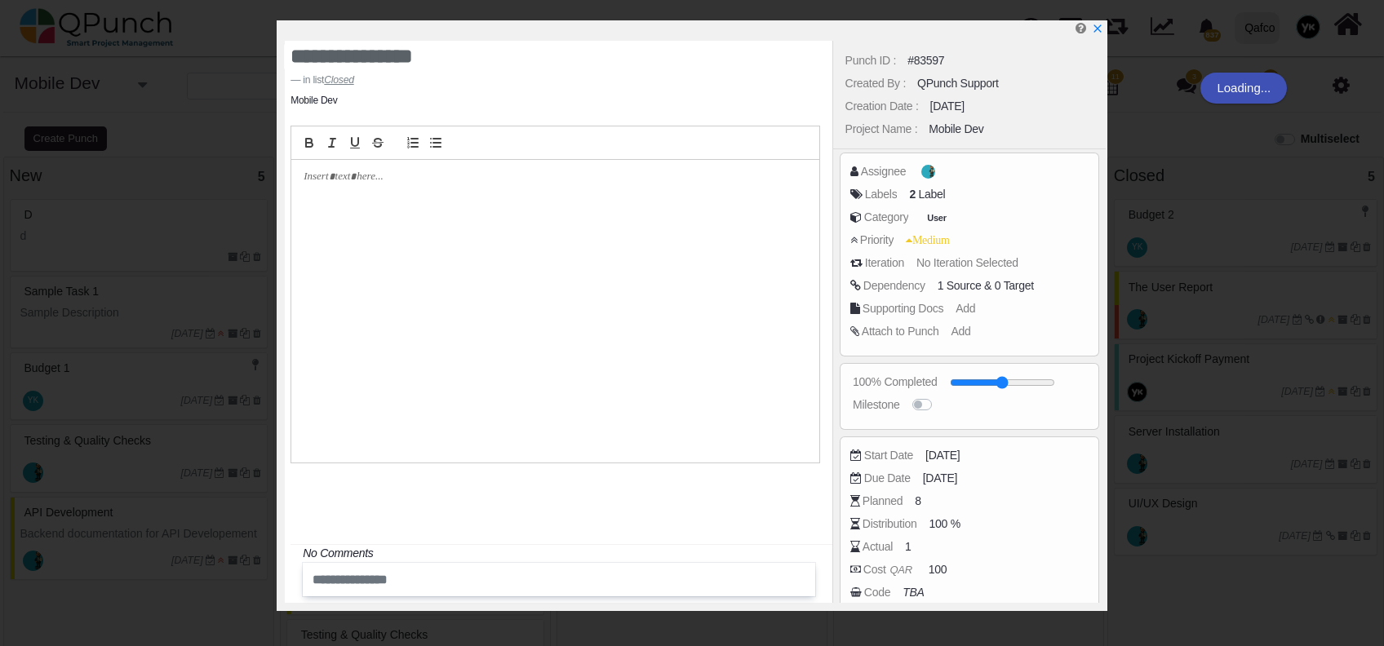
click at [906, 529] on div "Punch ID : #83597 Created By : QPunch Support Creation Date : 27-09-2025 Projec…" at bounding box center [968, 322] width 273 height 562
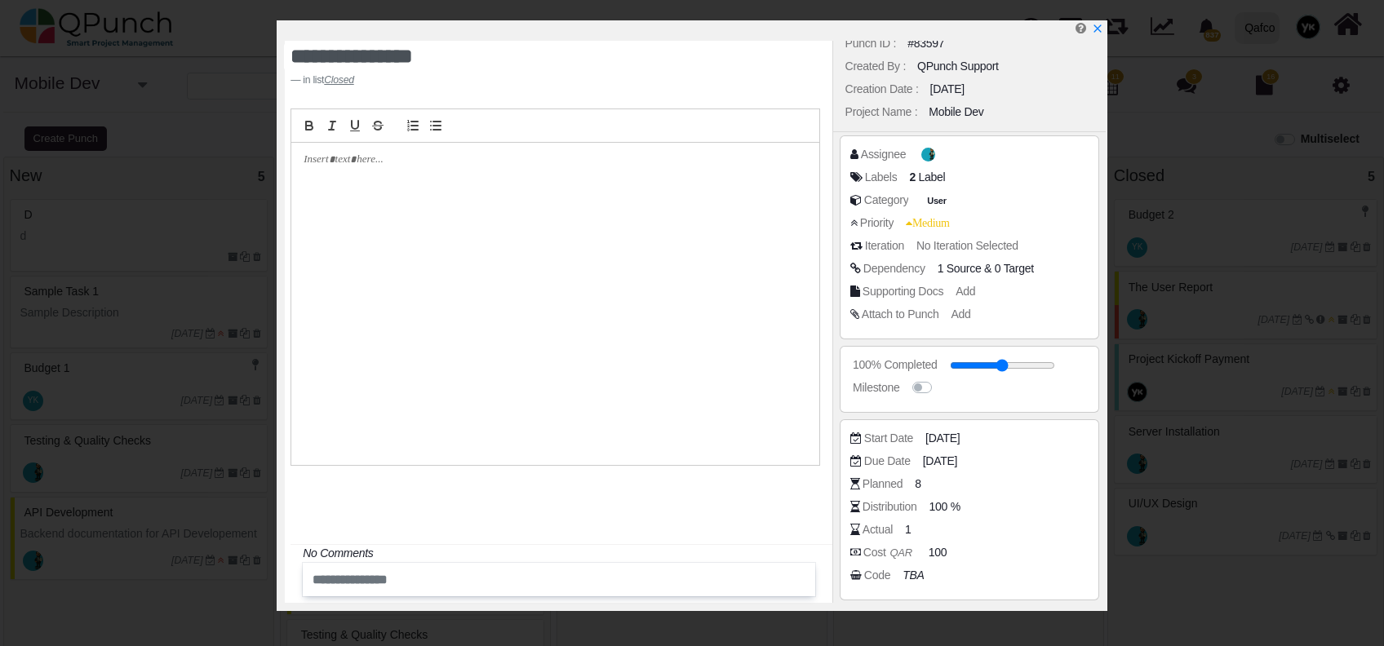
click at [906, 529] on div "1" at bounding box center [908, 529] width 7 height 17
click at [911, 529] on span "1" at bounding box center [910, 529] width 7 height 17
click at [933, 534] on div "Actual 1" at bounding box center [973, 529] width 246 height 16
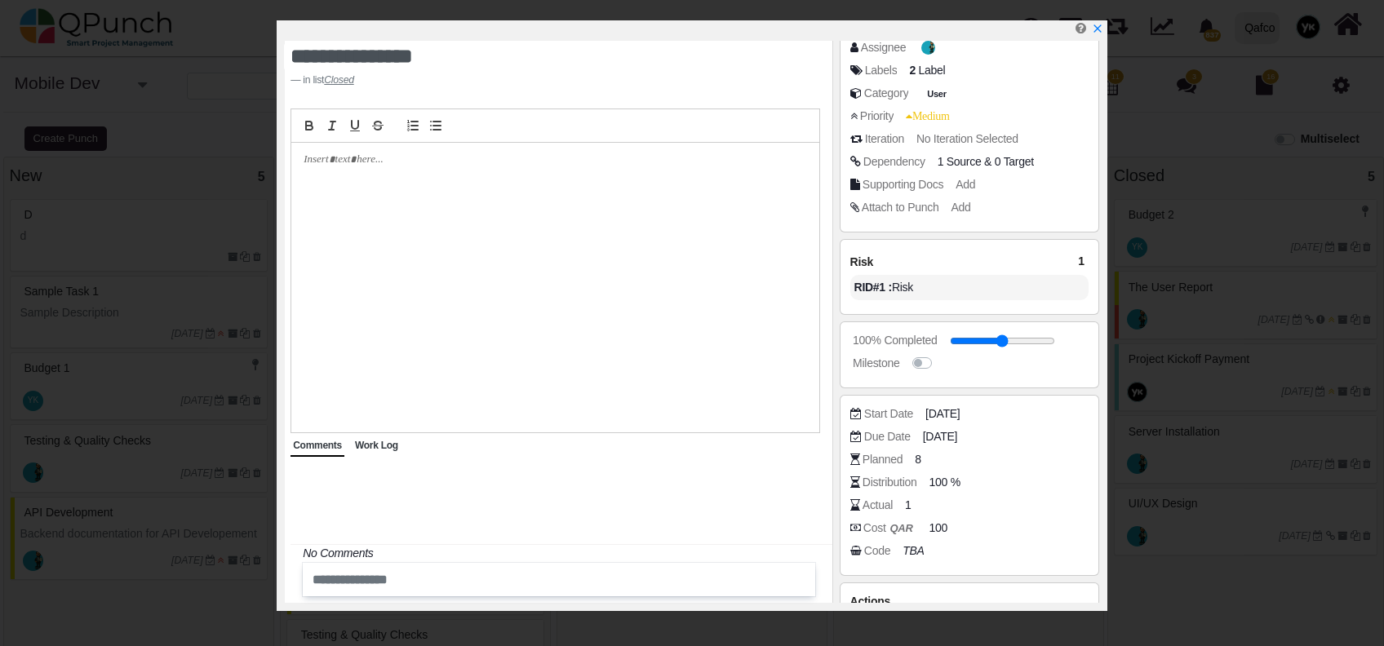
scroll to position [187, 0]
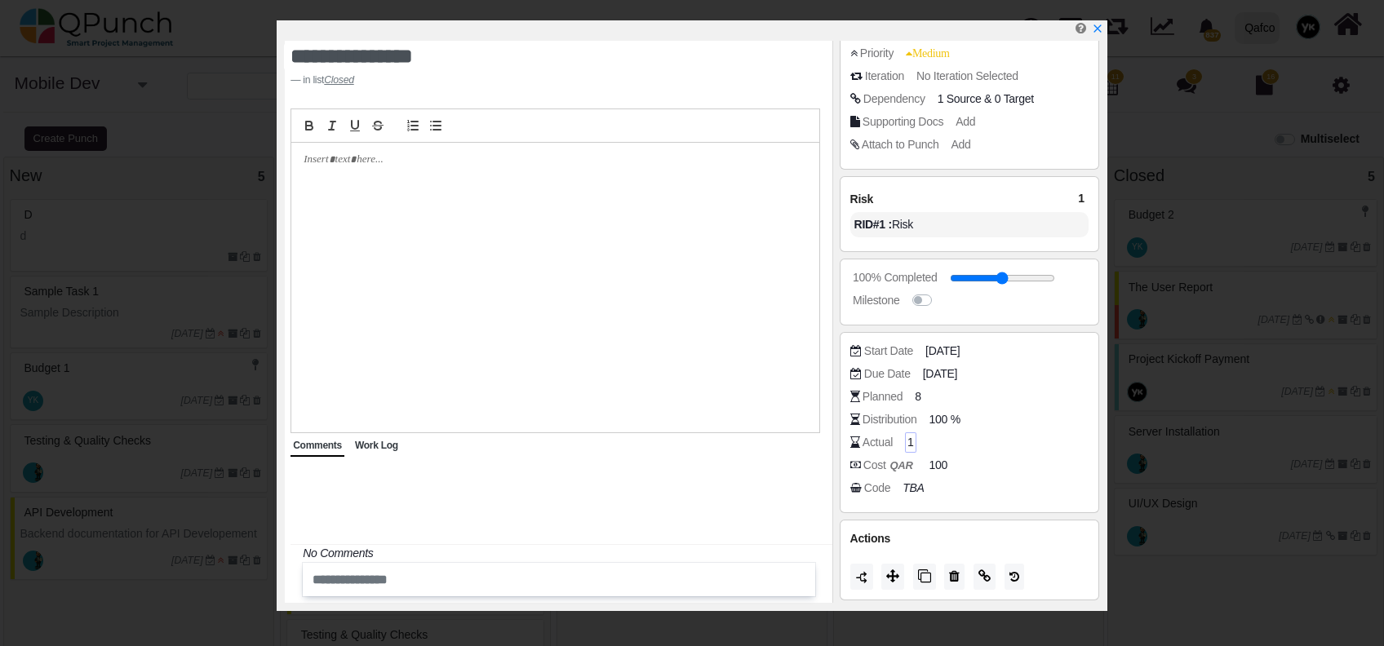
click at [907, 445] on span "1" at bounding box center [910, 442] width 7 height 17
click at [914, 441] on div "Actual 1" at bounding box center [973, 442] width 246 height 16
click at [907, 439] on span "1" at bounding box center [910, 442] width 7 height 17
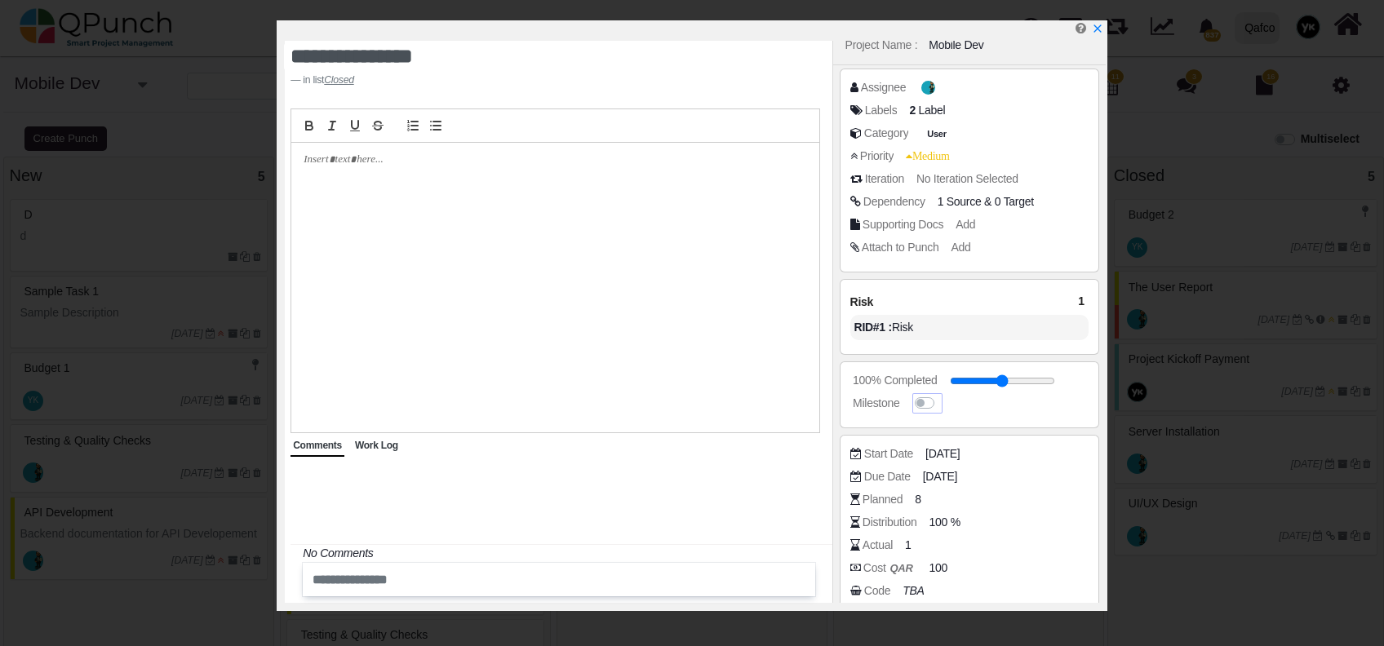
scroll to position [0, 0]
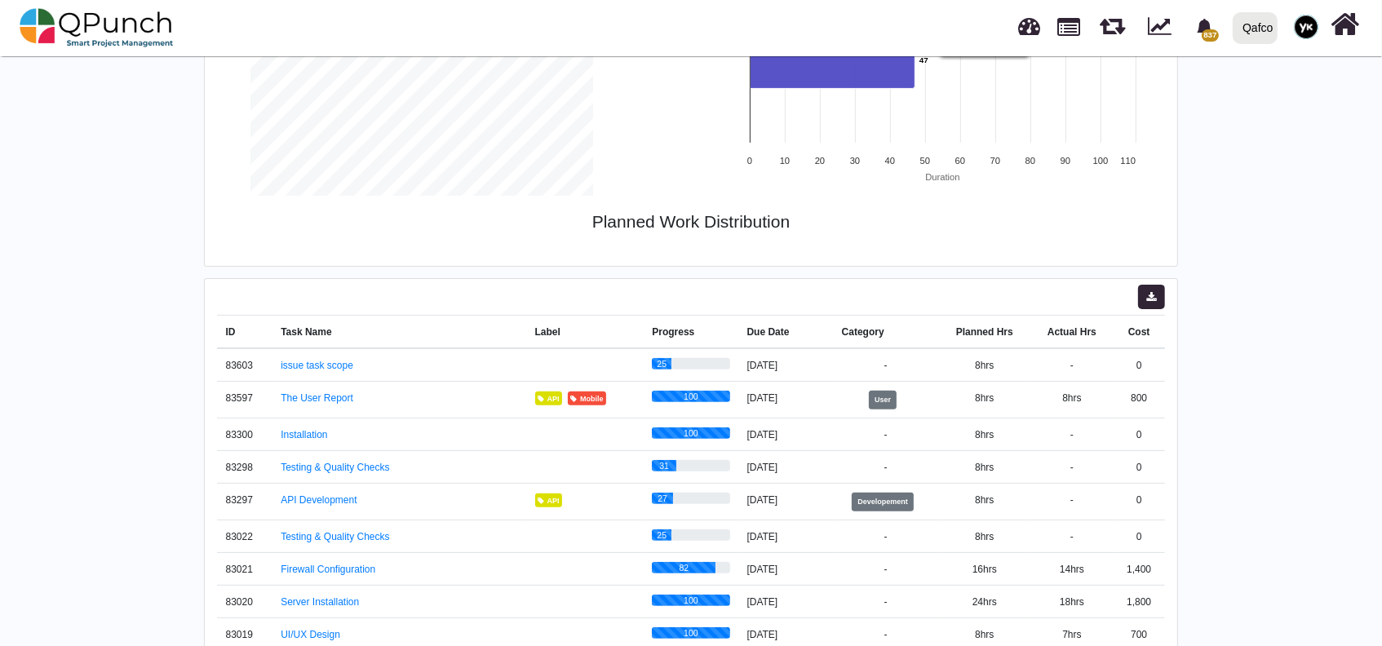
scroll to position [502, 0]
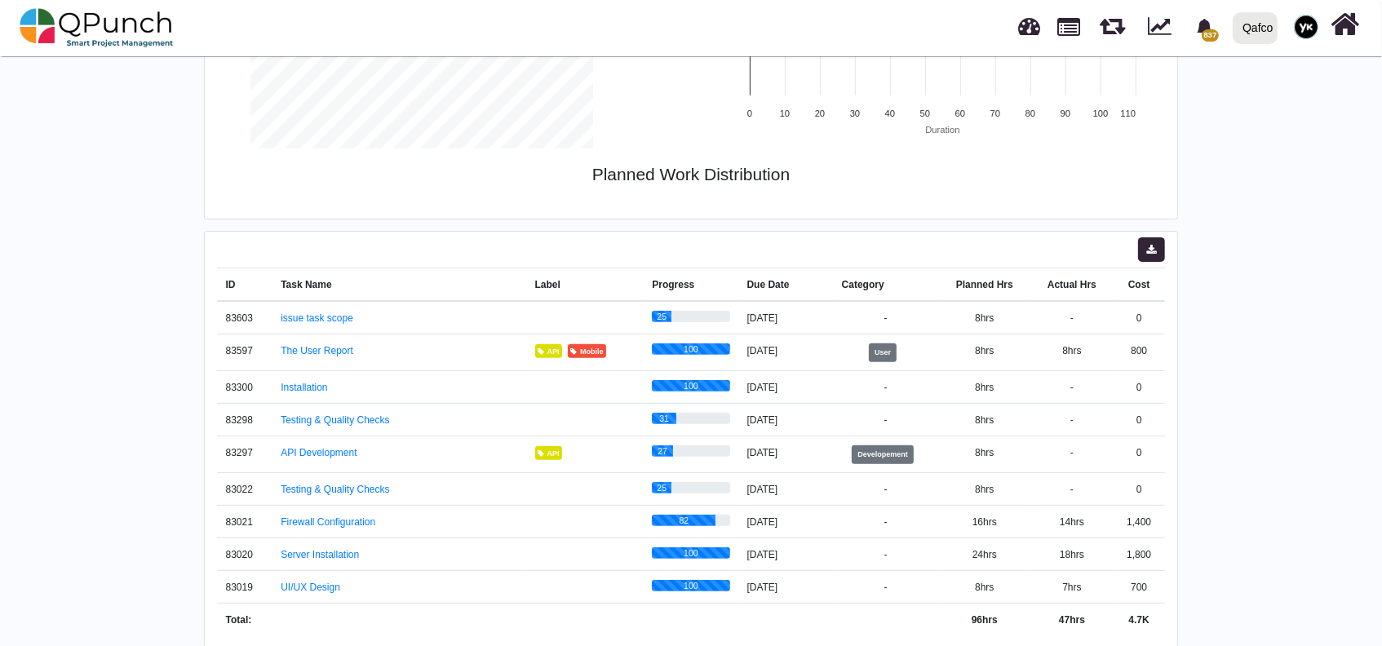
click at [1314, 441] on div "Mobile Dev 15 15 11 3 16 QPunch Support Role: Owner Project Name: Mobile Dev Co…" at bounding box center [691, 107] width 1382 height 1081
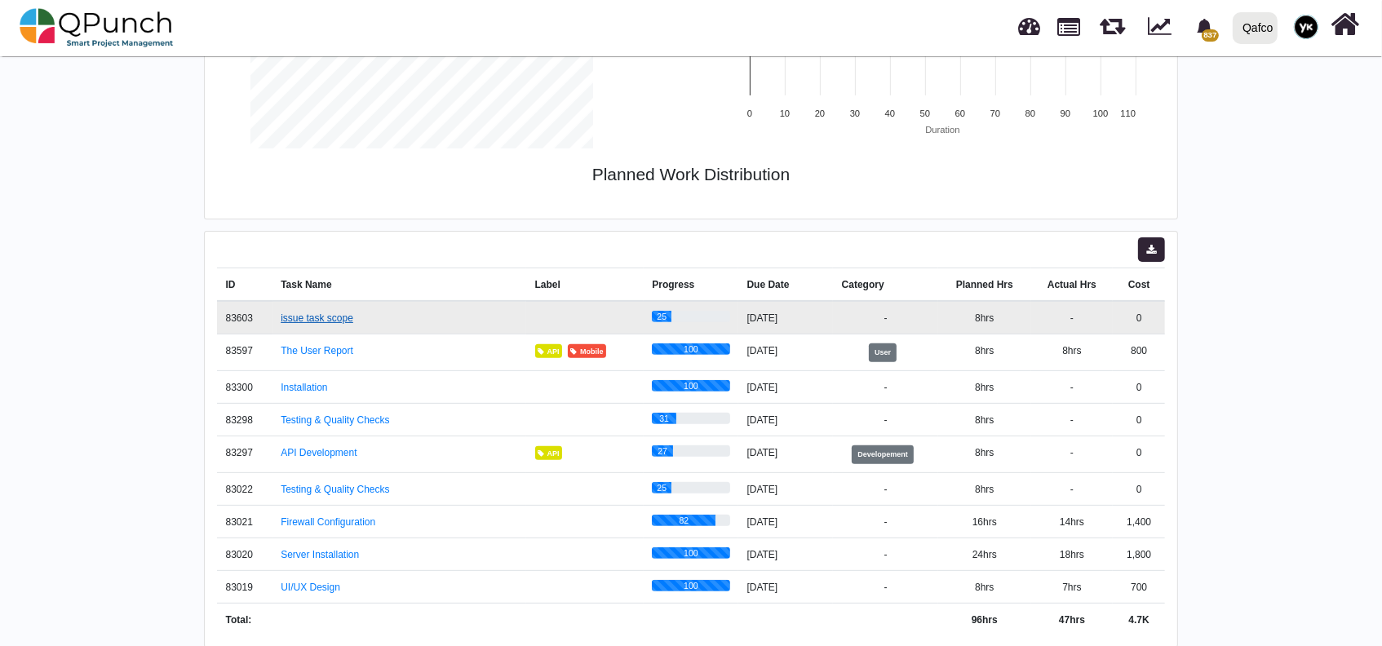
click at [290, 317] on link "issue task scope" at bounding box center [317, 317] width 73 height 11
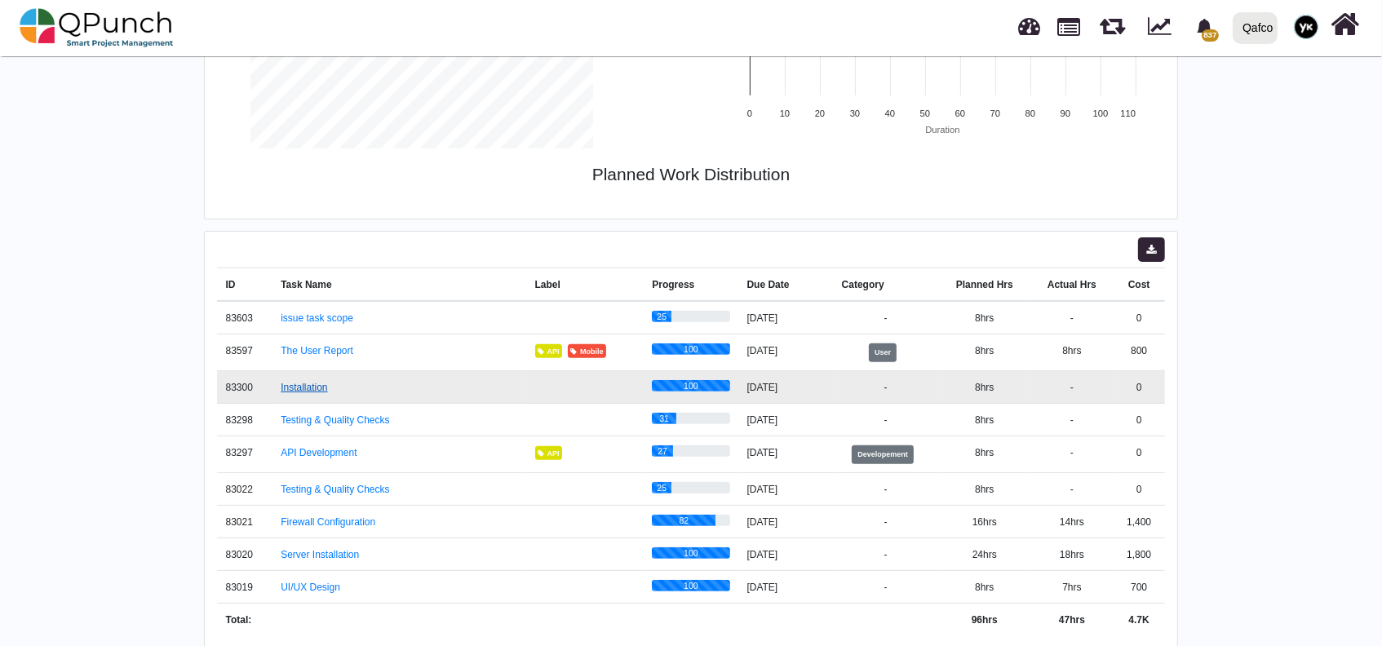
click at [318, 390] on link "Installation" at bounding box center [304, 387] width 47 height 11
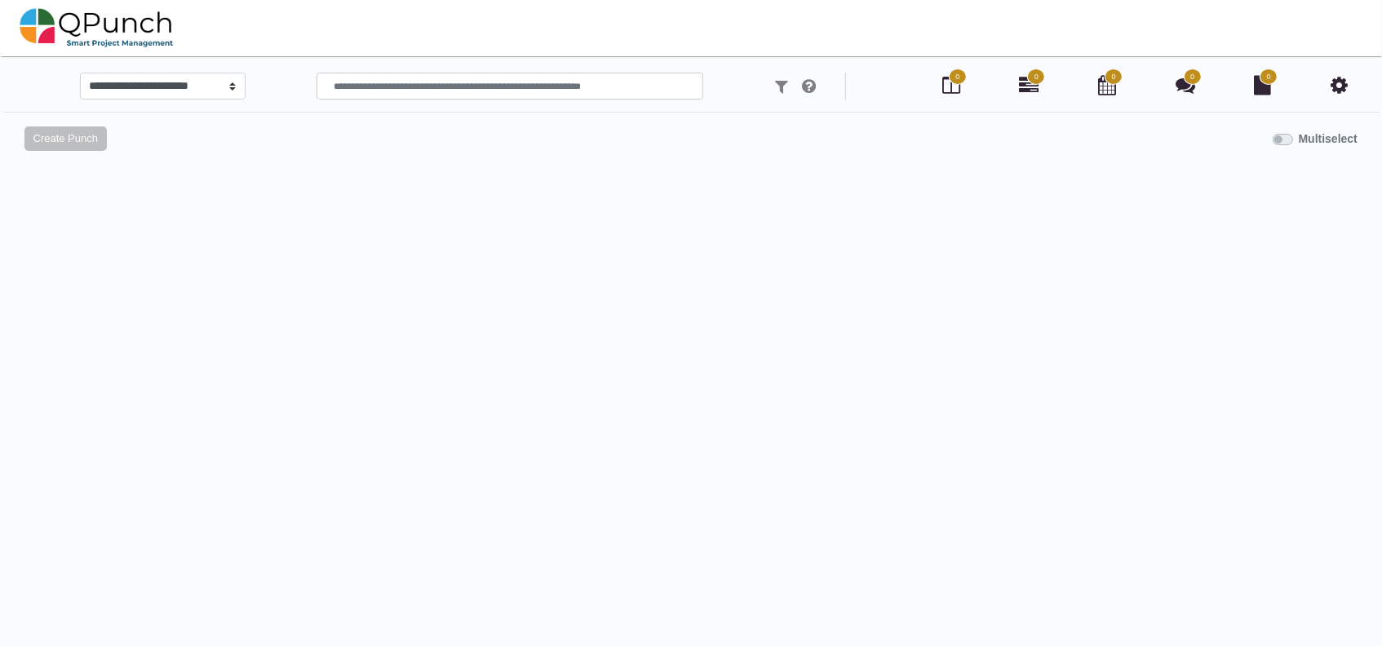
select select
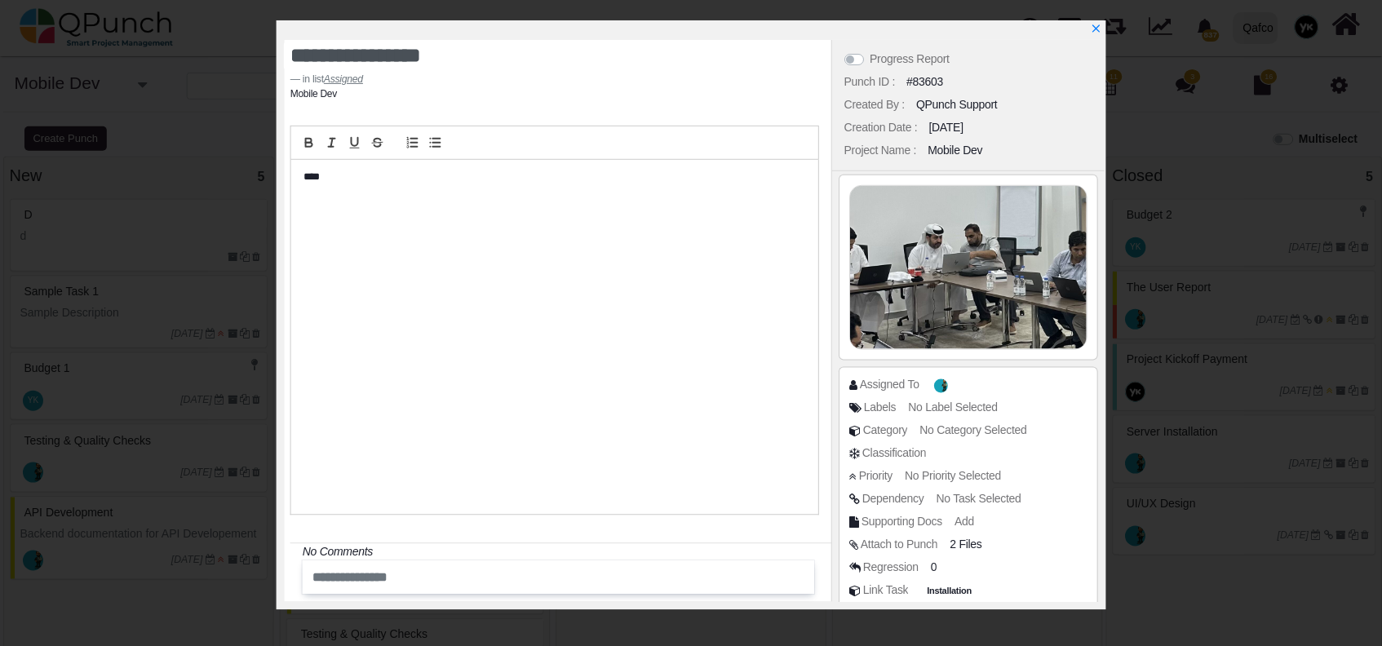
scroll to position [332, 0]
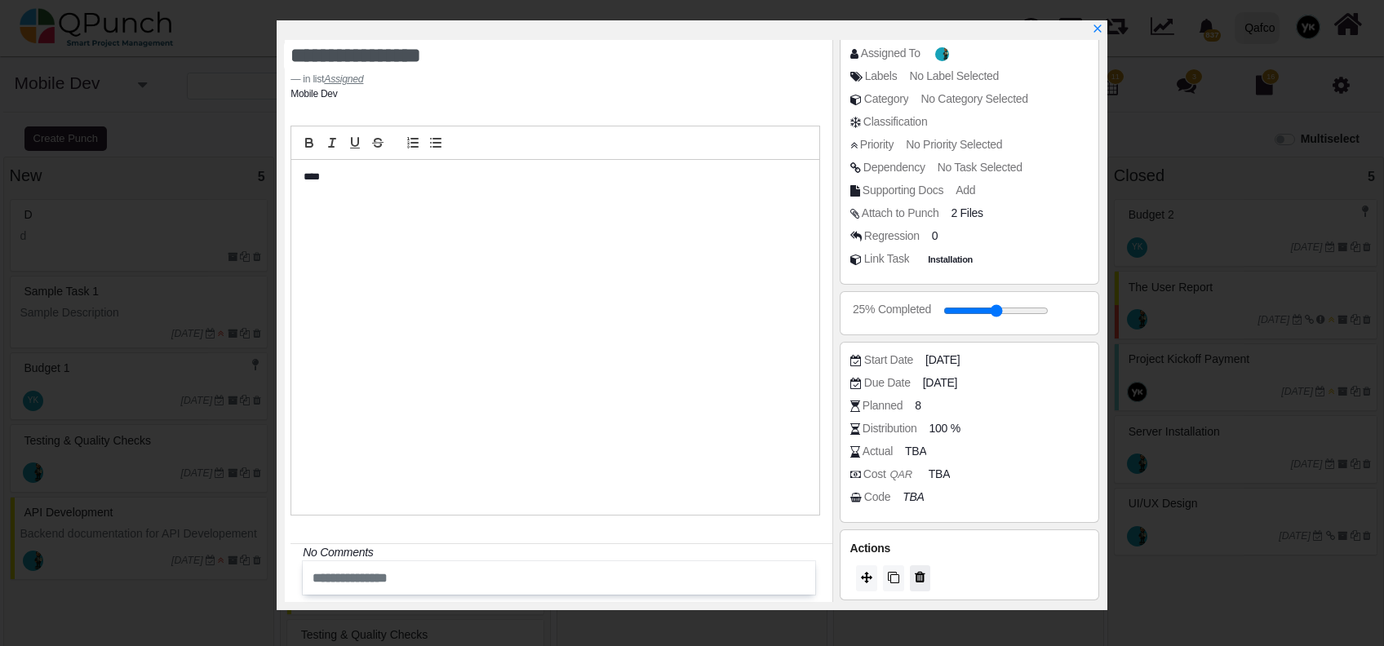
click at [916, 575] on icon at bounding box center [920, 576] width 11 height 13
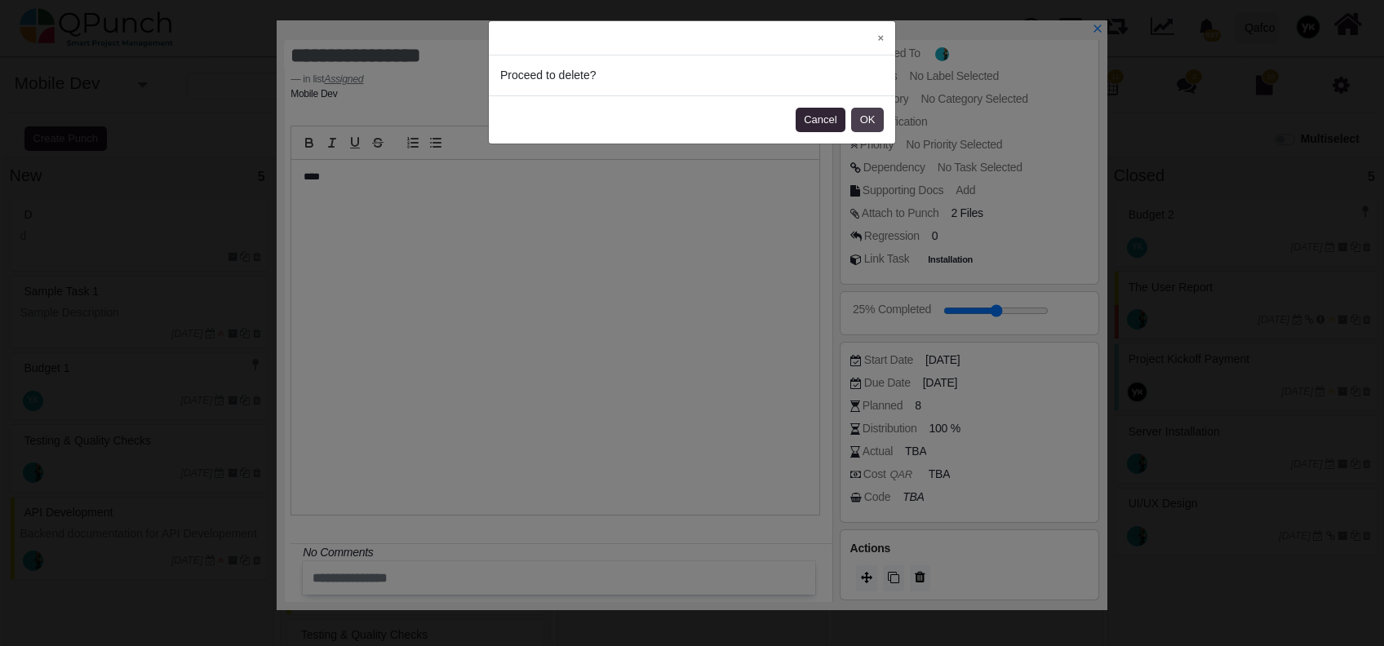
click at [867, 126] on button "OK" at bounding box center [867, 120] width 33 height 24
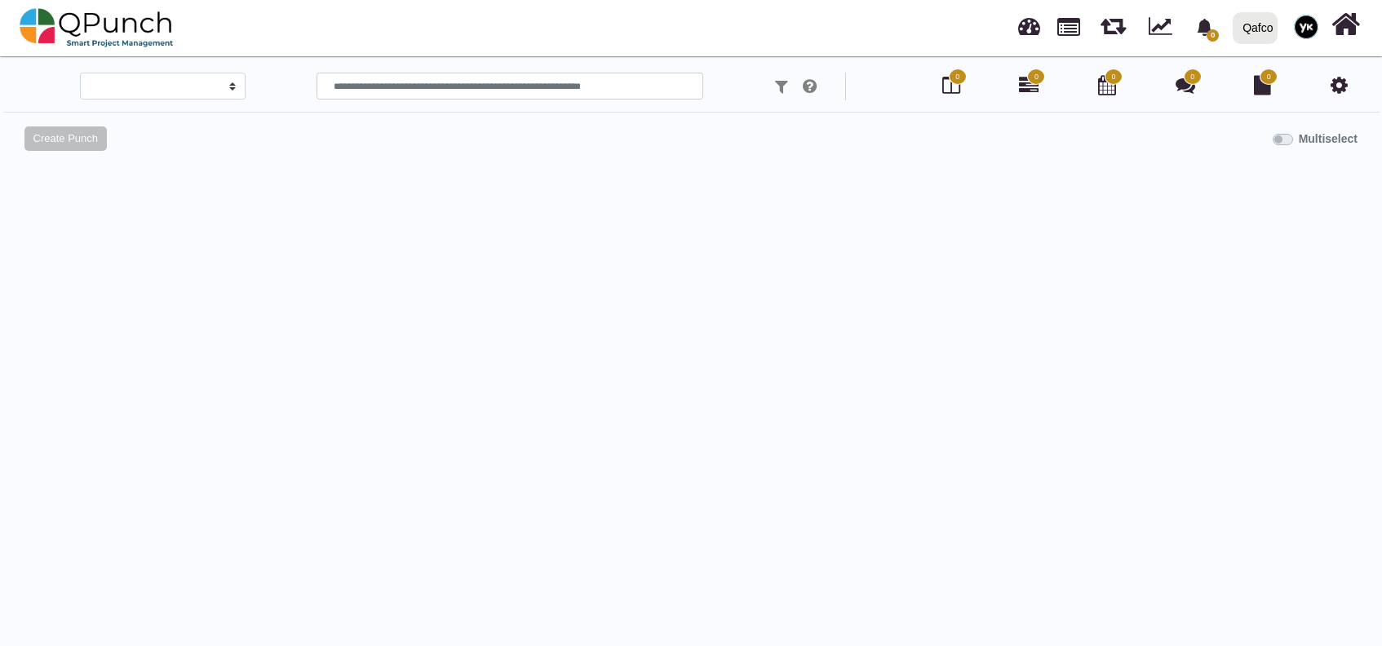
select select
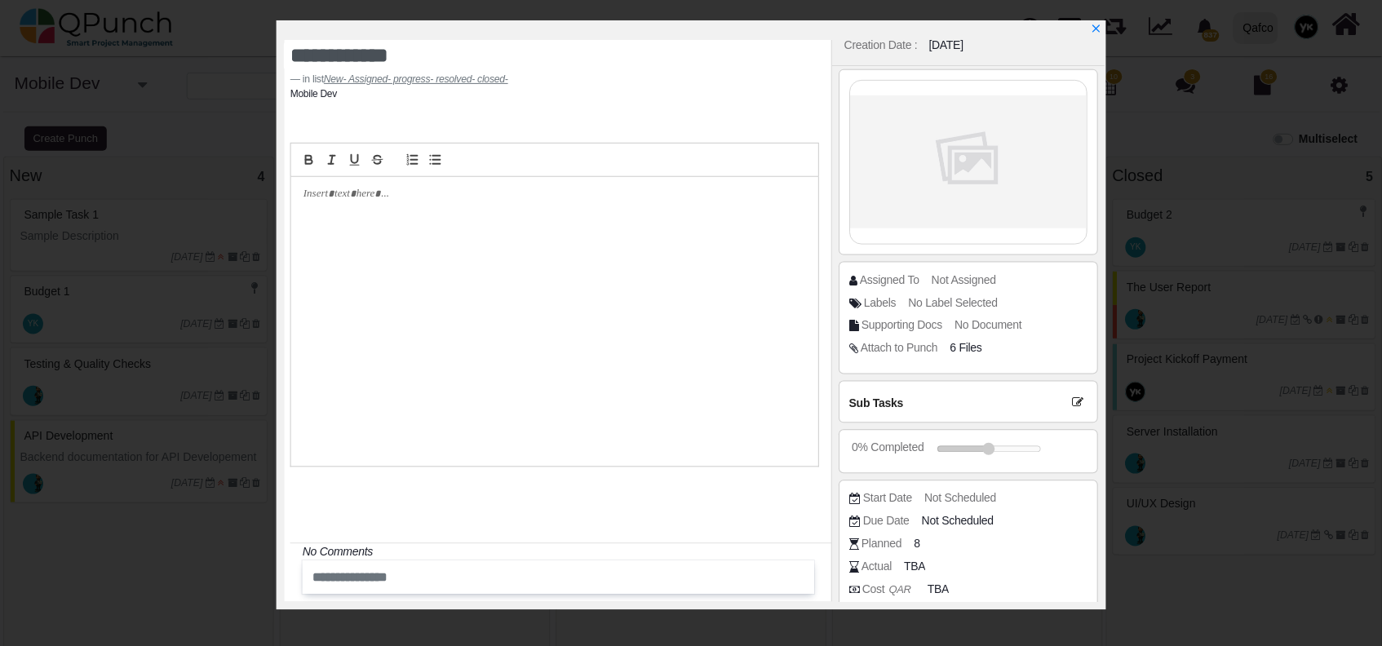
scroll to position [184, 0]
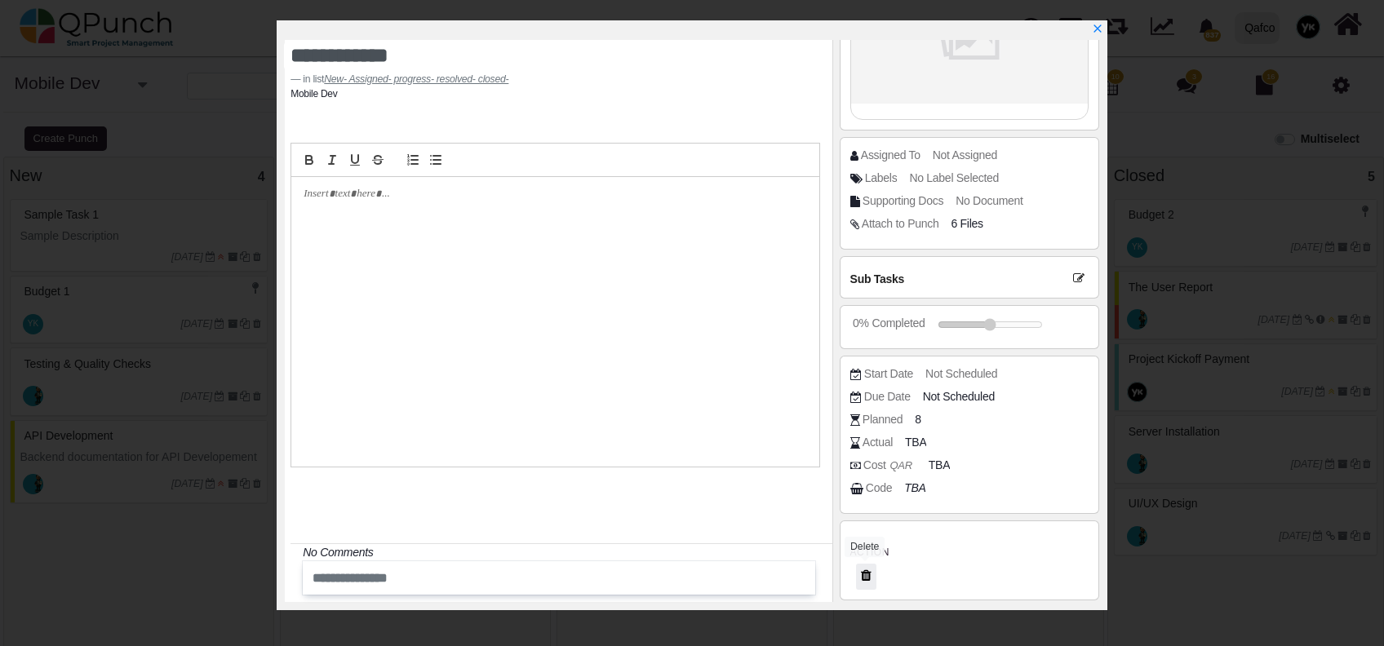
click at [864, 579] on icon at bounding box center [866, 575] width 11 height 13
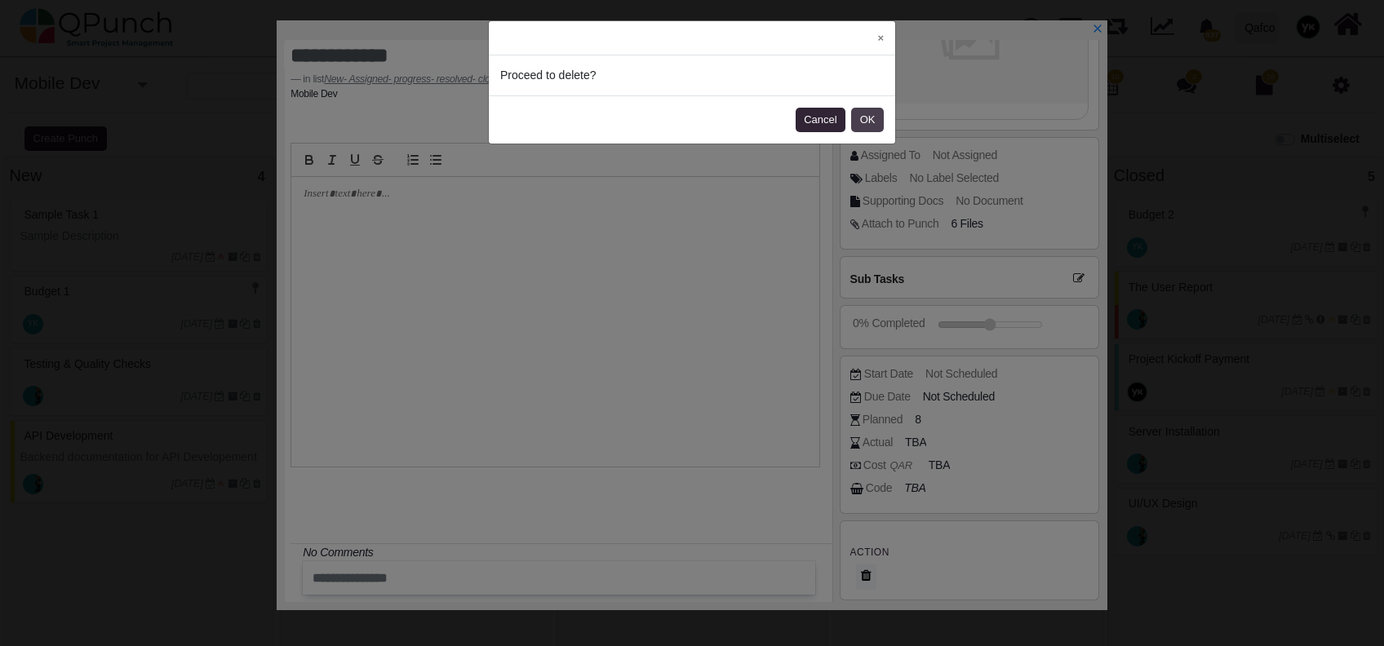
click at [871, 131] on button "OK" at bounding box center [867, 120] width 33 height 24
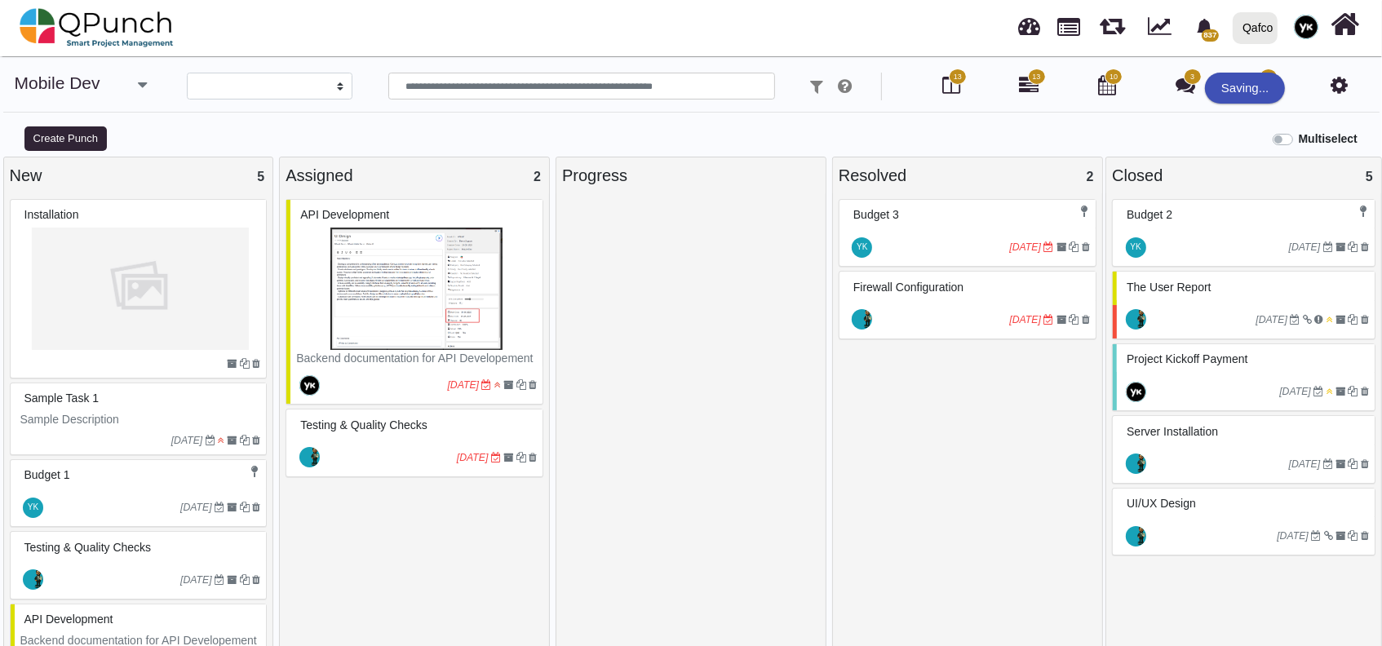
click at [253, 364] on icon at bounding box center [256, 364] width 8 height 10
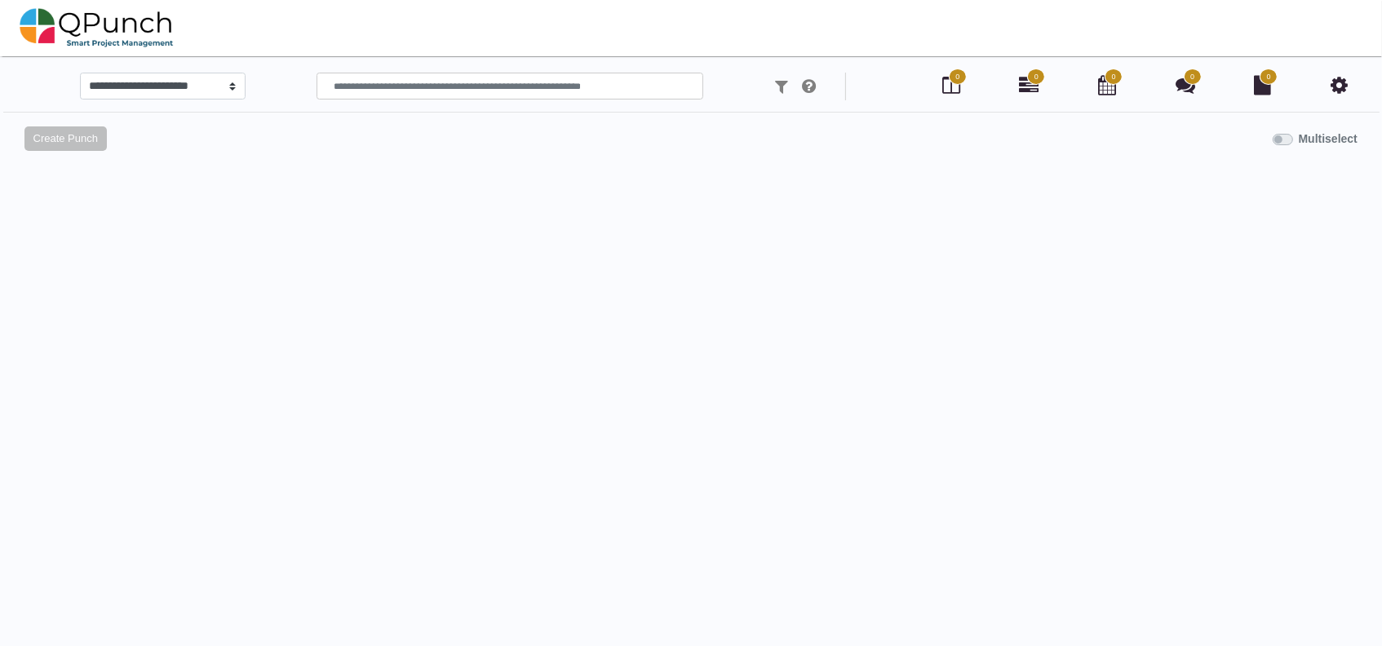
select select
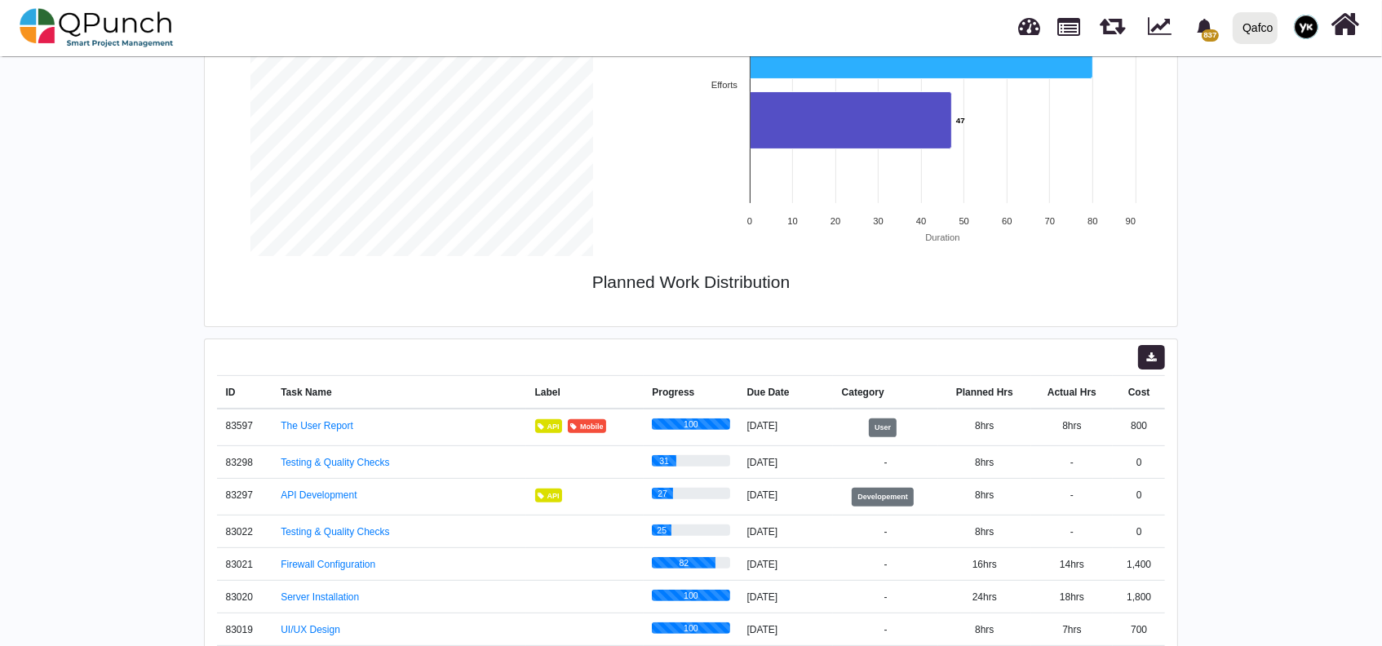
scroll to position [437, 0]
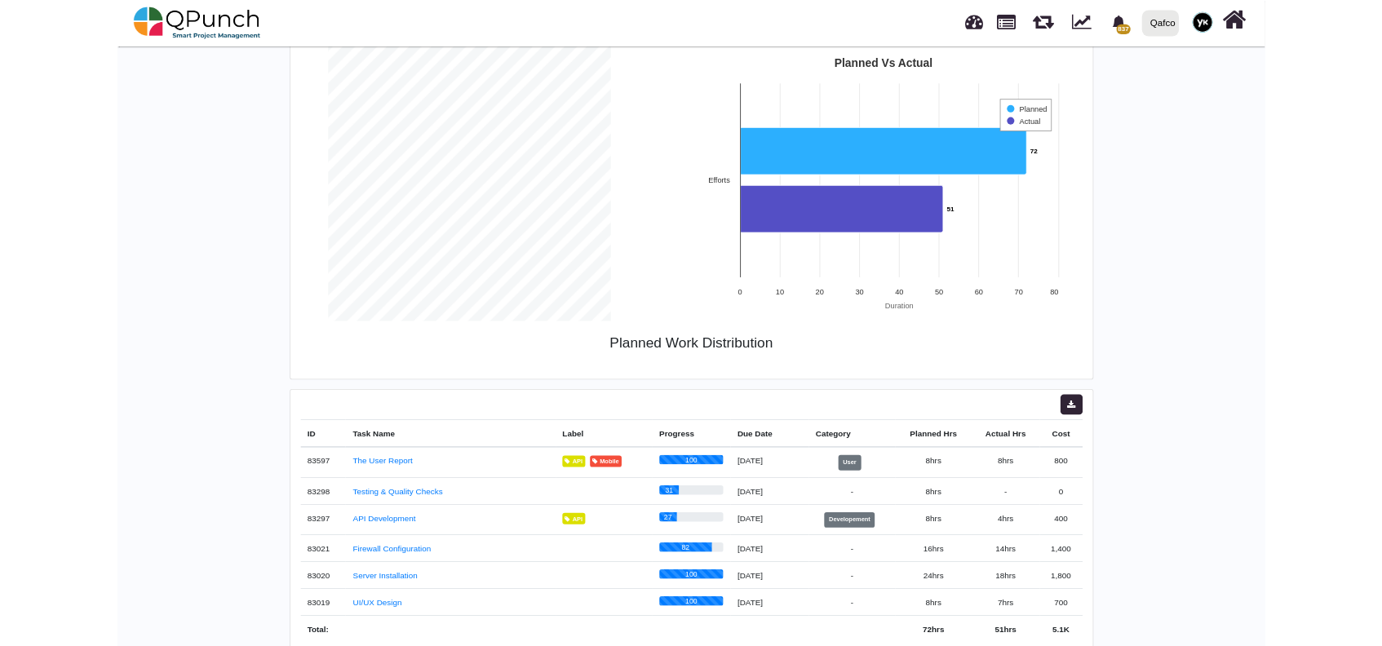
scroll to position [262, 0]
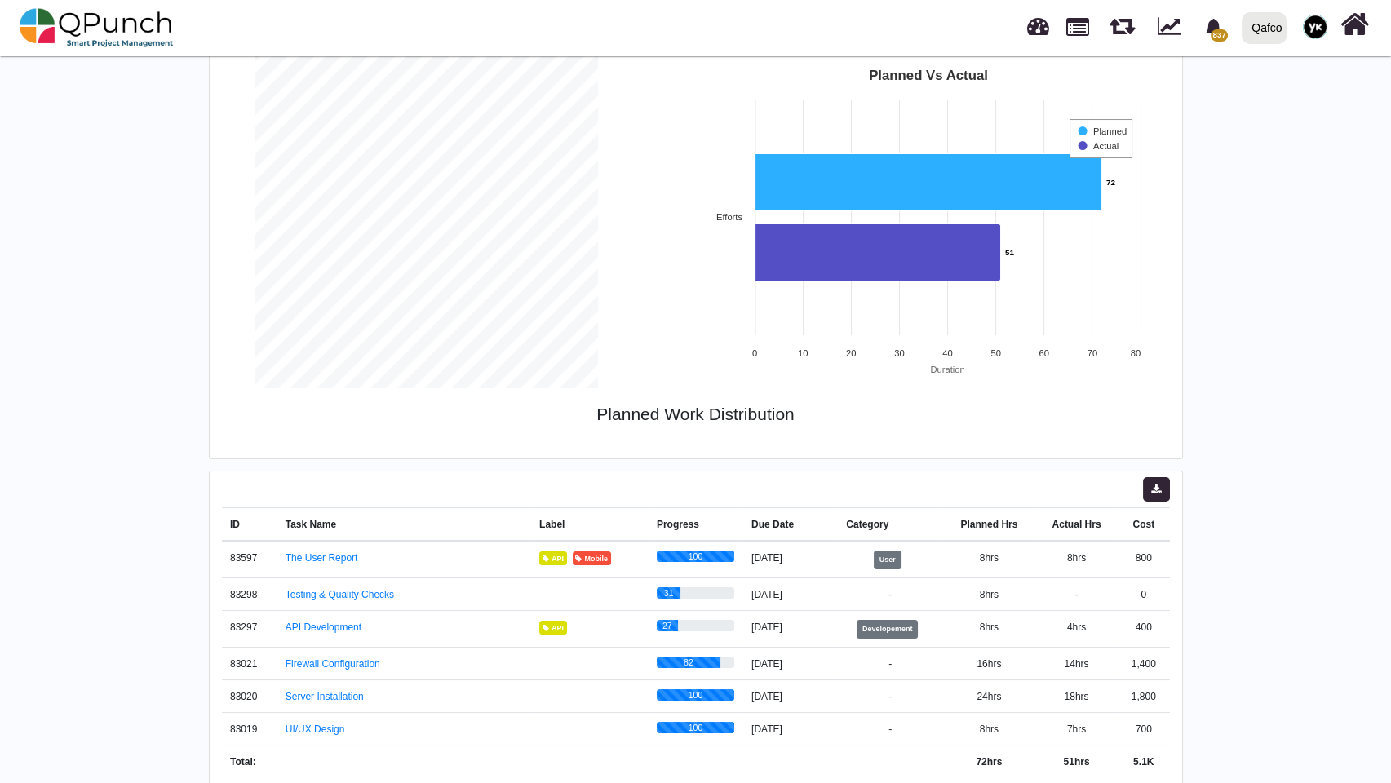
click at [1297, 444] on div "Mobile Dev 13 13 10 3 16 QPunch Support Role: Owner Project Name: Mobile Dev Co…" at bounding box center [695, 298] width 1391 height 983
click at [679, 0] on nav "837 Notification Clear feerv QPunch Support 07-10-2025 07-10-2025 07-10-2025 QP…" at bounding box center [695, 28] width 1391 height 56
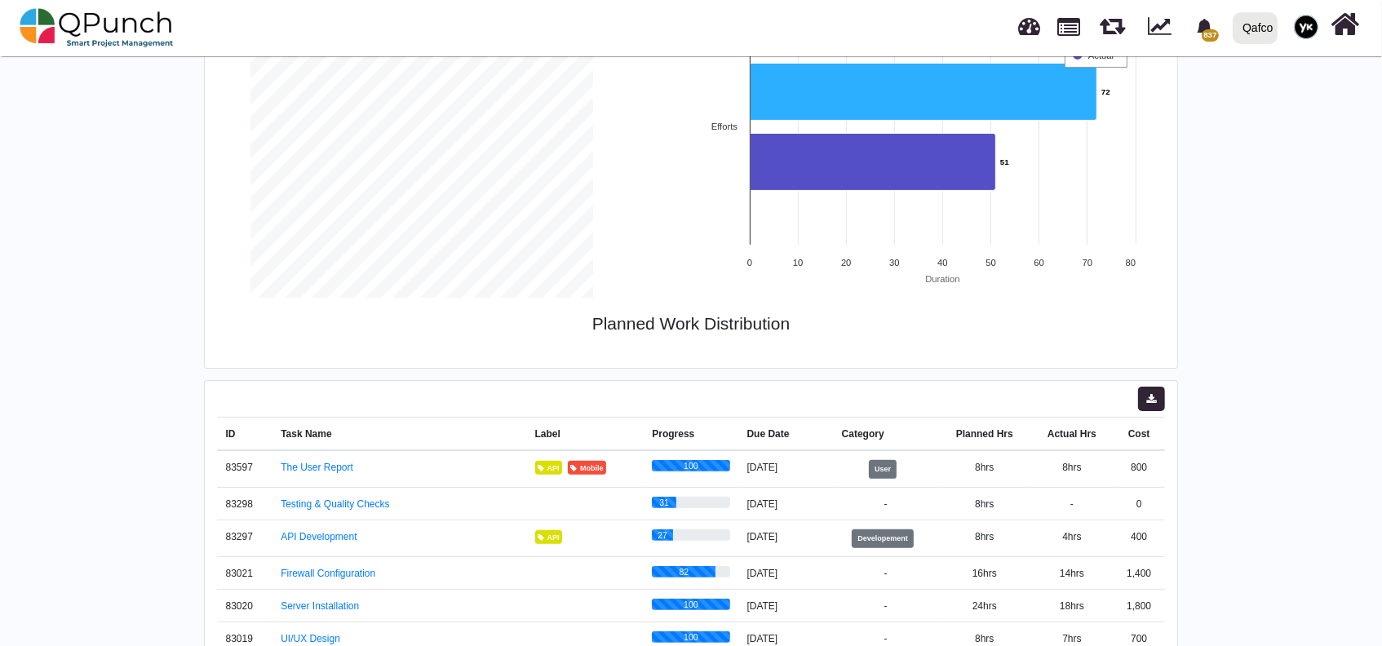
scroll to position [405, 0]
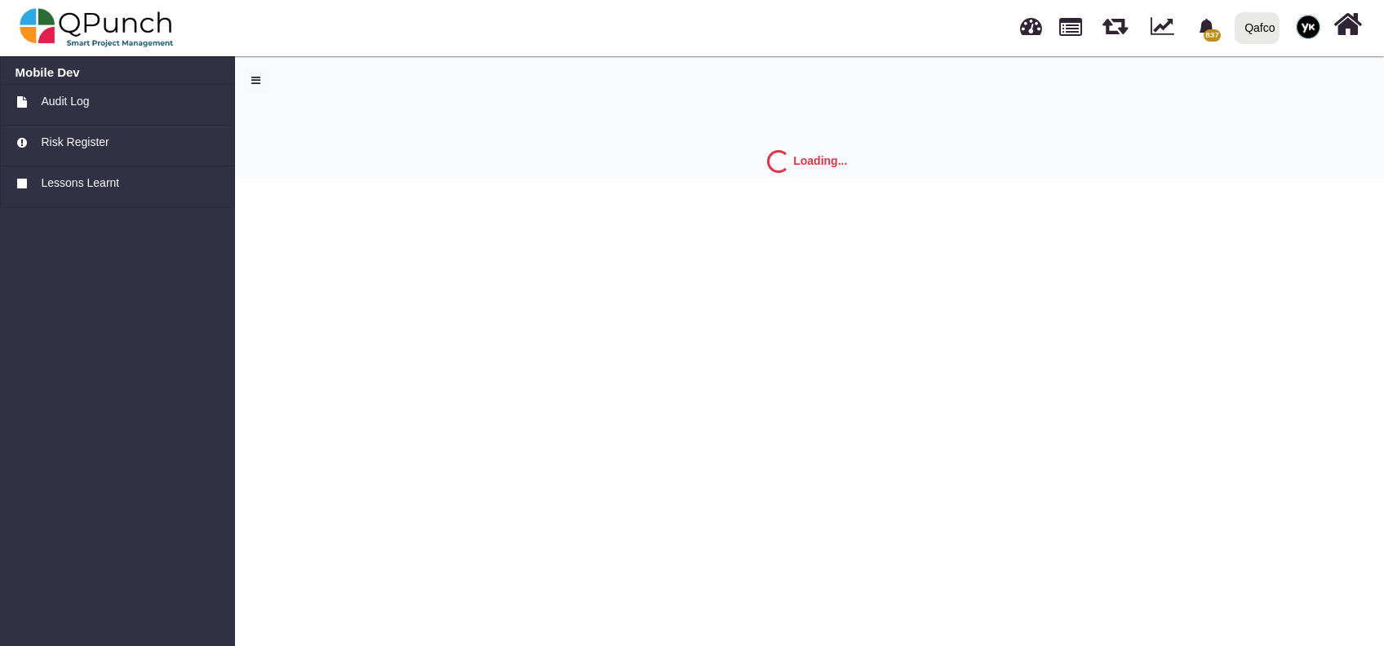
select select "*"
